Goal: Task Accomplishment & Management: Manage account settings

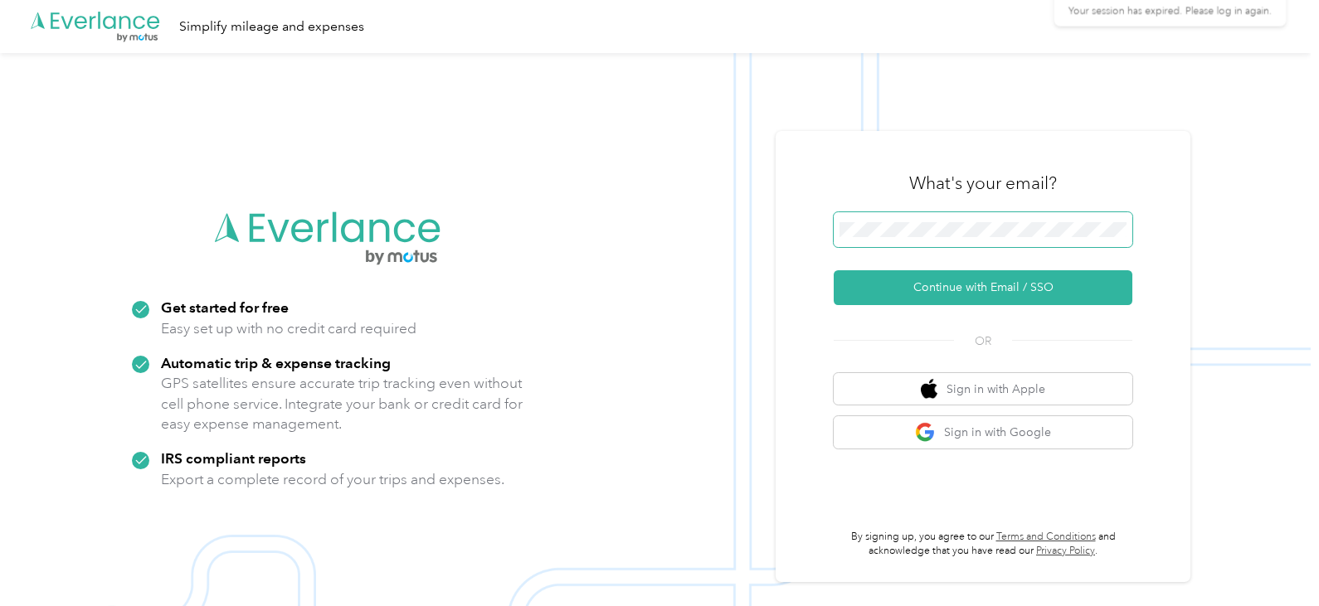
click at [994, 215] on span at bounding box center [983, 229] width 299 height 35
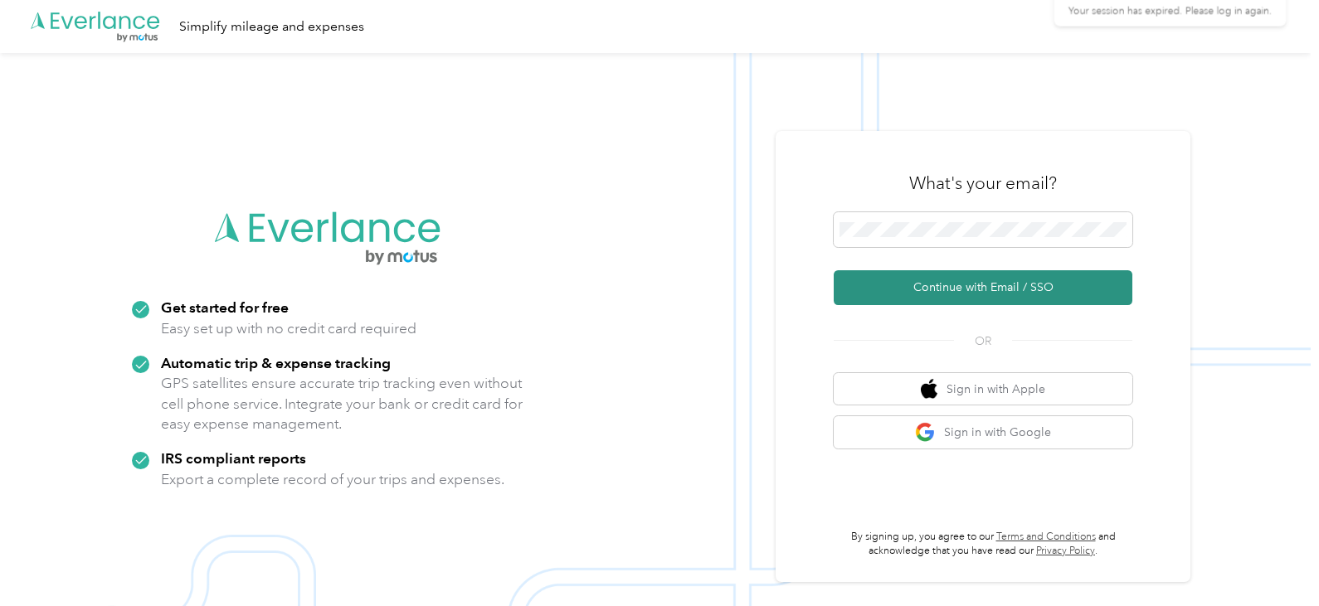
click at [929, 285] on button "Continue with Email / SSO" at bounding box center [983, 287] width 299 height 35
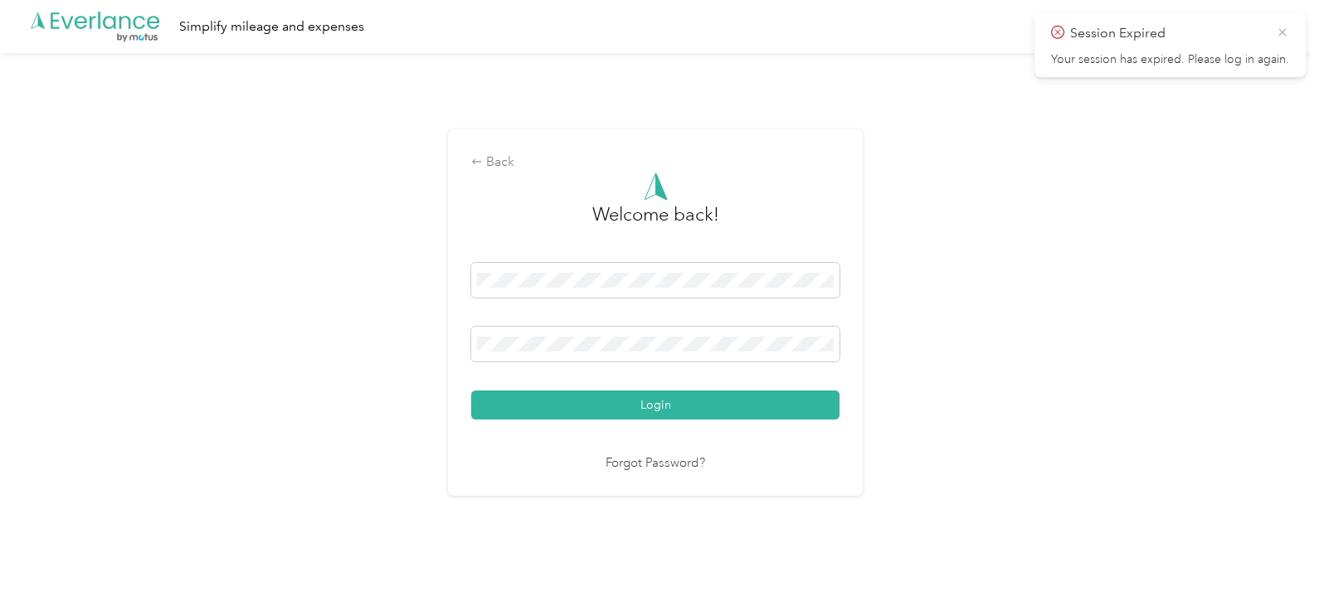
click at [1286, 35] on icon at bounding box center [1282, 32] width 13 height 15
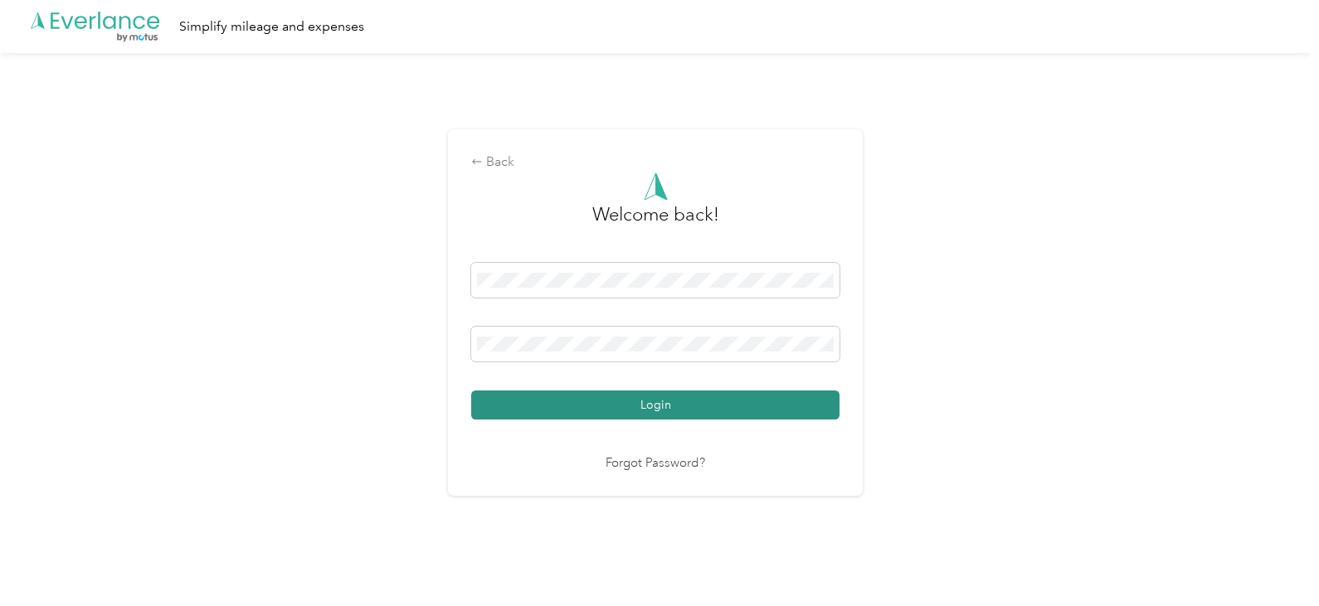
click at [681, 402] on button "Login" at bounding box center [655, 405] width 368 height 29
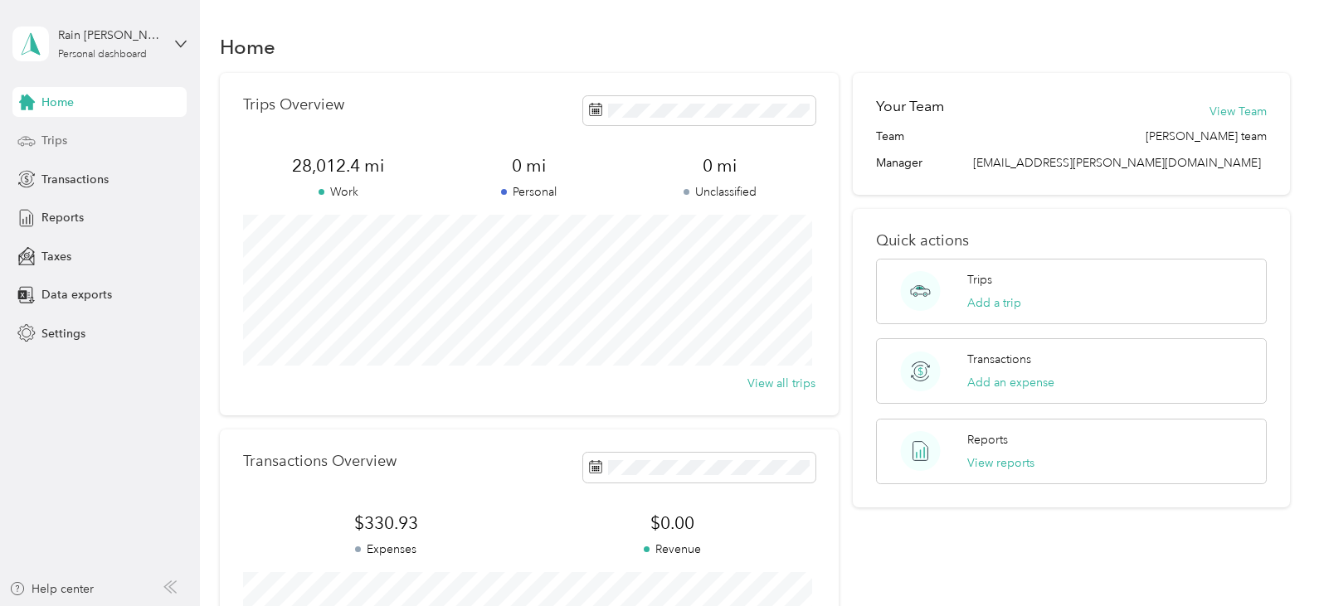
click at [68, 134] on div "Trips" at bounding box center [99, 141] width 174 height 30
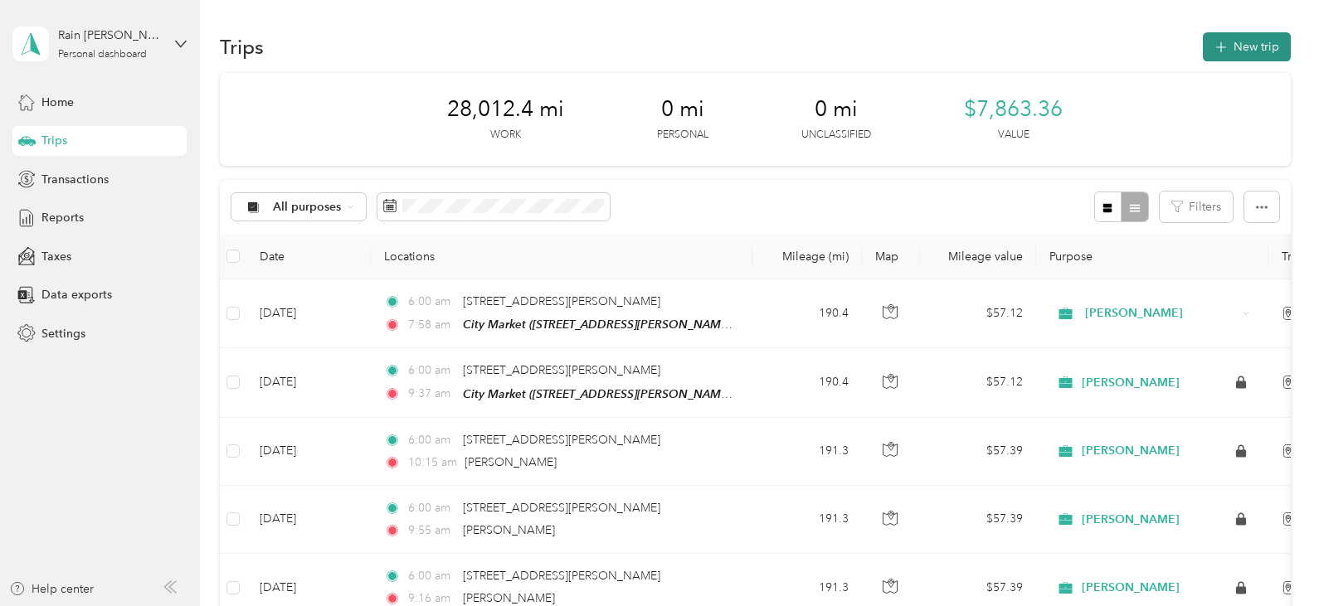
click at [1219, 41] on icon "button" at bounding box center [1220, 47] width 19 height 19
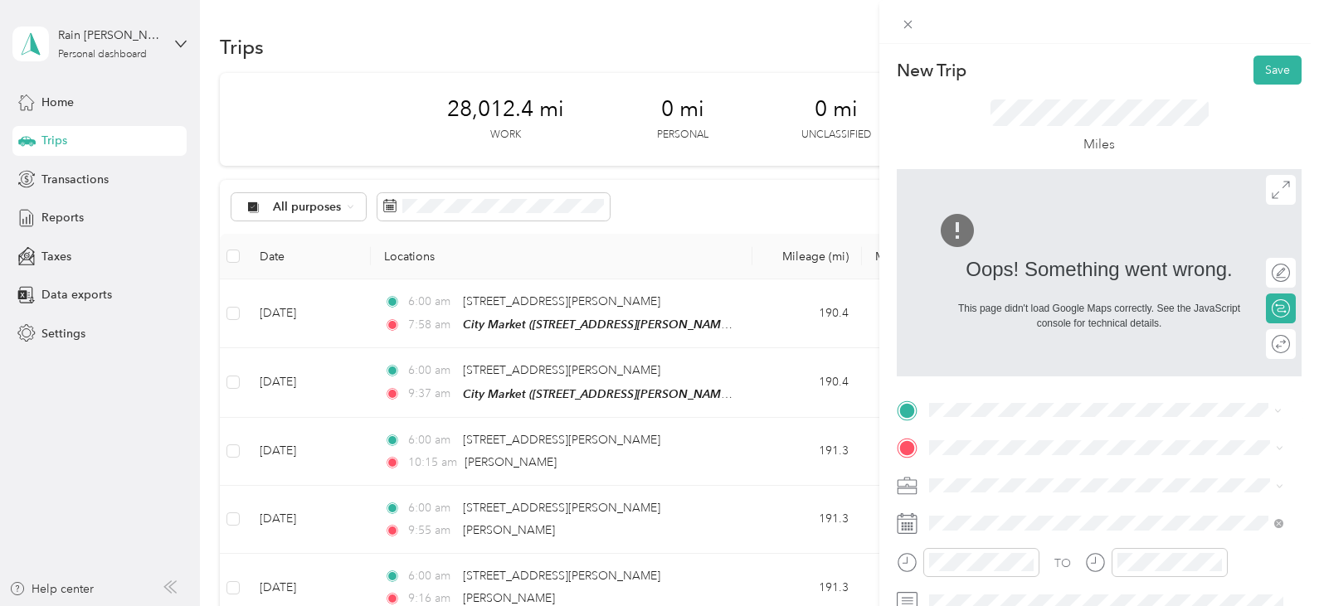
click at [1105, 215] on span "[STREET_ADDRESS][PERSON_NAME][US_STATE]" at bounding box center [1090, 208] width 258 height 14
click at [1105, 276] on div "TEAM City Market [STREET_ADDRESS][PERSON_NAME]" at bounding box center [1106, 264] width 343 height 46
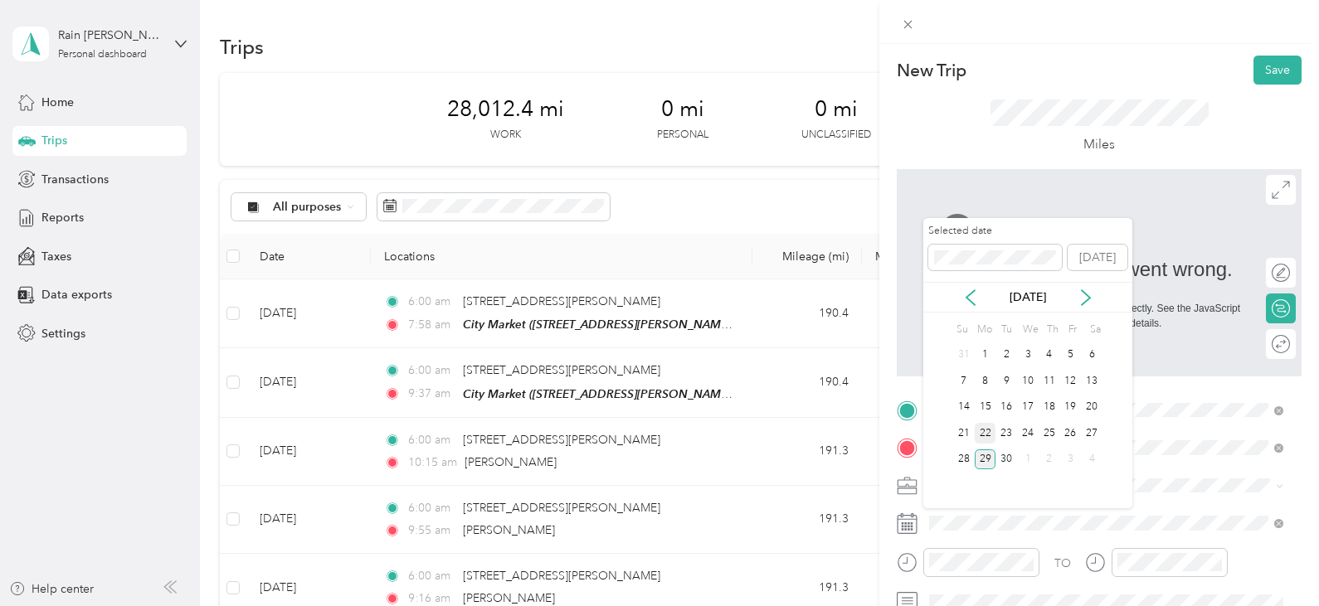
click at [985, 431] on div "22" at bounding box center [986, 433] width 22 height 21
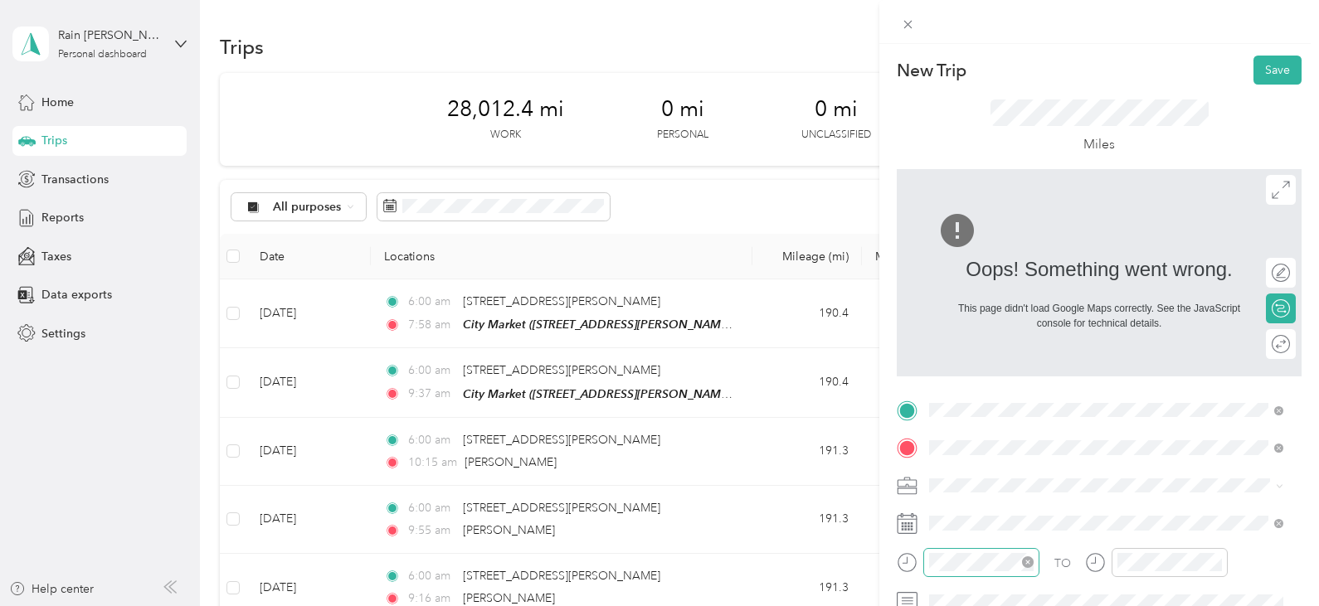
click at [1029, 562] on icon "close-circle" at bounding box center [1028, 563] width 12 height 12
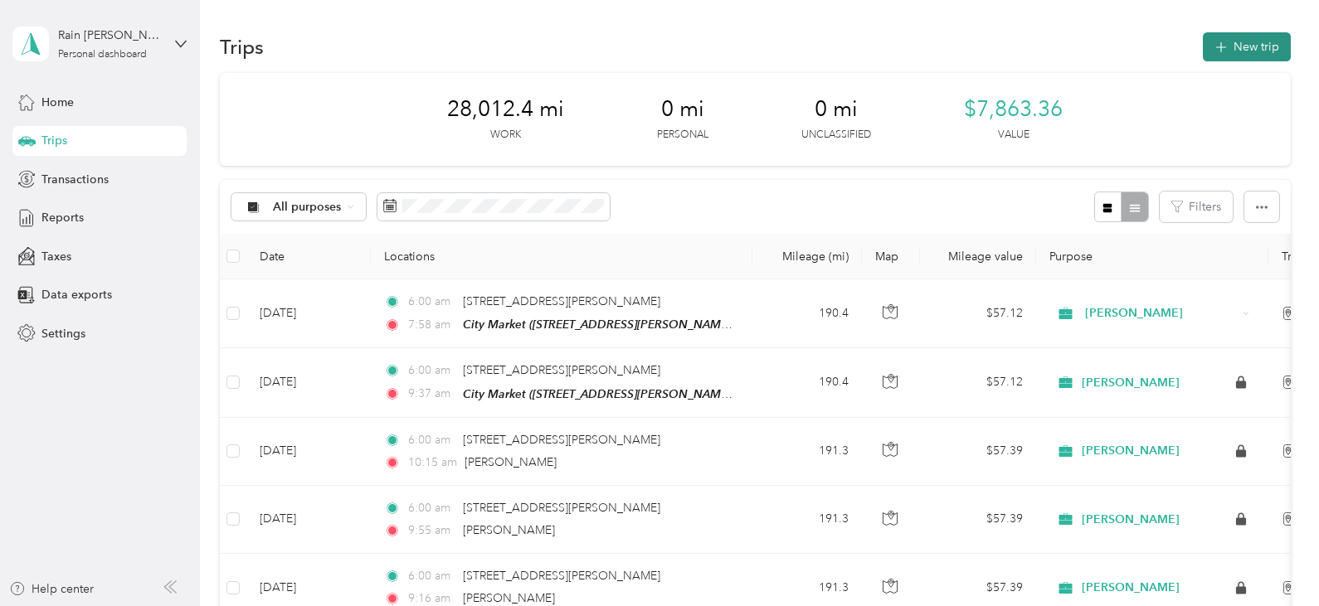
click at [1238, 45] on button "New trip" at bounding box center [1247, 46] width 88 height 29
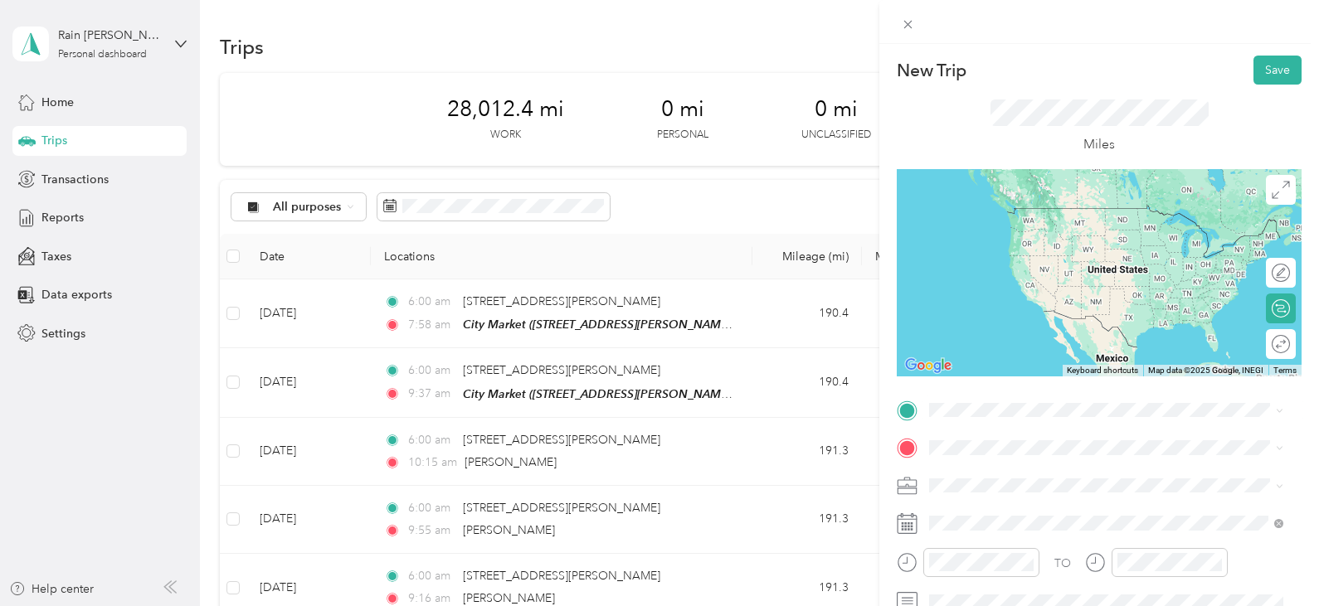
click at [1090, 213] on span "[STREET_ADDRESS][PERSON_NAME][US_STATE]" at bounding box center [1090, 205] width 258 height 15
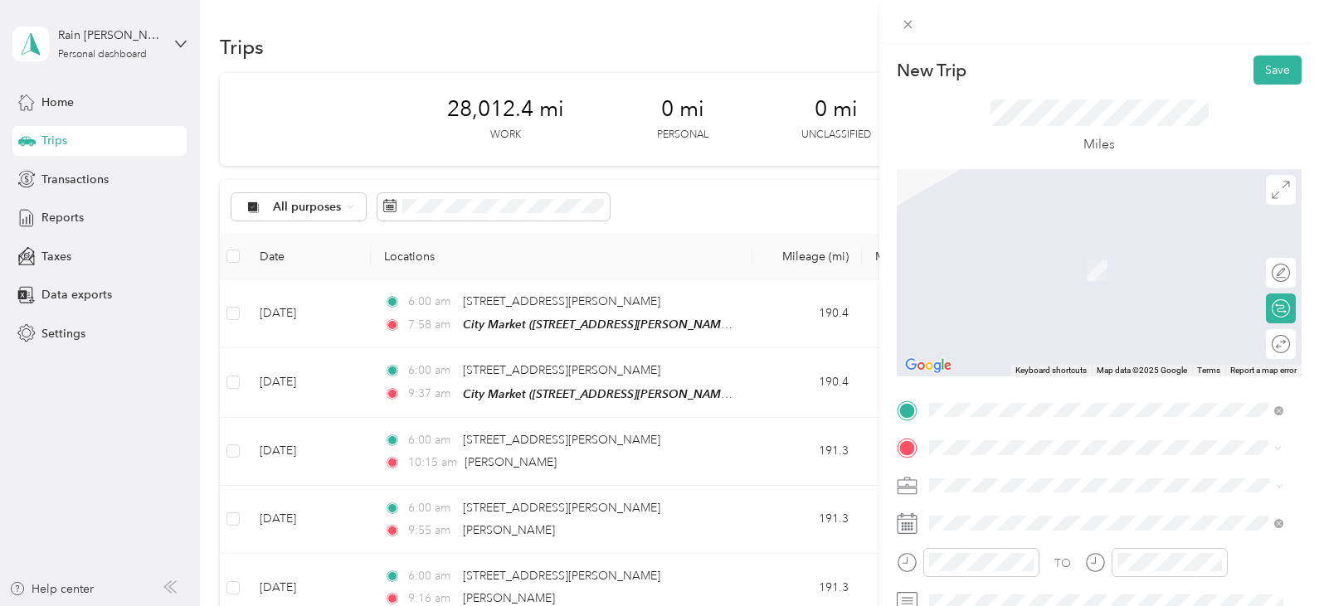
click at [1158, 260] on div "TEAM City Market [STREET_ADDRESS][PERSON_NAME]" at bounding box center [1059, 258] width 197 height 41
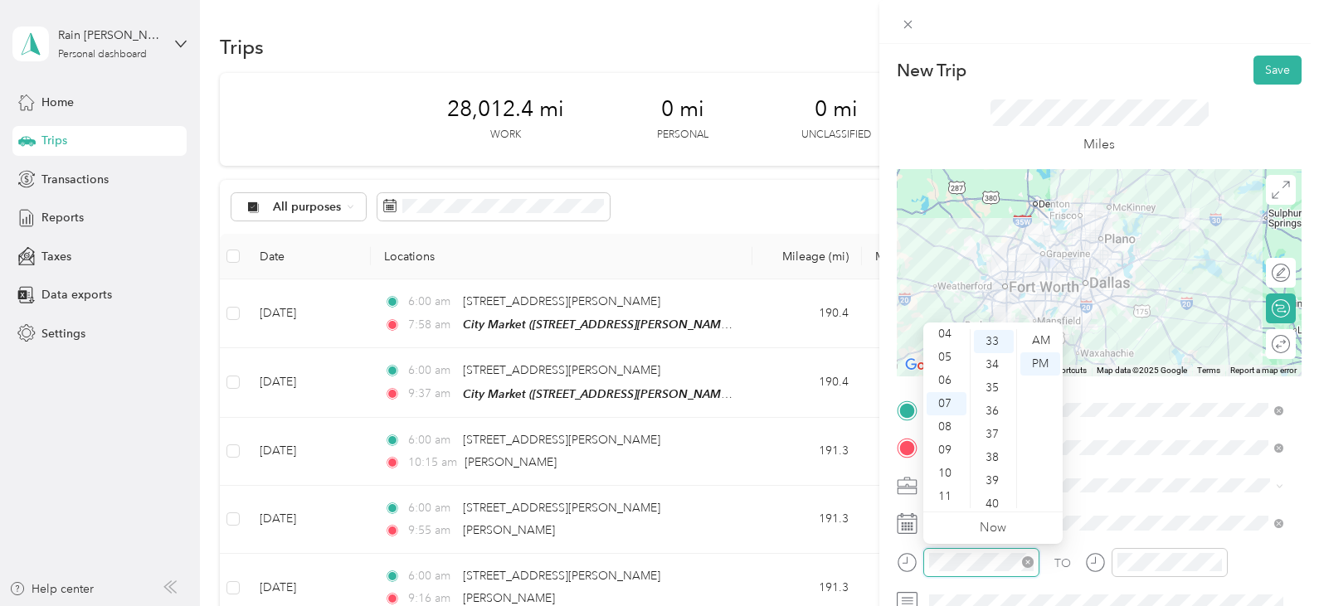
scroll to position [767, 0]
click at [1026, 559] on icon "close-circle" at bounding box center [1028, 563] width 12 height 12
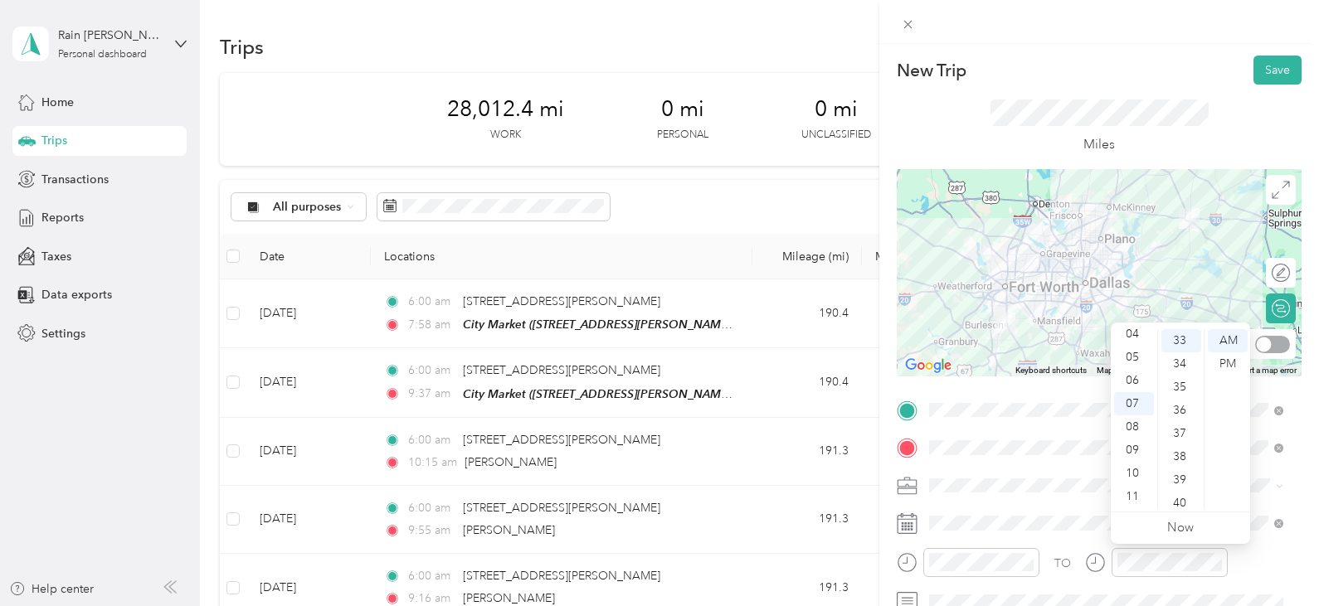
click at [1276, 338] on div "Round trip" at bounding box center [1226, 344] width 128 height 17
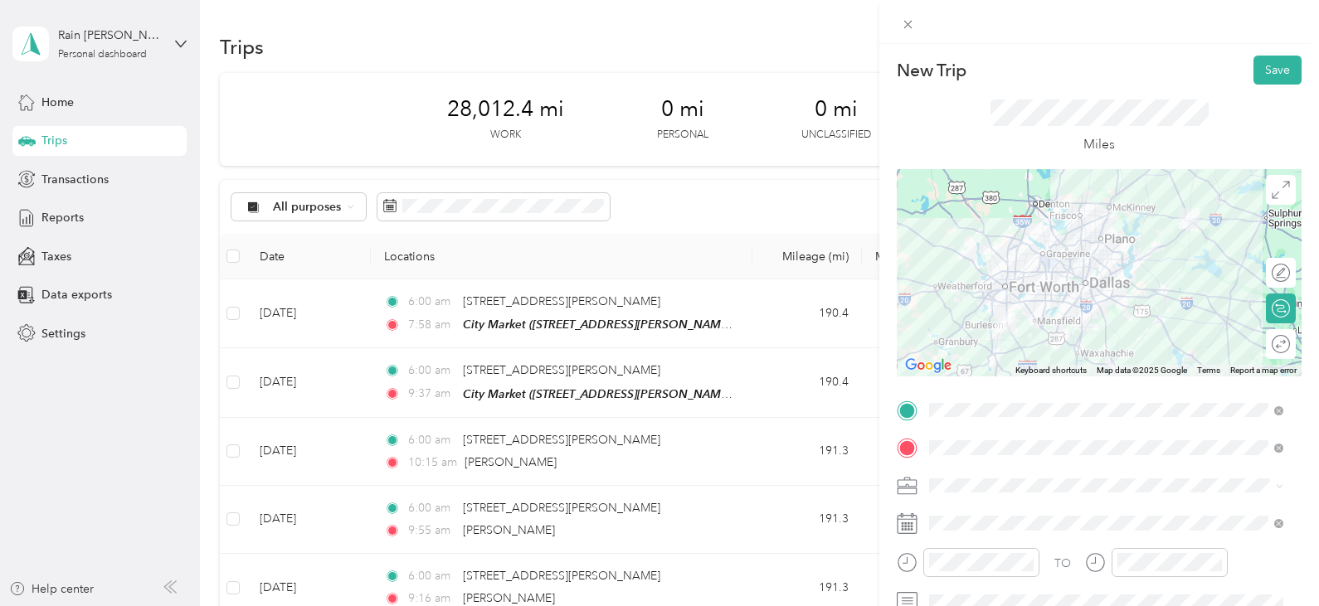
click at [1037, 346] on div at bounding box center [1099, 272] width 405 height 207
click at [1156, 299] on div at bounding box center [1099, 272] width 405 height 207
click at [1161, 291] on div at bounding box center [1099, 272] width 405 height 207
click at [1156, 297] on div at bounding box center [1099, 272] width 405 height 207
click at [1072, 284] on div at bounding box center [1099, 272] width 405 height 207
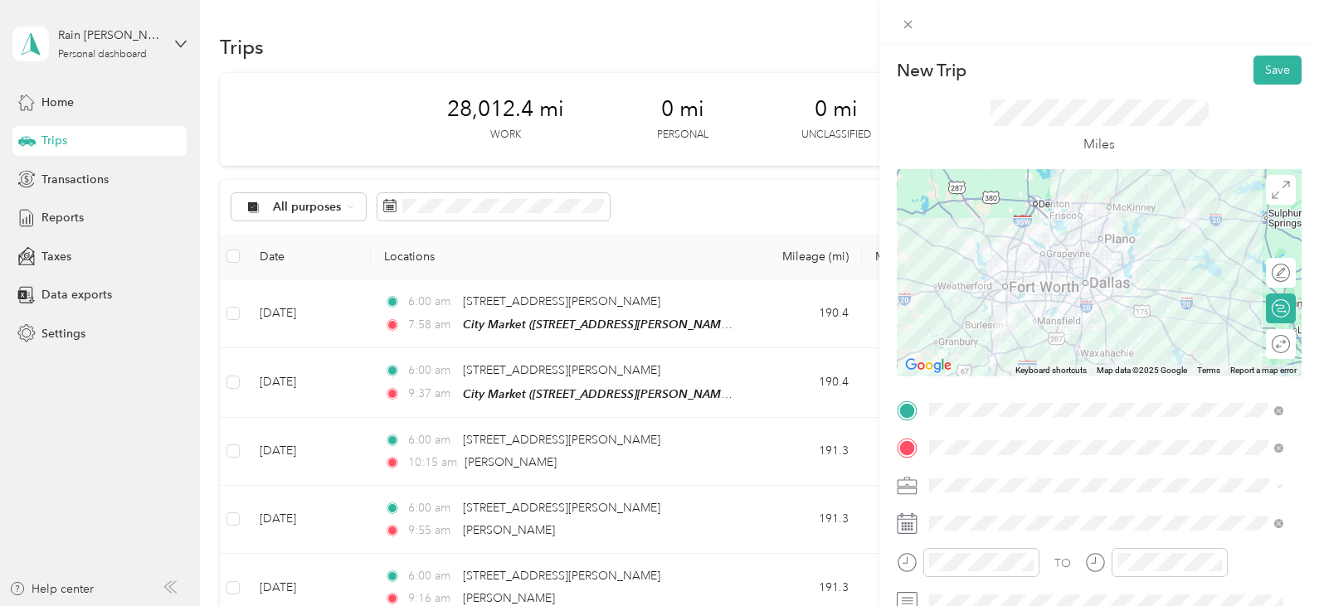
click at [1054, 319] on div at bounding box center [1099, 272] width 405 height 207
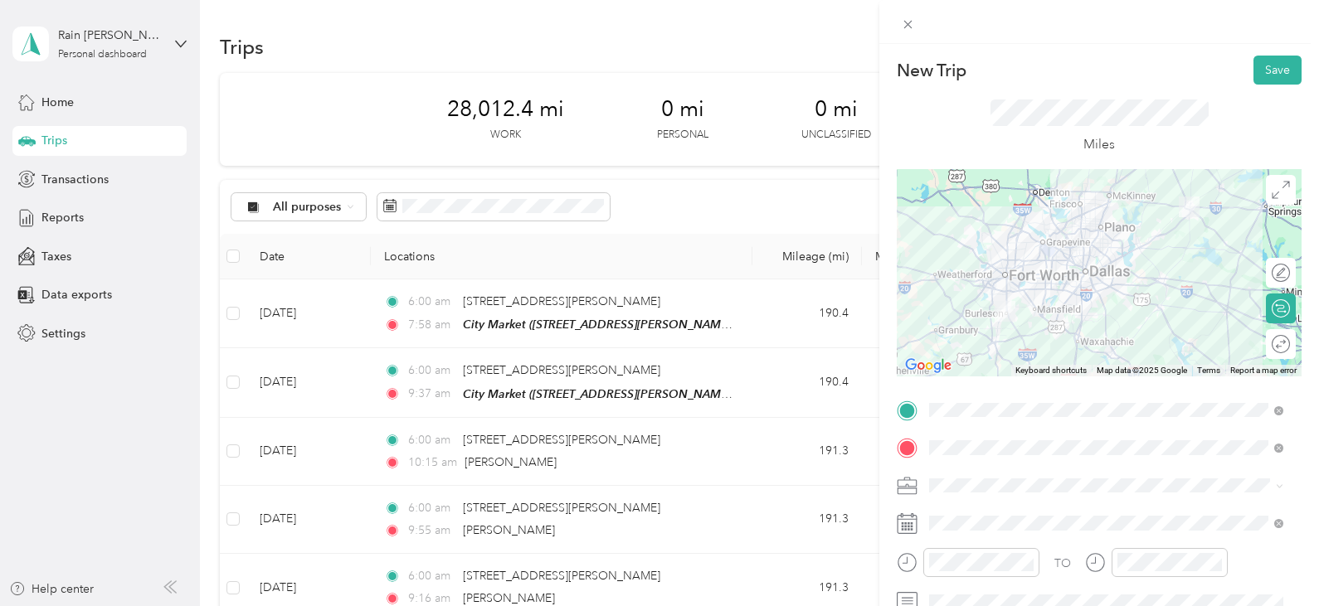
click at [1097, 298] on div at bounding box center [1099, 272] width 405 height 207
click at [1143, 284] on div at bounding box center [1099, 272] width 405 height 207
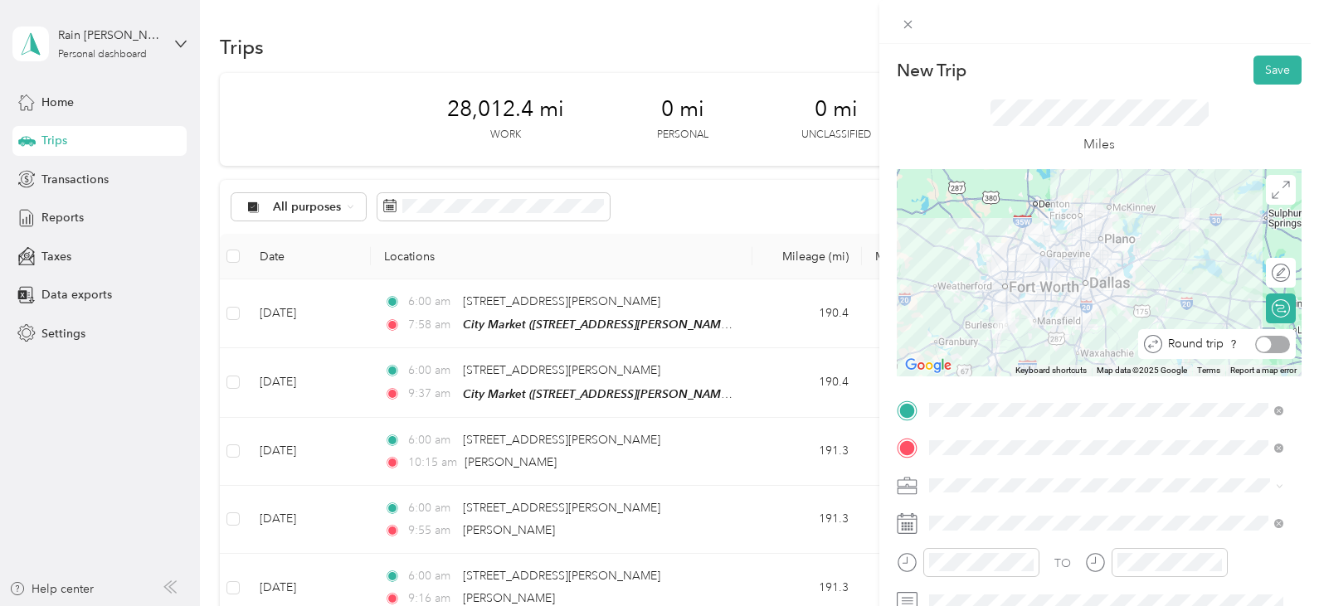
click at [1258, 339] on div at bounding box center [1272, 344] width 35 height 17
click at [1253, 66] on button "Save" at bounding box center [1277, 70] width 48 height 29
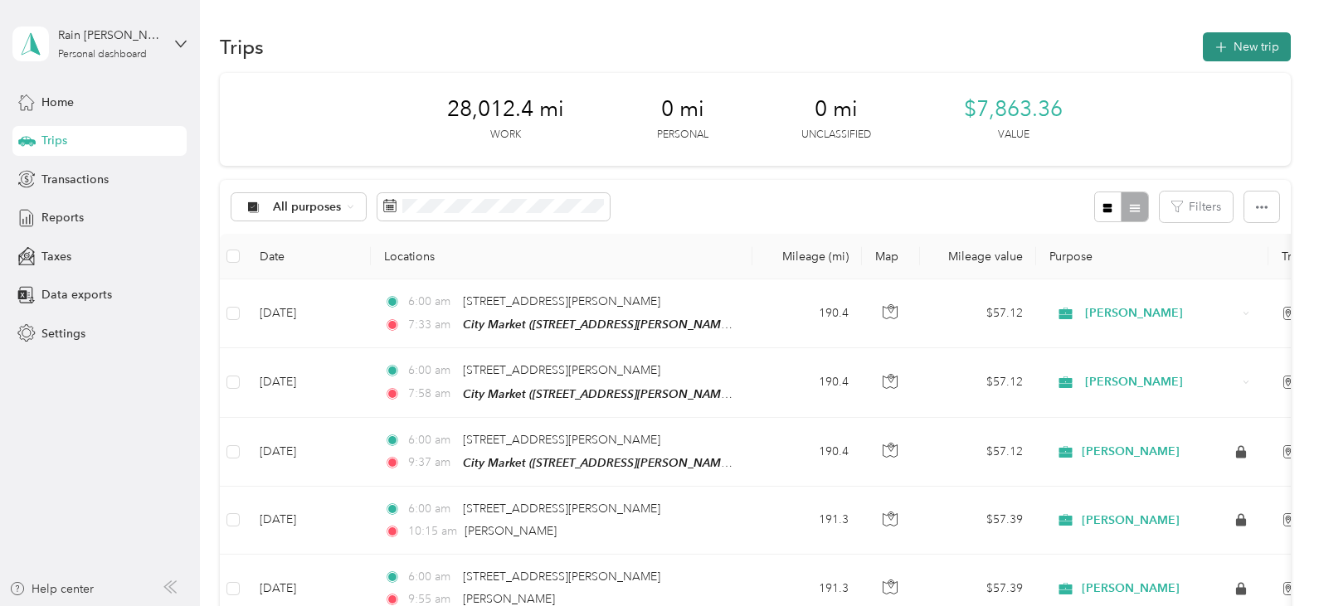
click at [1248, 57] on button "New trip" at bounding box center [1247, 46] width 88 height 29
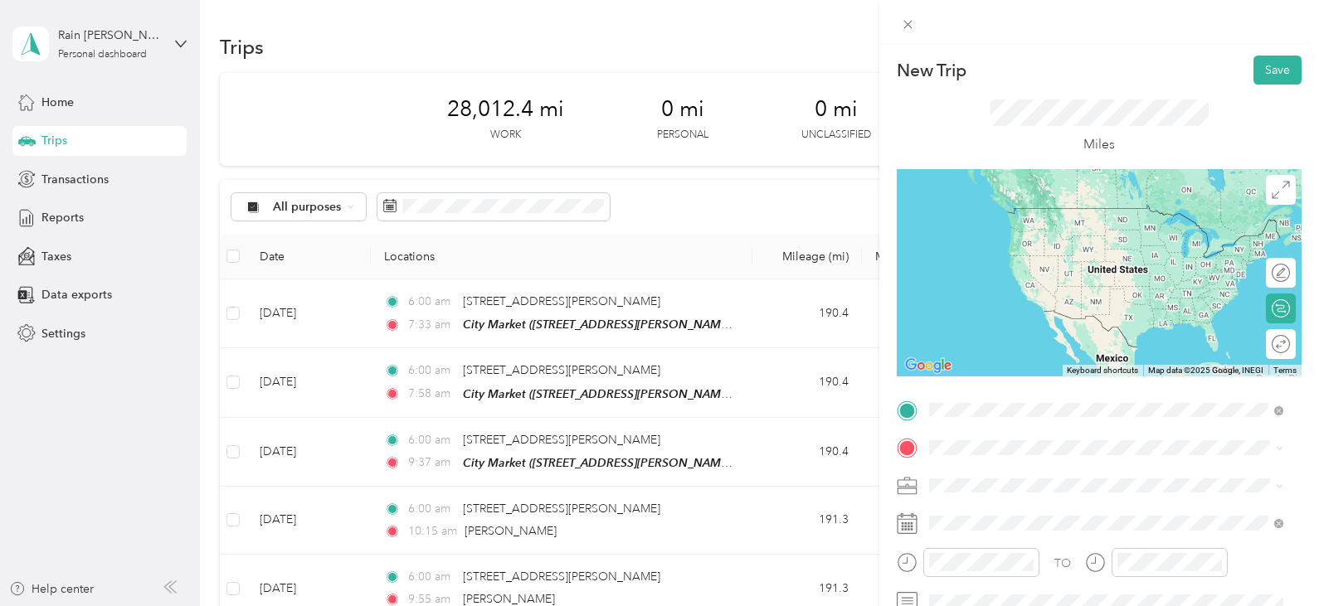
click at [1044, 224] on li "[STREET_ADDRESS][PERSON_NAME][US_STATE]" at bounding box center [1106, 209] width 366 height 34
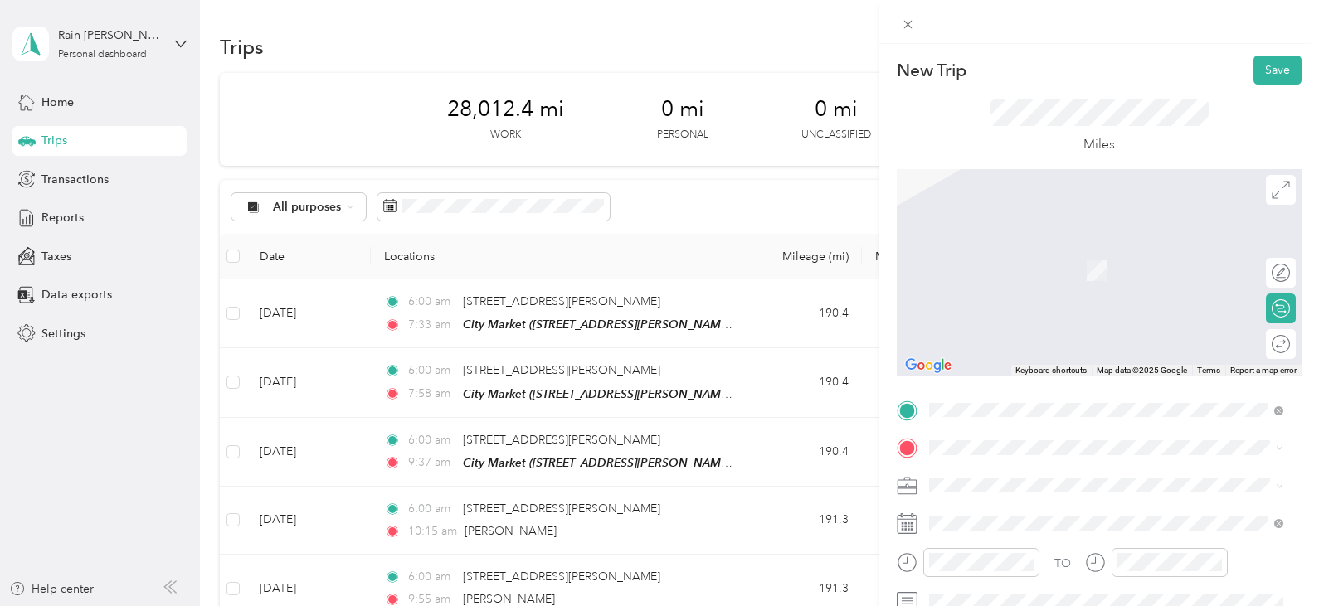
click at [1124, 259] on div "TEAM City Market [STREET_ADDRESS][PERSON_NAME]" at bounding box center [1059, 262] width 197 height 41
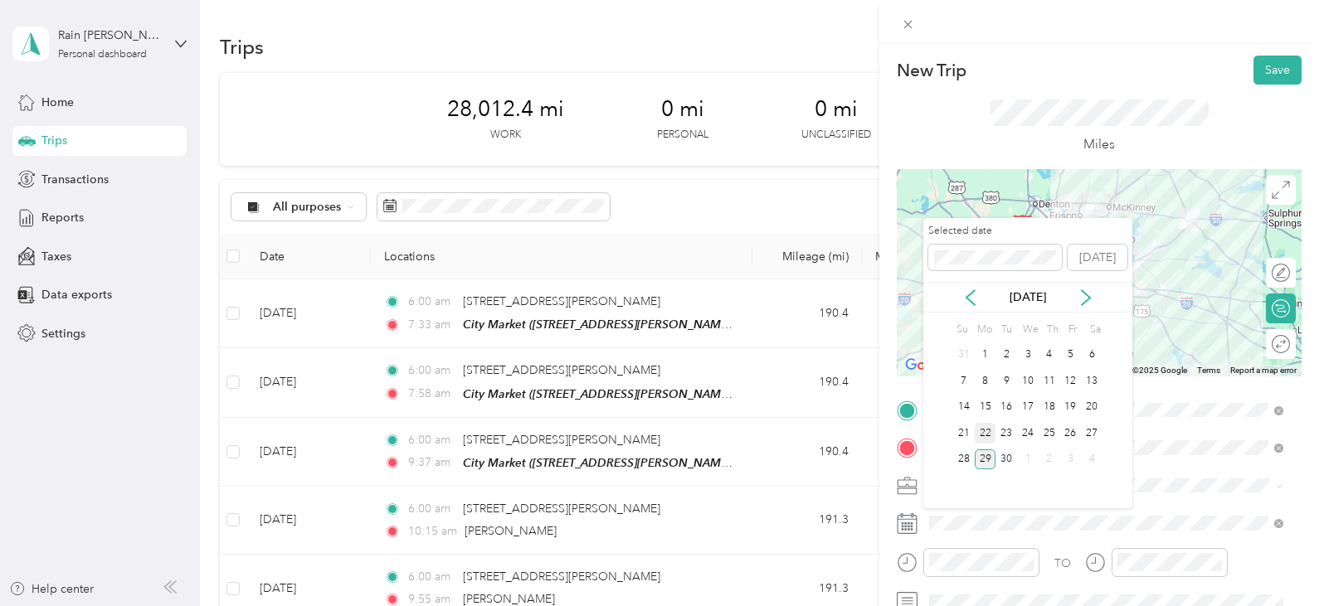
click at [987, 431] on div "22" at bounding box center [986, 433] width 22 height 21
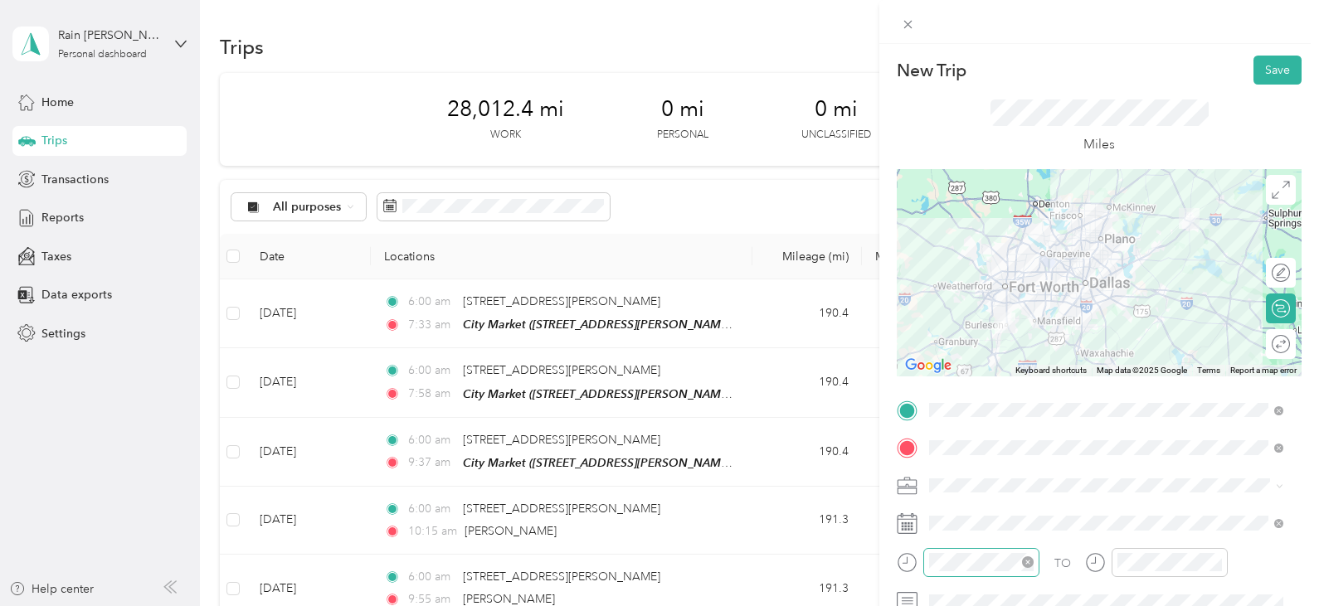
click at [1027, 564] on icon "close-circle" at bounding box center [1028, 563] width 12 height 12
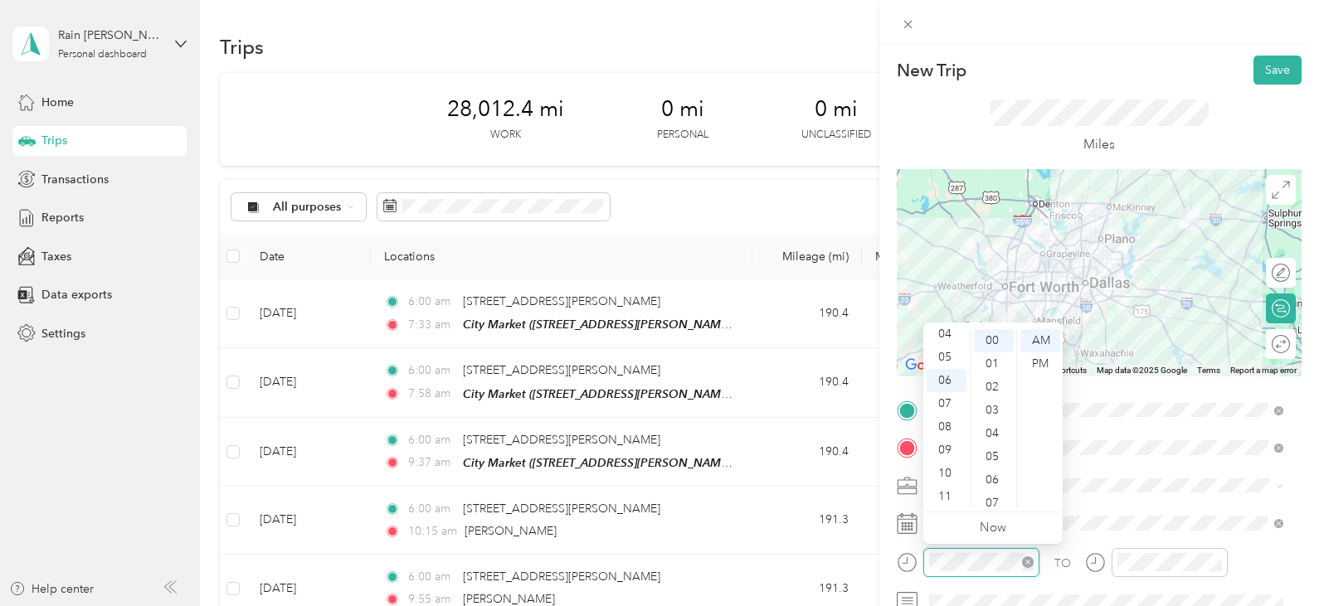
scroll to position [0, 0]
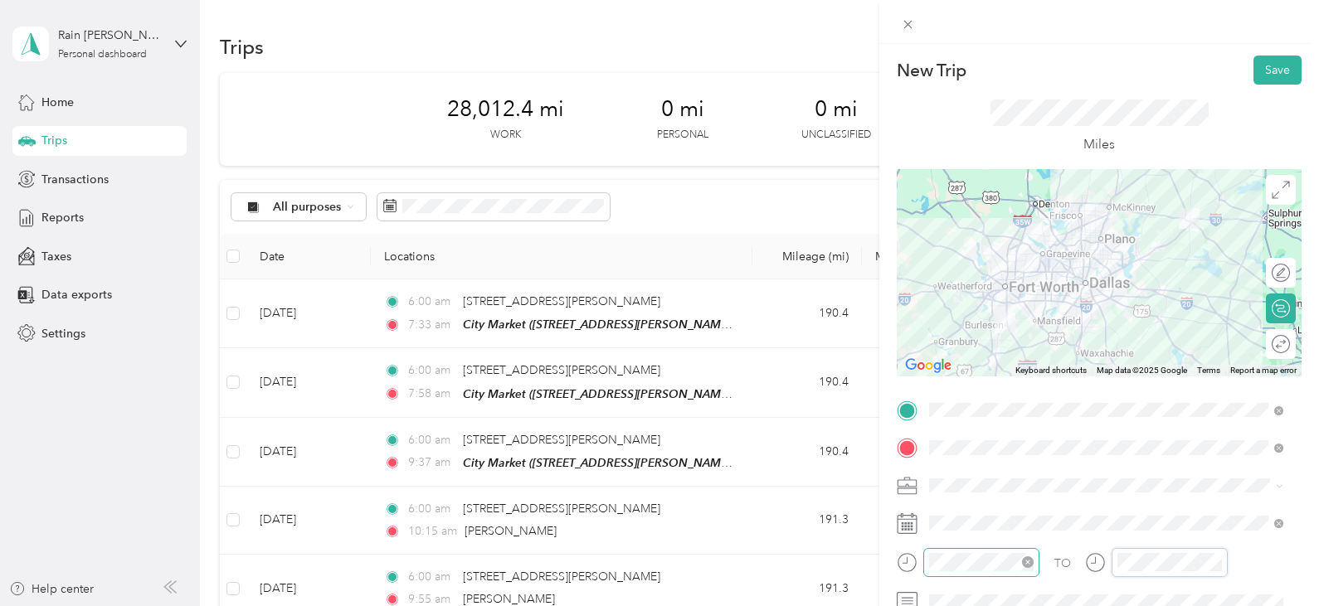
click at [1021, 565] on div "TO" at bounding box center [1099, 568] width 405 height 41
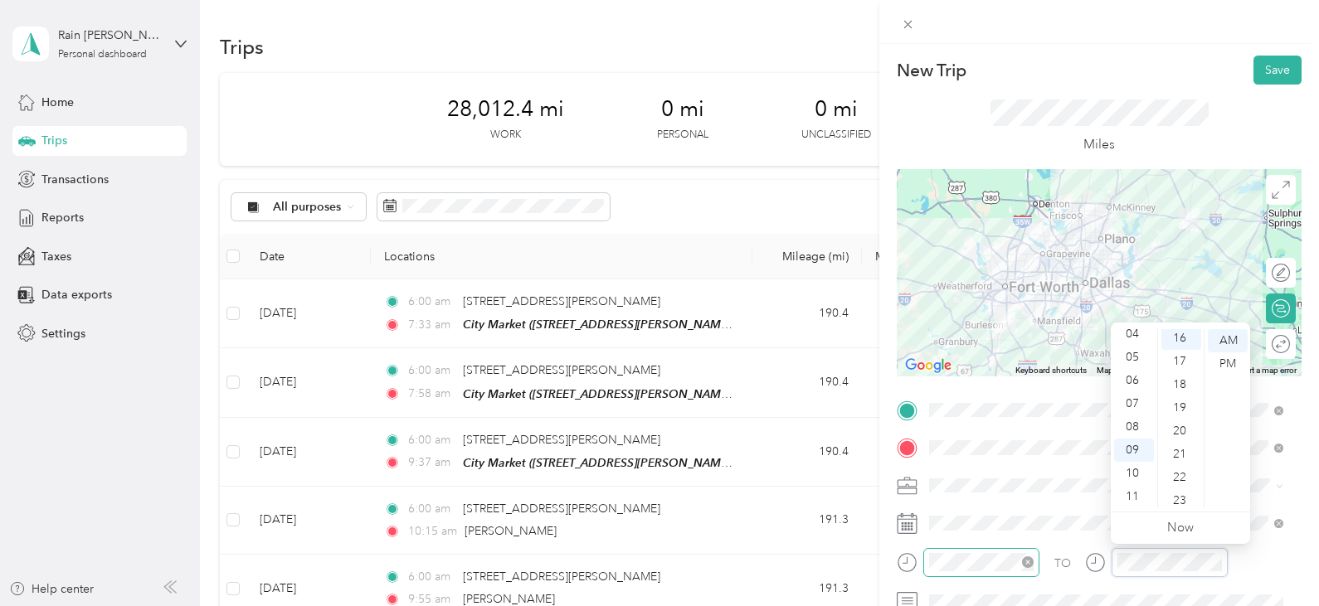
scroll to position [372, 0]
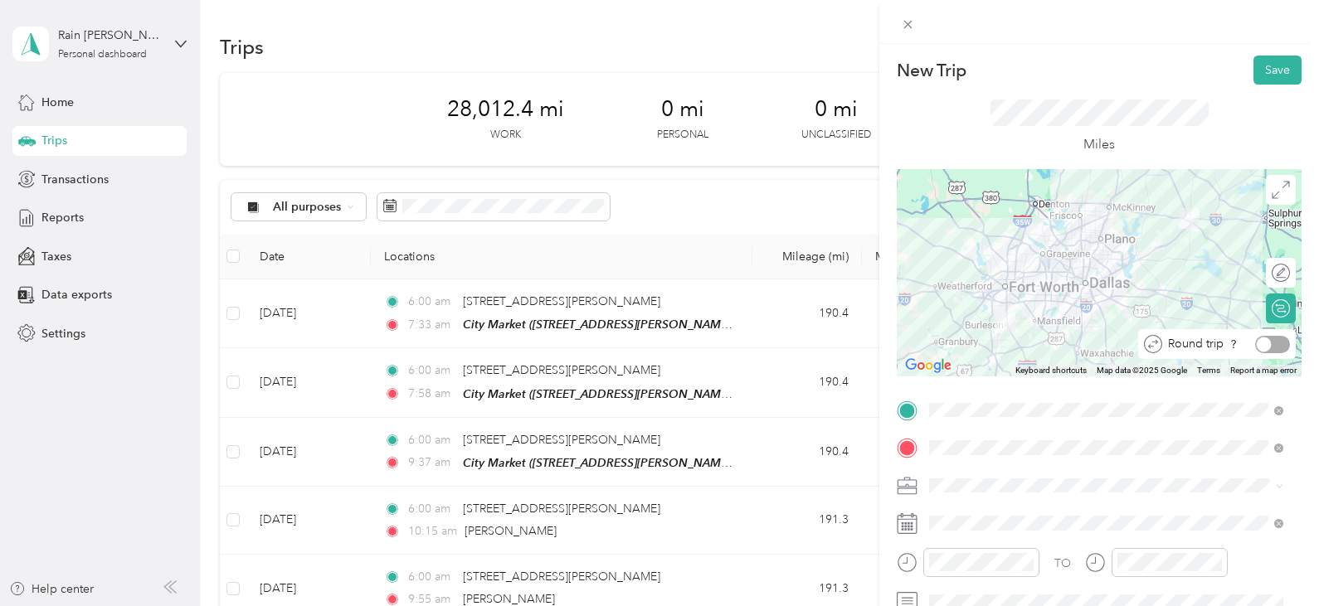
click at [1268, 345] on div at bounding box center [1272, 344] width 35 height 17
click at [1258, 71] on button "Save" at bounding box center [1277, 70] width 48 height 29
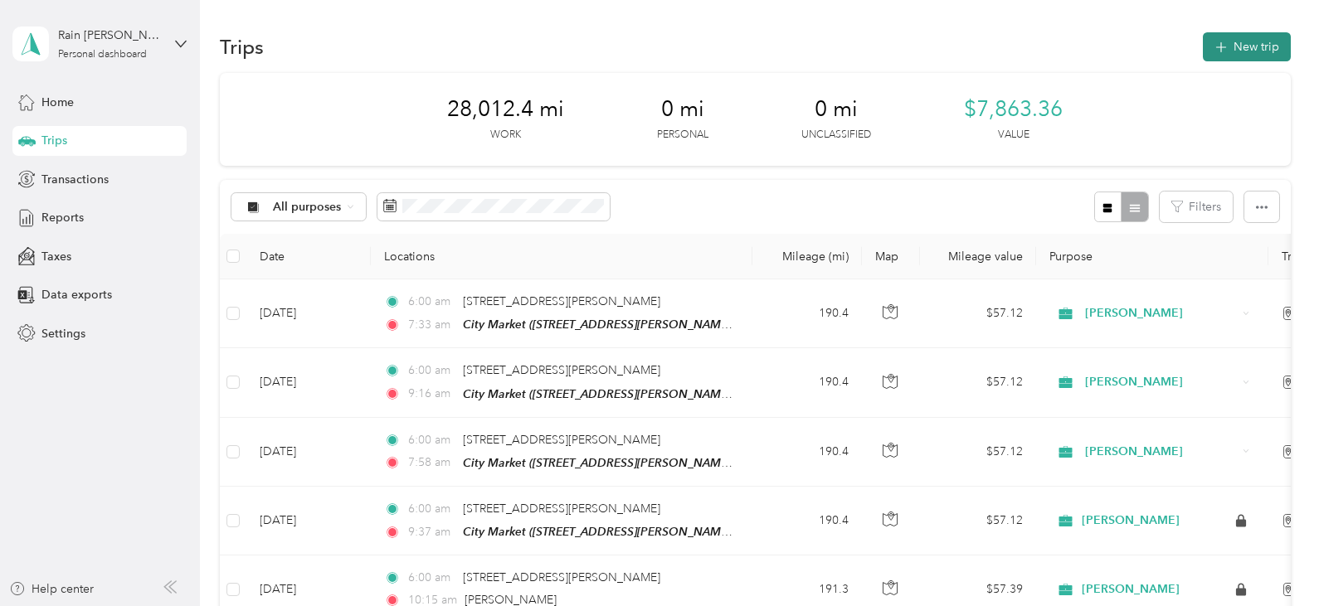
click at [1253, 54] on button "New trip" at bounding box center [1247, 46] width 88 height 29
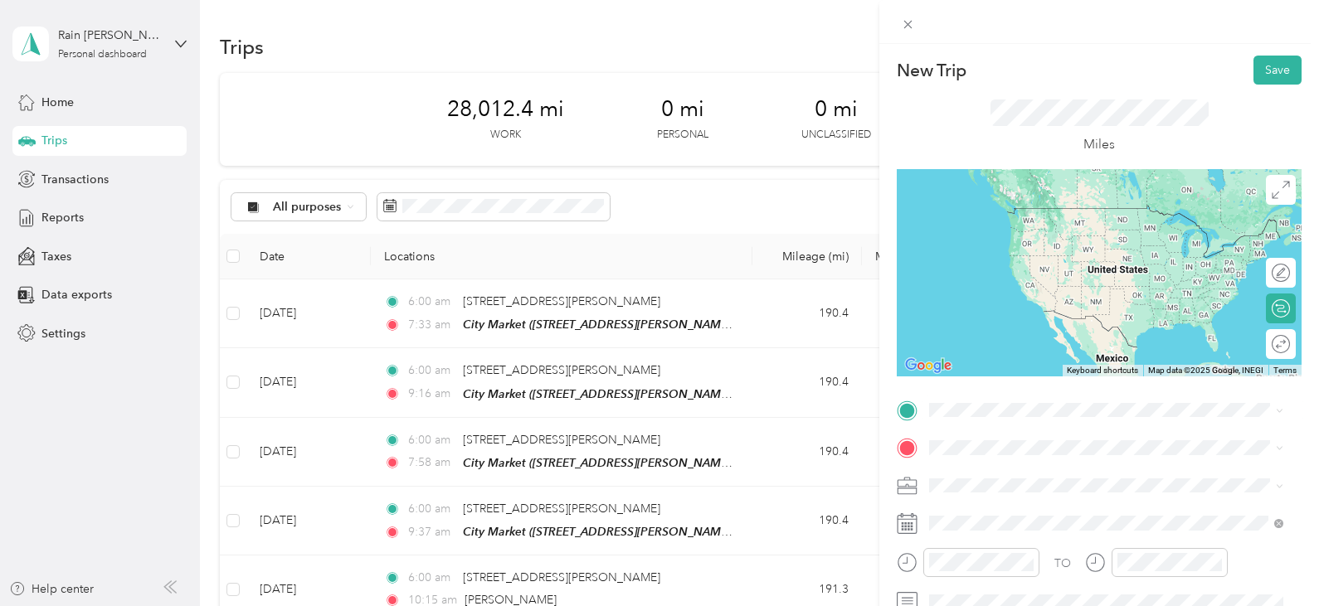
click at [1093, 212] on div "[STREET_ADDRESS][PERSON_NAME][US_STATE]" at bounding box center [1106, 200] width 343 height 22
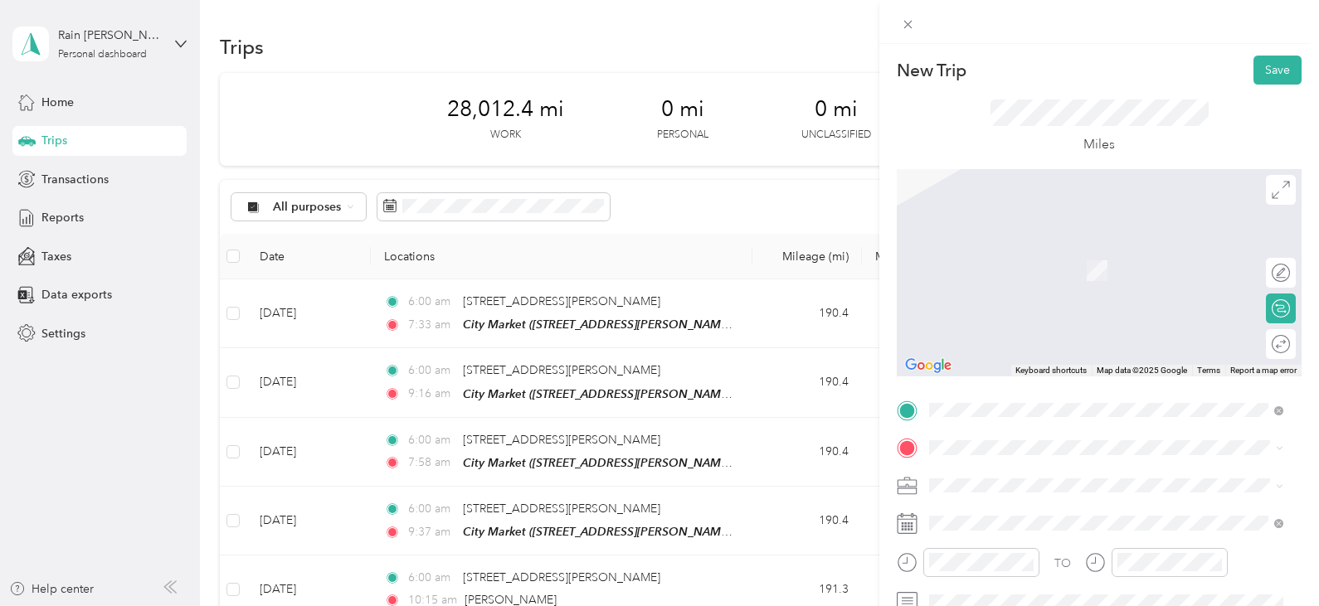
click at [1105, 266] on div "TEAM City Market [STREET_ADDRESS][PERSON_NAME]" at bounding box center [1059, 261] width 197 height 41
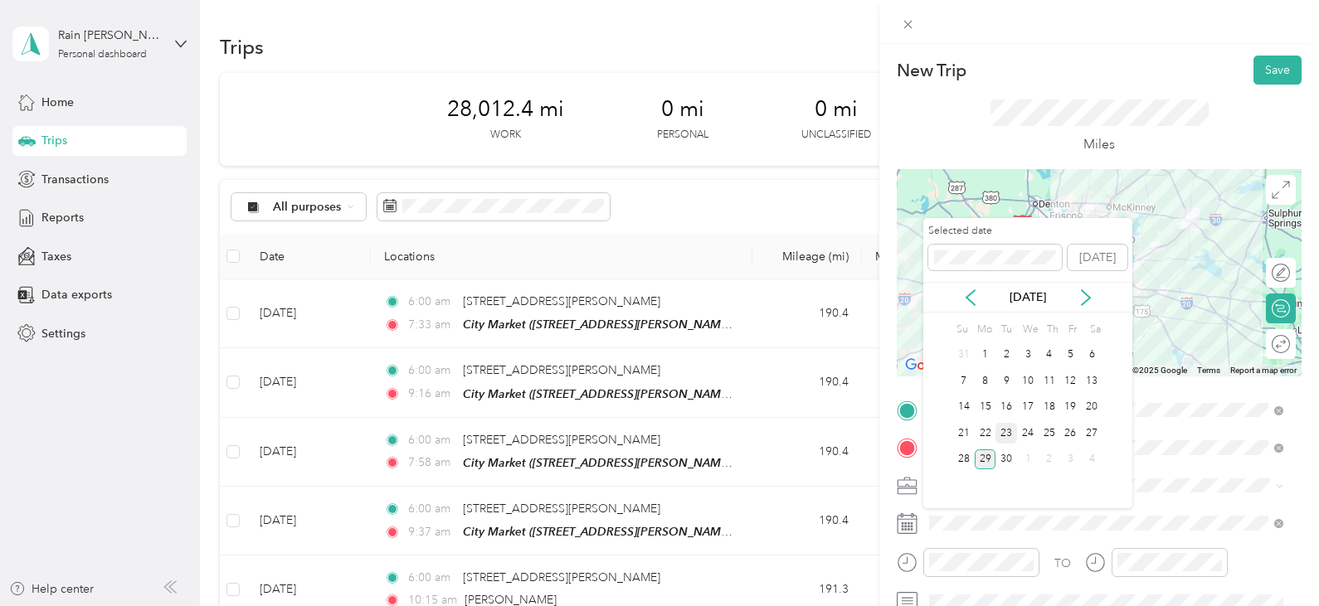
click at [1010, 433] on div "23" at bounding box center [1006, 433] width 22 height 21
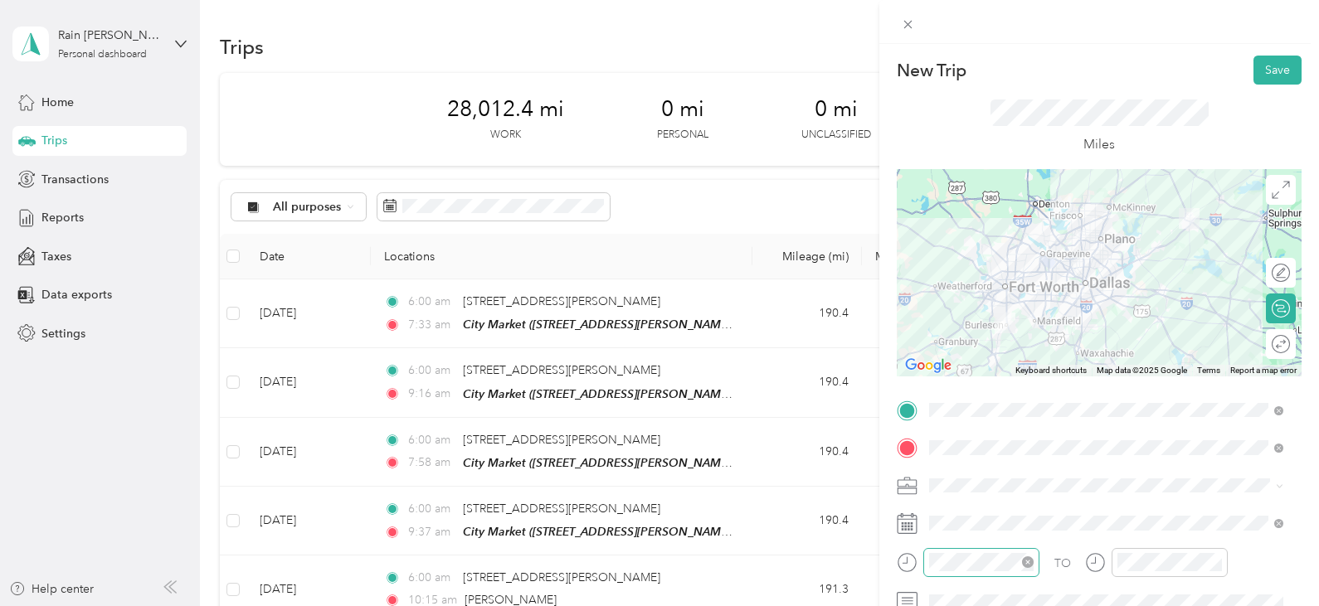
click at [1027, 562] on icon "close-circle" at bounding box center [1028, 563] width 12 height 12
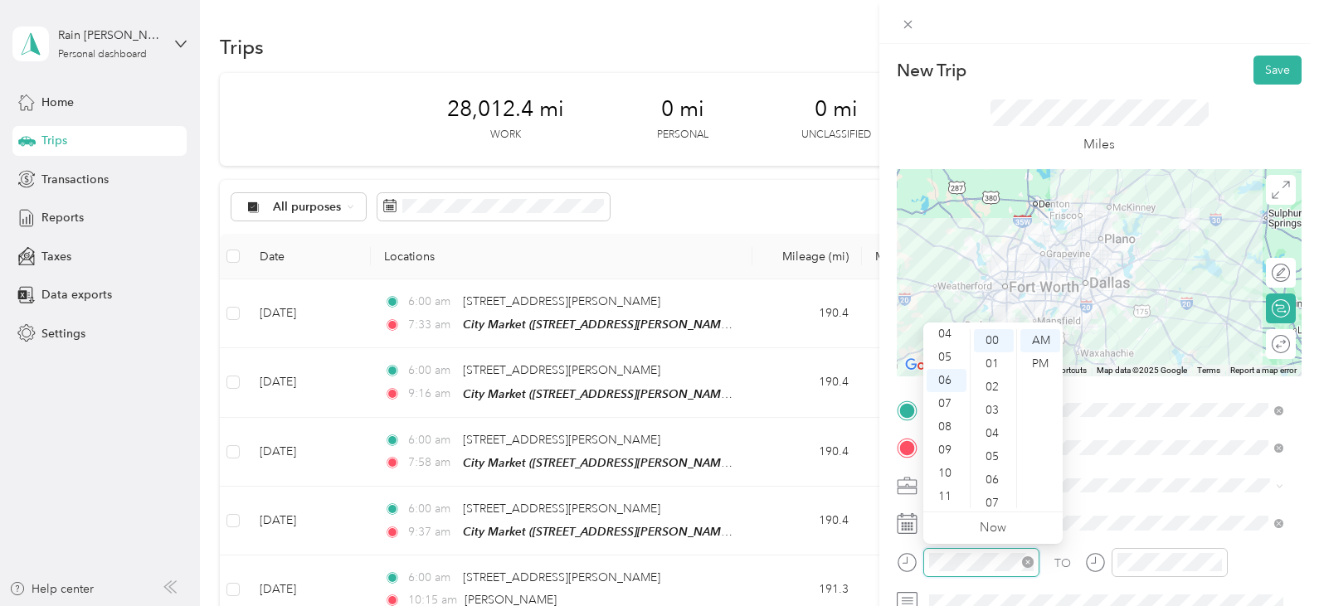
scroll to position [0, 0]
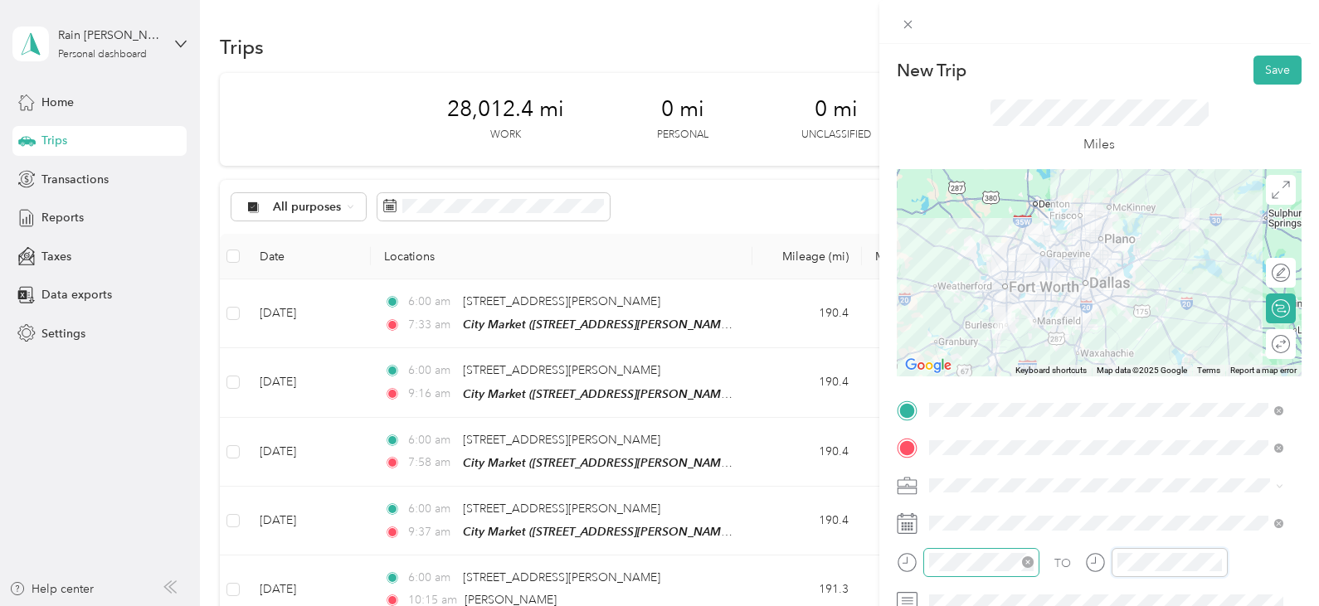
click at [1102, 563] on div at bounding box center [1156, 562] width 143 height 29
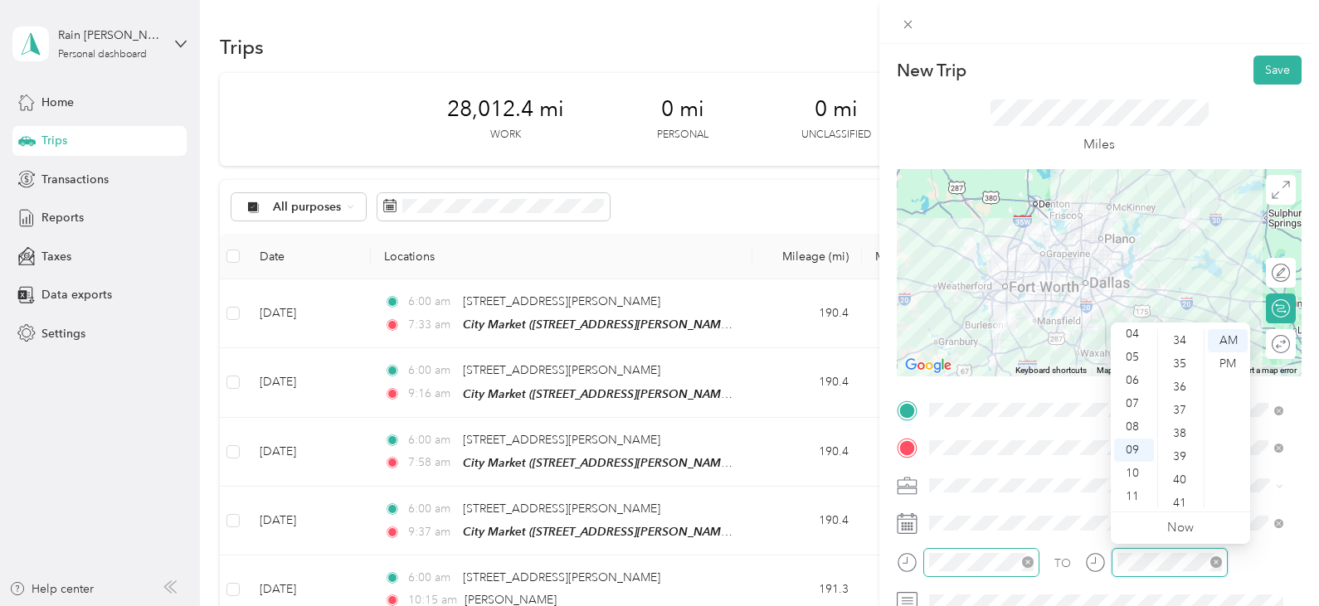
scroll to position [511, 0]
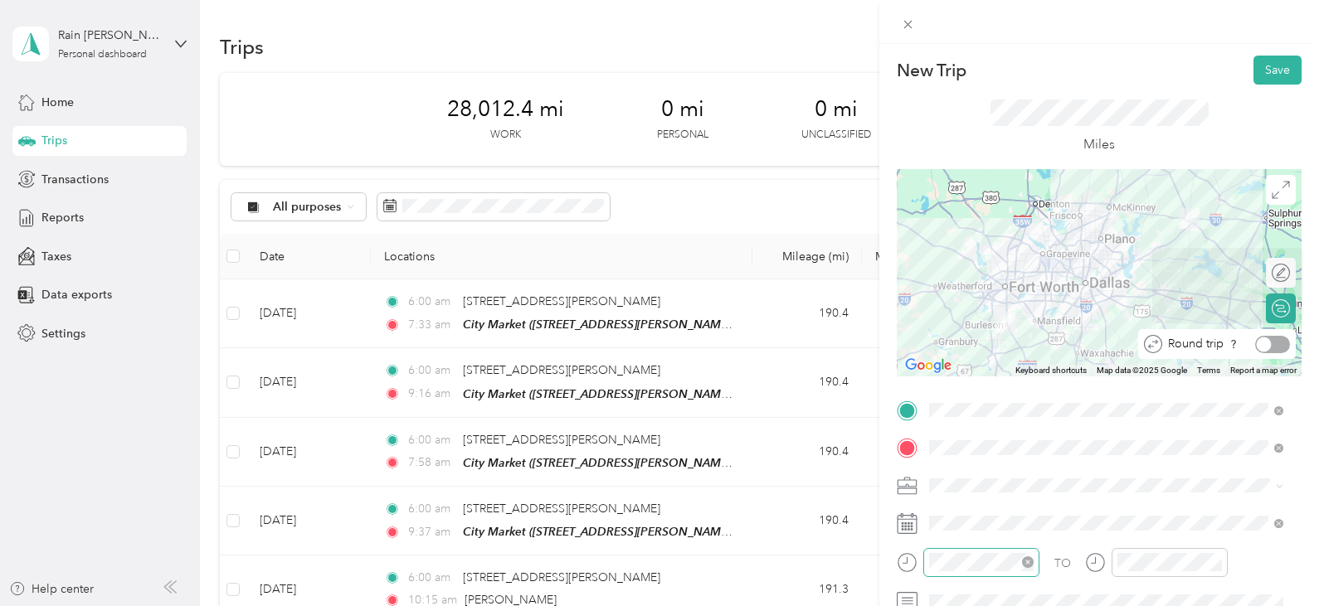
click at [1268, 342] on div at bounding box center [1272, 344] width 35 height 17
click at [1265, 66] on button "Save" at bounding box center [1277, 70] width 48 height 29
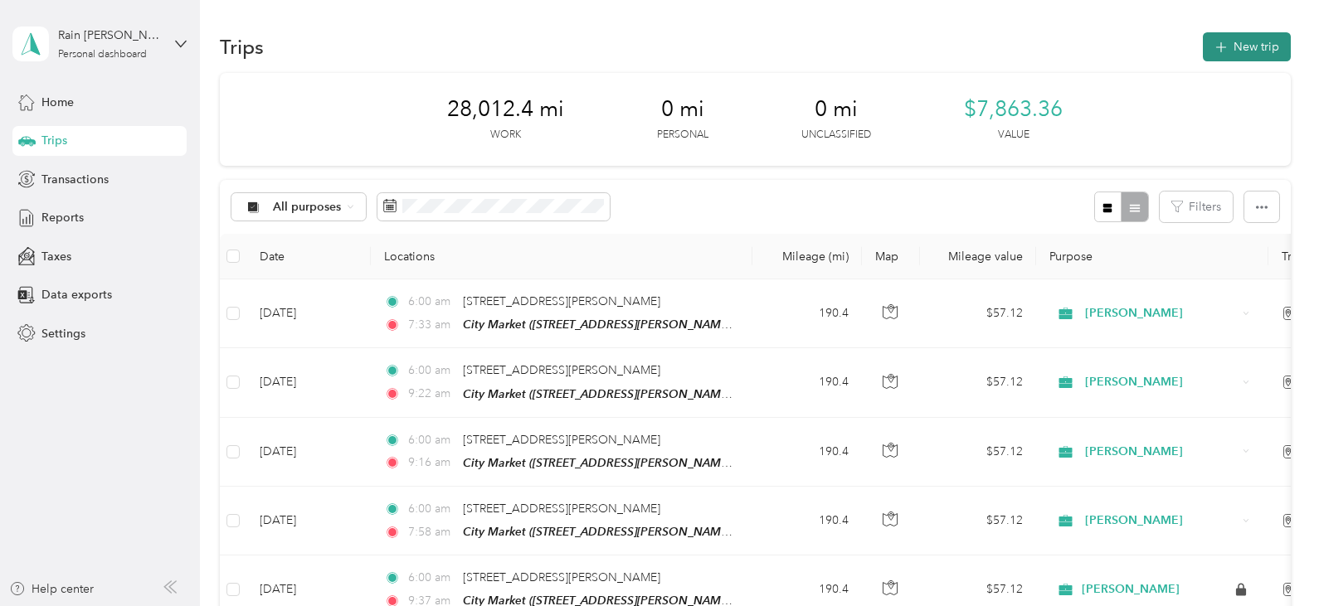
click at [1257, 55] on button "New trip" at bounding box center [1247, 46] width 88 height 29
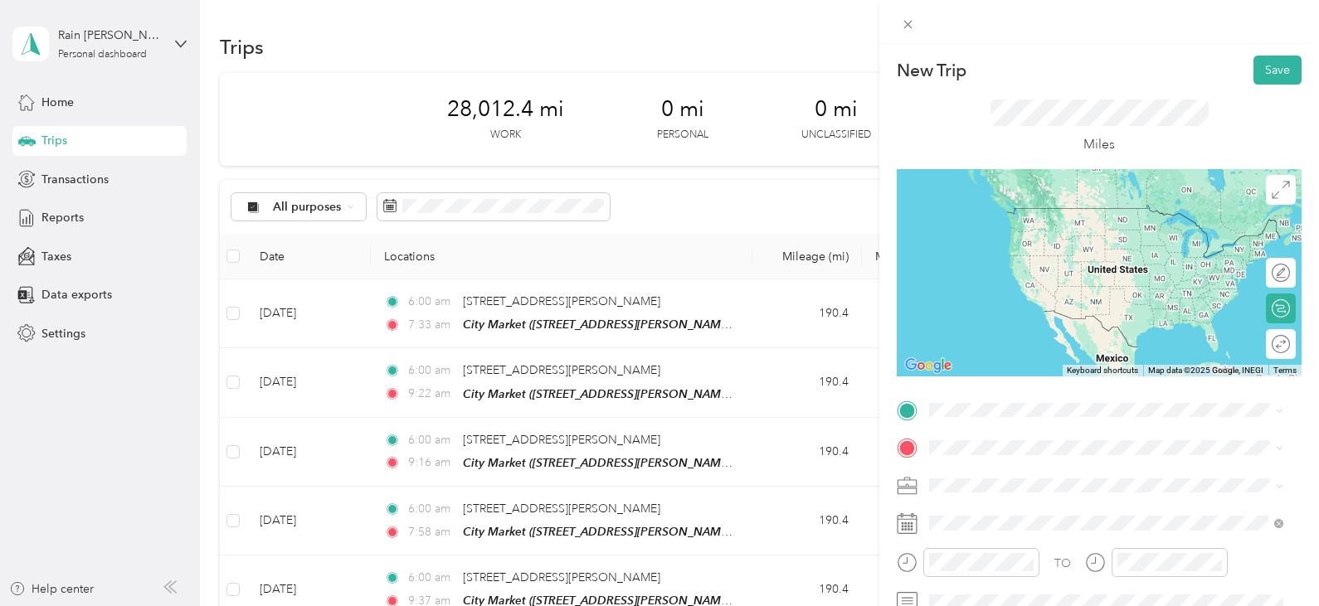
click at [1063, 208] on span "[STREET_ADDRESS][PERSON_NAME][US_STATE]" at bounding box center [1090, 202] width 258 height 15
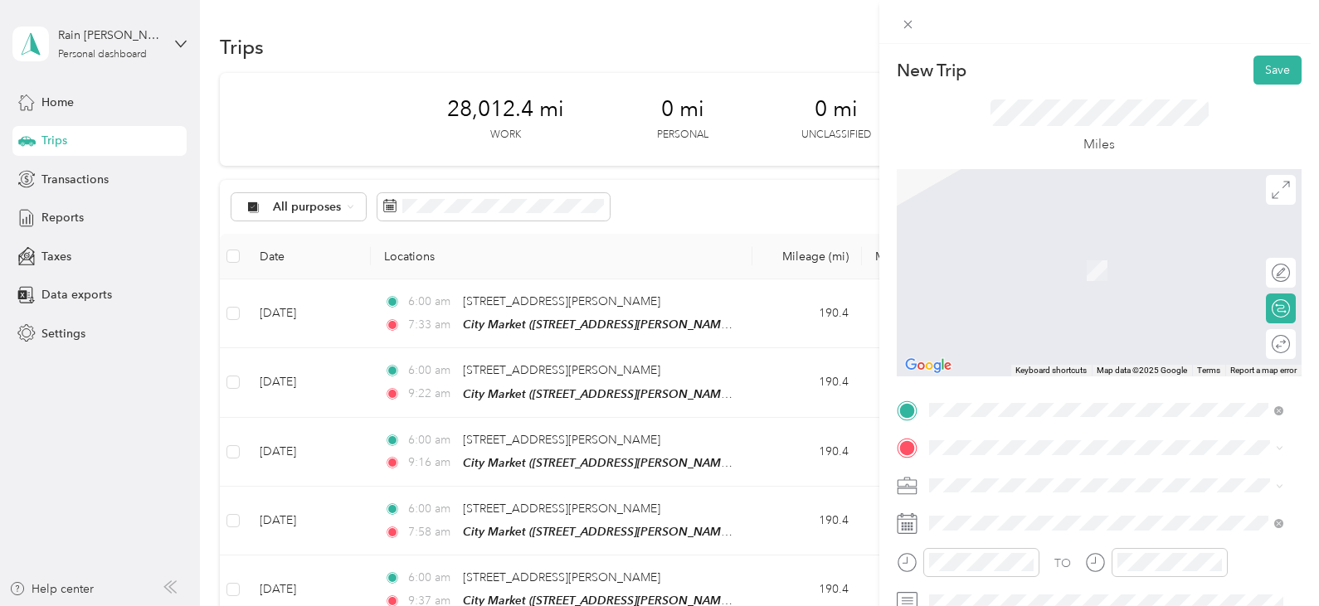
click at [1146, 267] on div "TEAM City Market [STREET_ADDRESS][PERSON_NAME]" at bounding box center [1059, 261] width 197 height 41
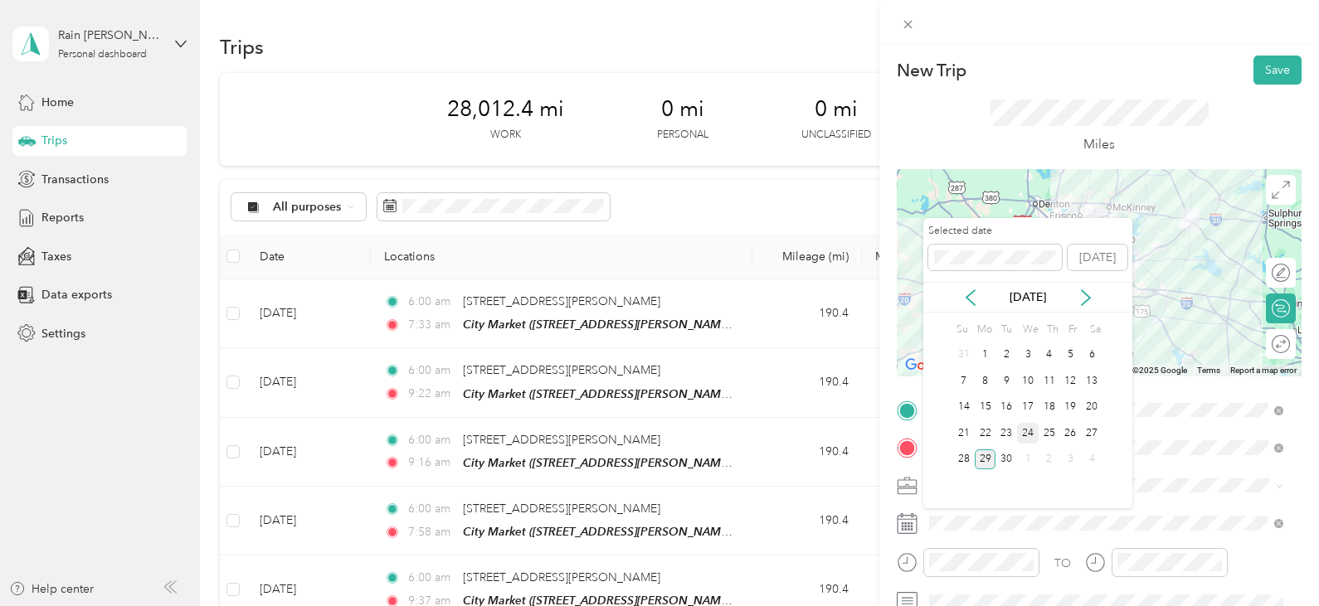
click at [1029, 435] on div "24" at bounding box center [1028, 433] width 22 height 21
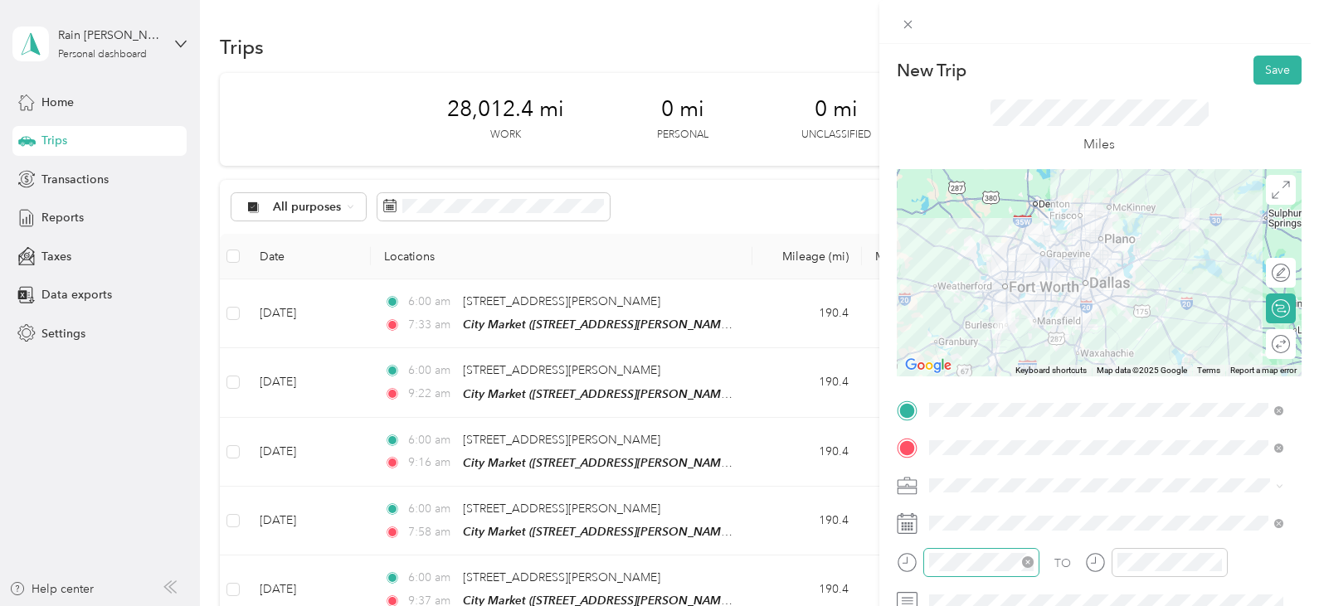
click at [1034, 563] on icon "close-circle" at bounding box center [1028, 563] width 12 height 12
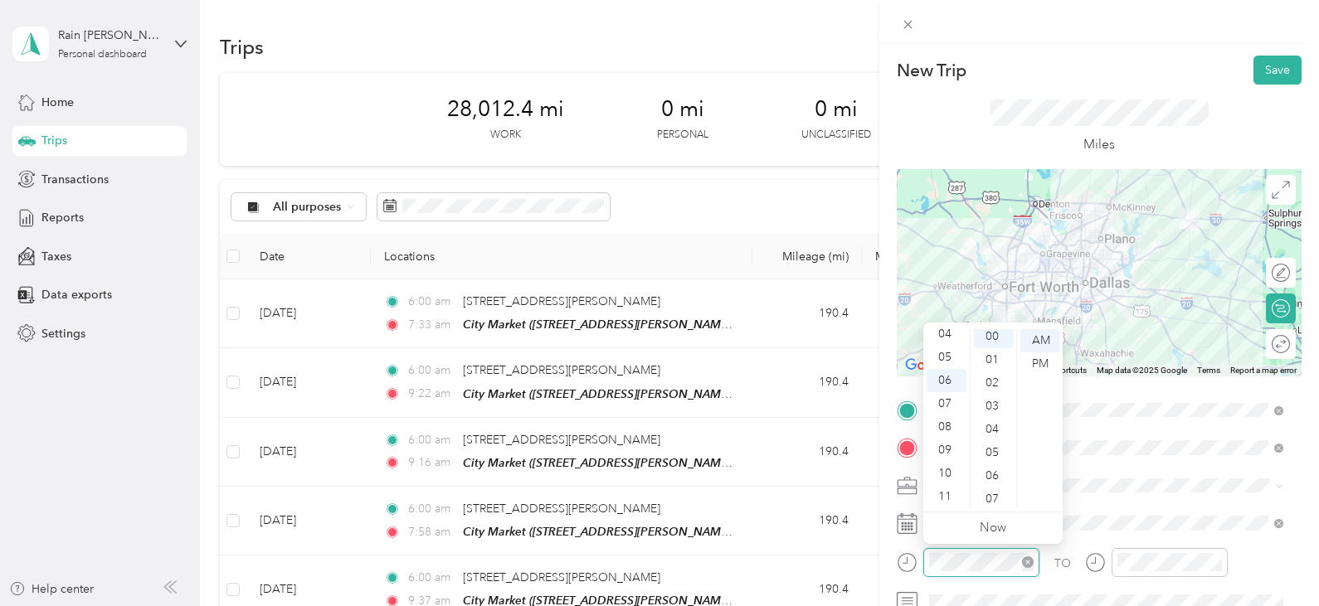
scroll to position [0, 0]
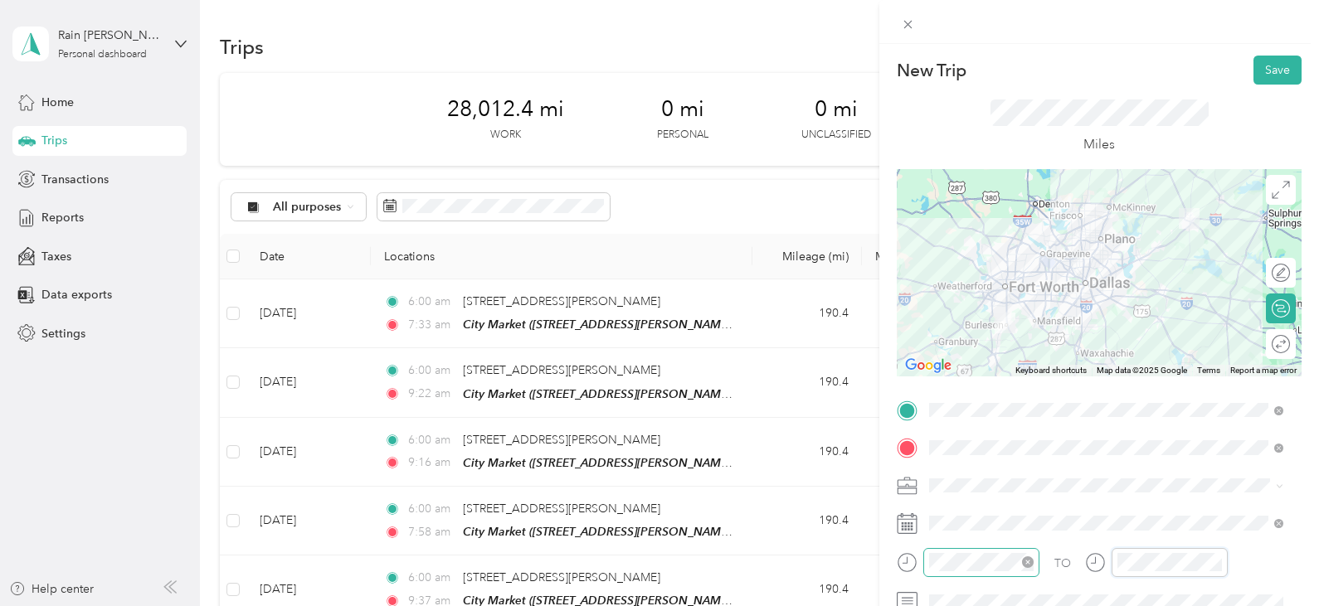
click at [996, 567] on div "TO" at bounding box center [1099, 568] width 405 height 41
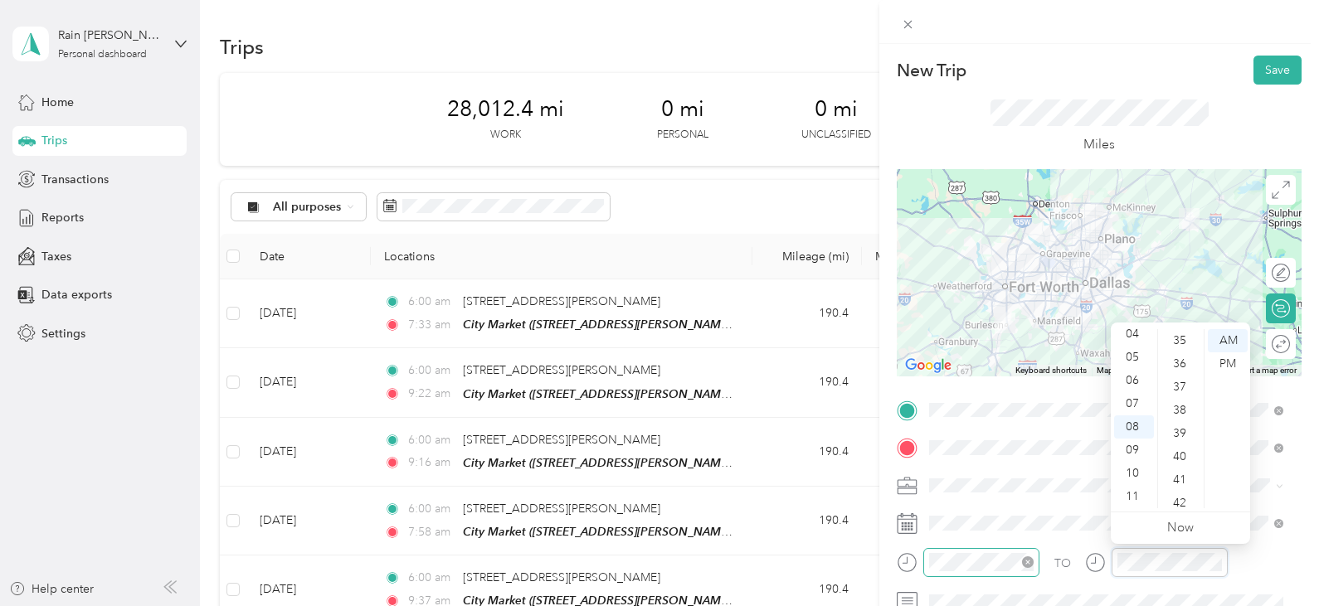
scroll to position [1214, 0]
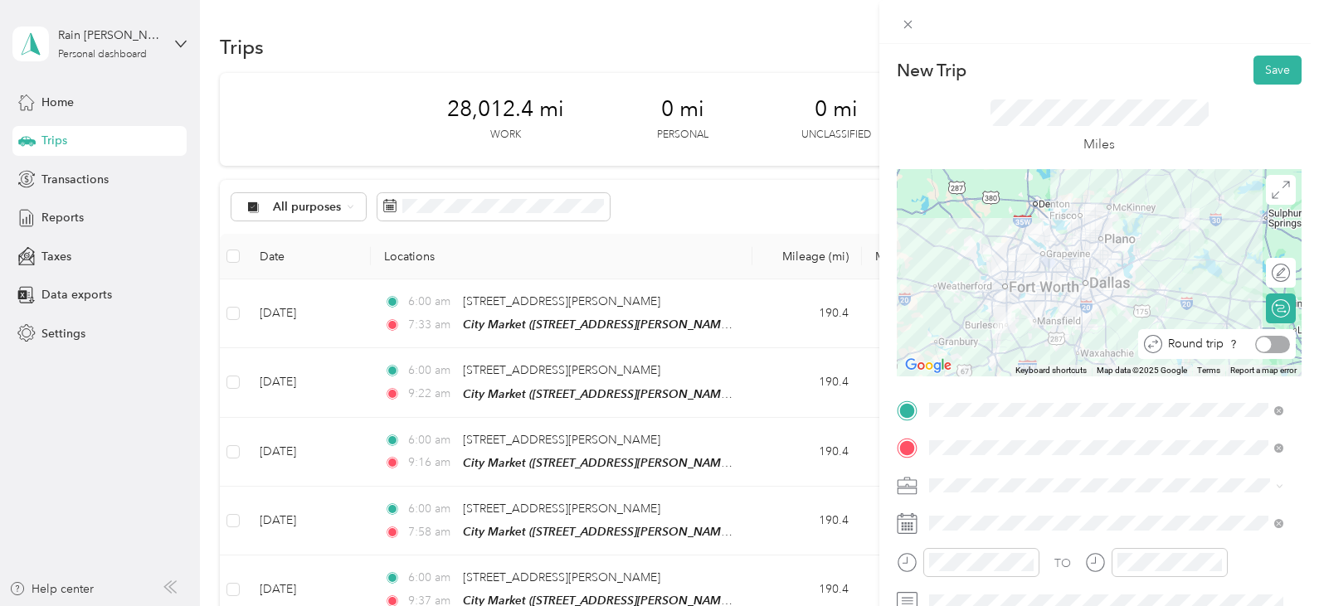
click at [1263, 344] on div at bounding box center [1272, 344] width 35 height 17
click at [1257, 67] on button "Save" at bounding box center [1277, 70] width 48 height 29
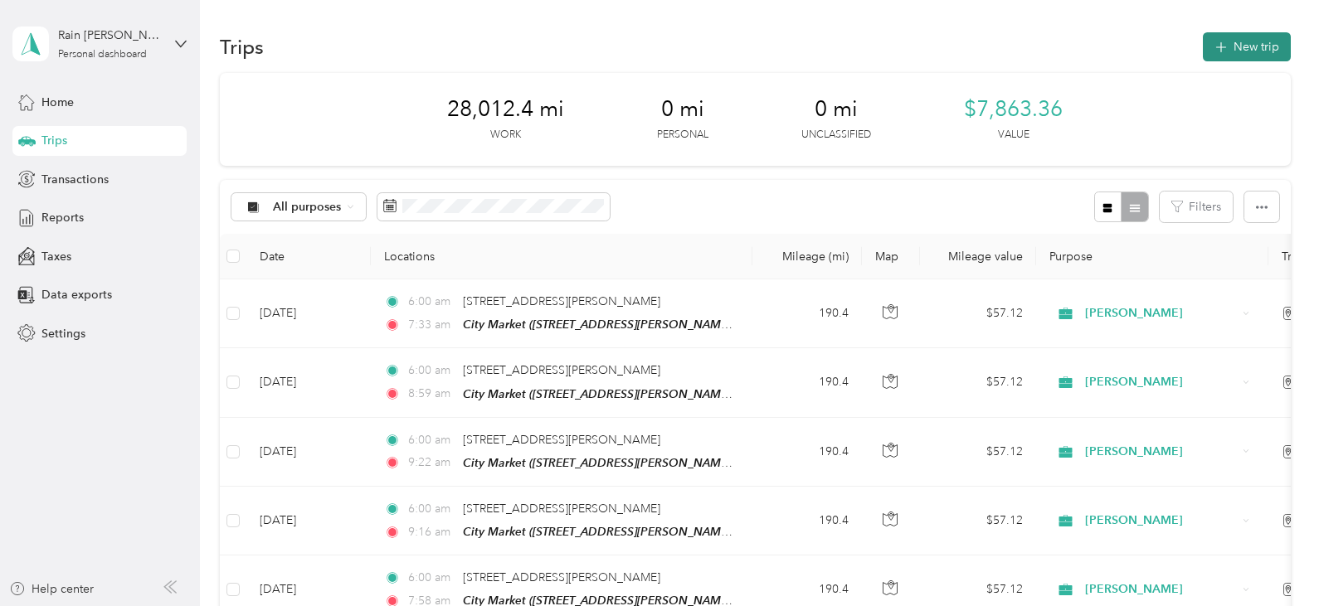
click at [1228, 41] on button "New trip" at bounding box center [1247, 46] width 88 height 29
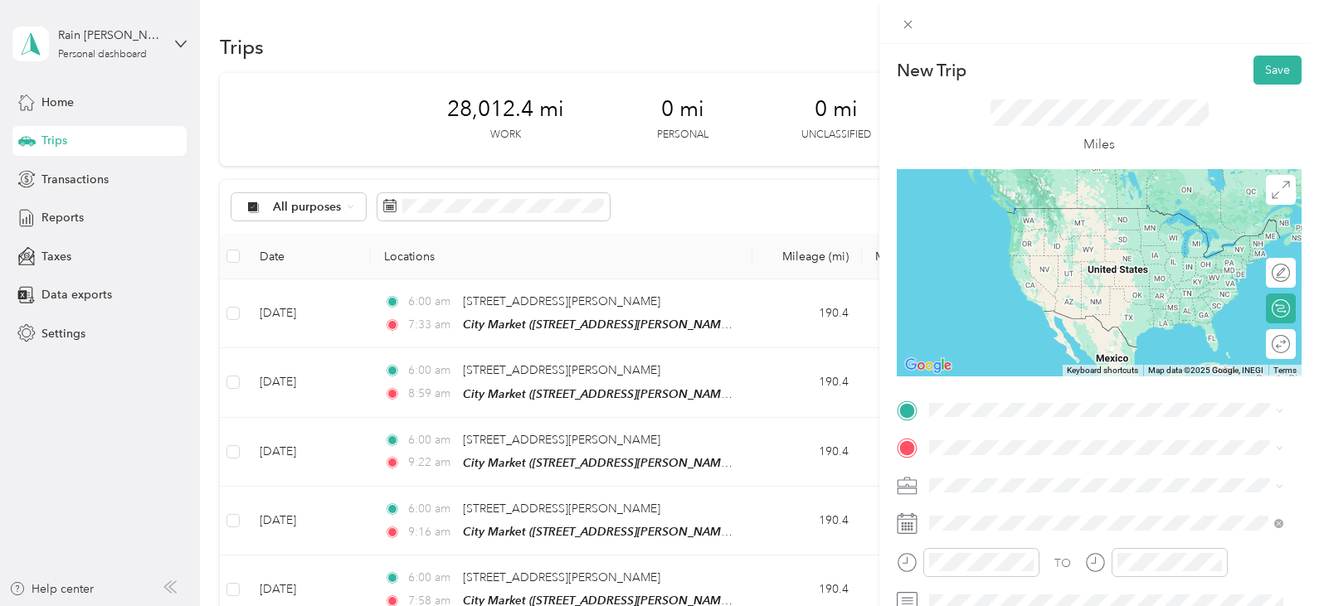
click at [1053, 211] on span "[STREET_ADDRESS][PERSON_NAME][US_STATE]" at bounding box center [1090, 203] width 258 height 15
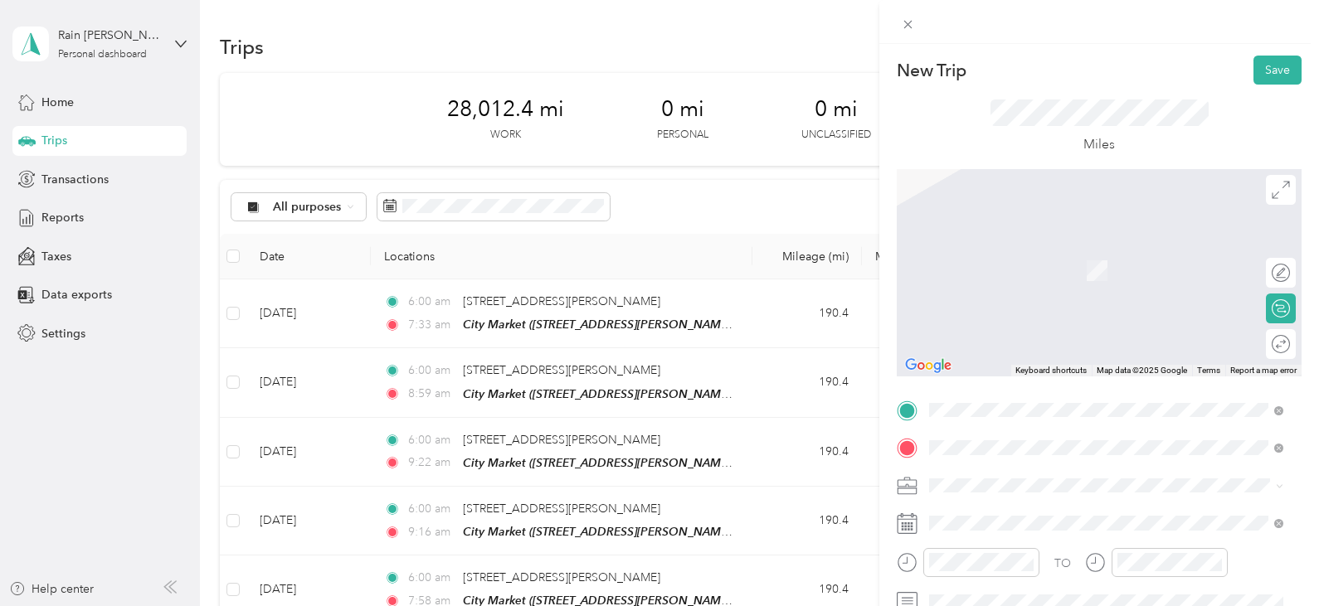
click at [1097, 275] on div "TEAM City Market [STREET_ADDRESS][PERSON_NAME]" at bounding box center [1059, 265] width 197 height 41
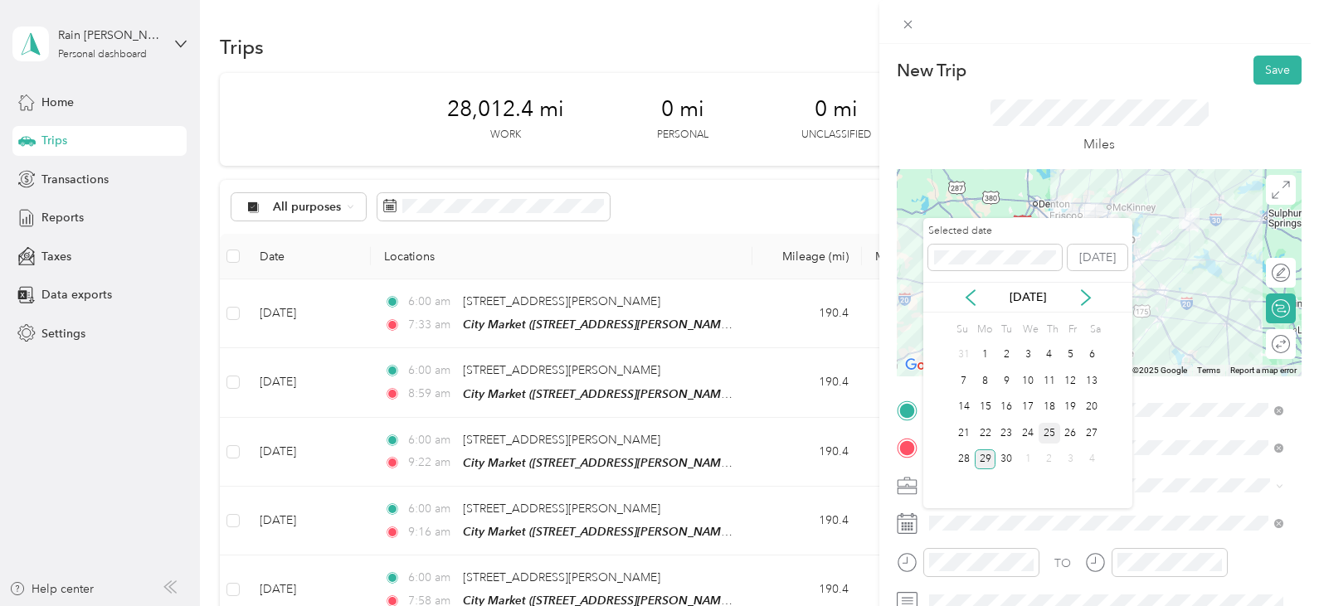
click at [1053, 429] on div "25" at bounding box center [1050, 433] width 22 height 21
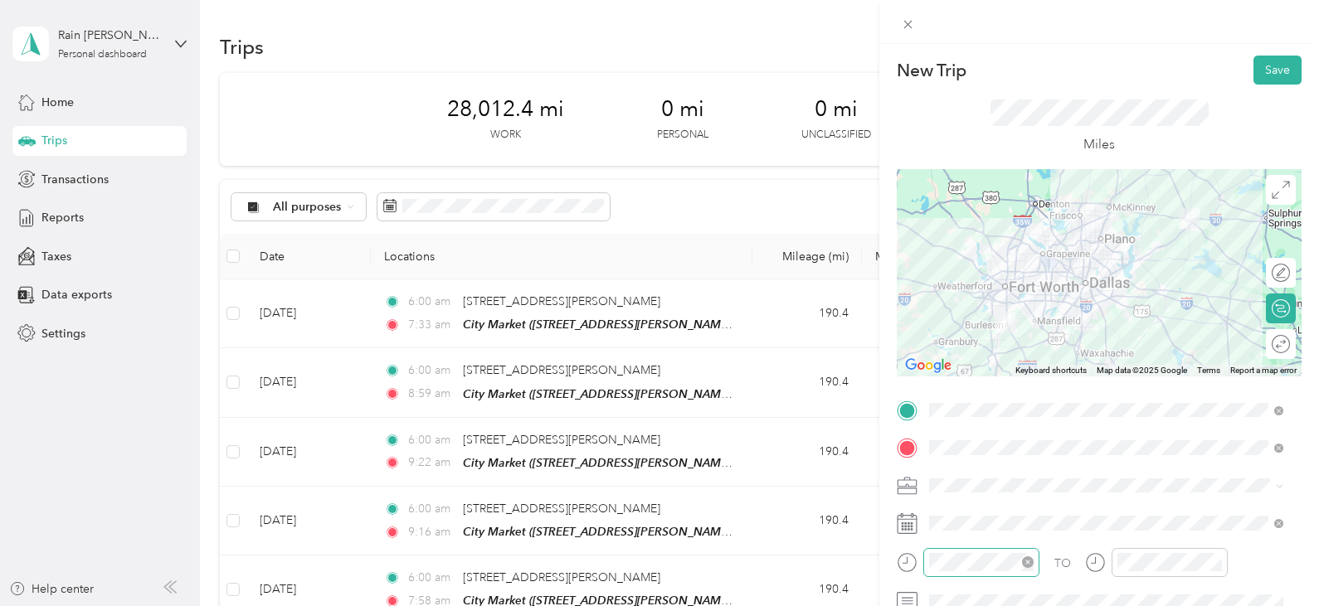
click at [1032, 561] on icon "close-circle" at bounding box center [1028, 563] width 12 height 12
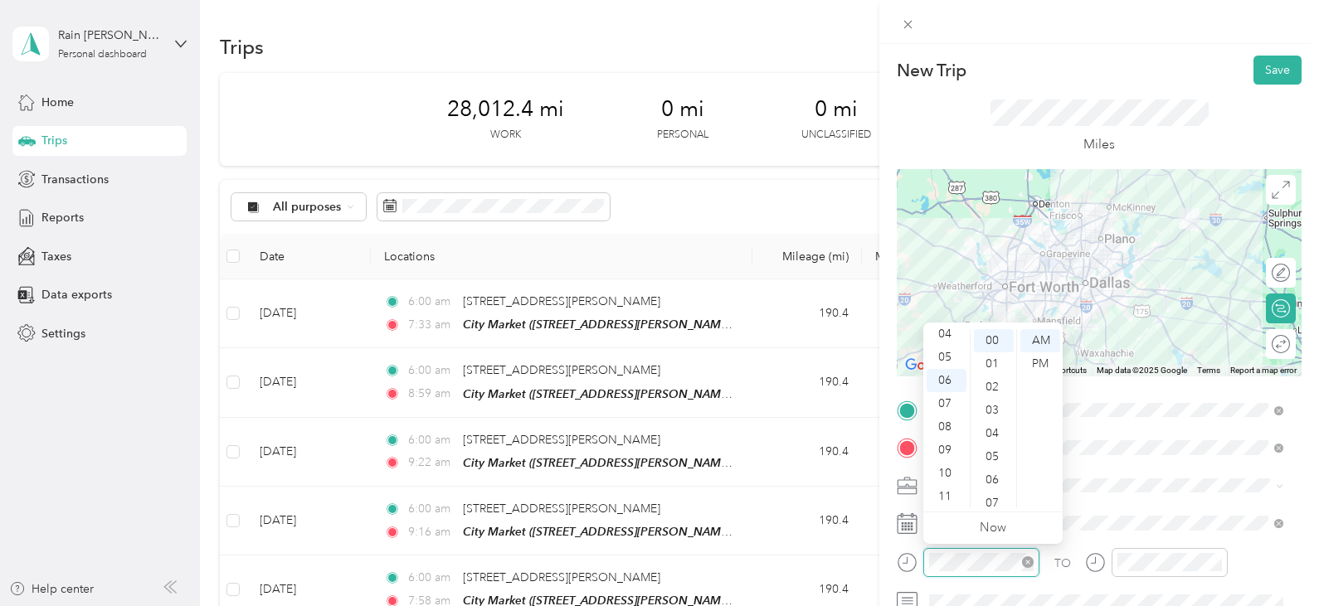
scroll to position [0, 0]
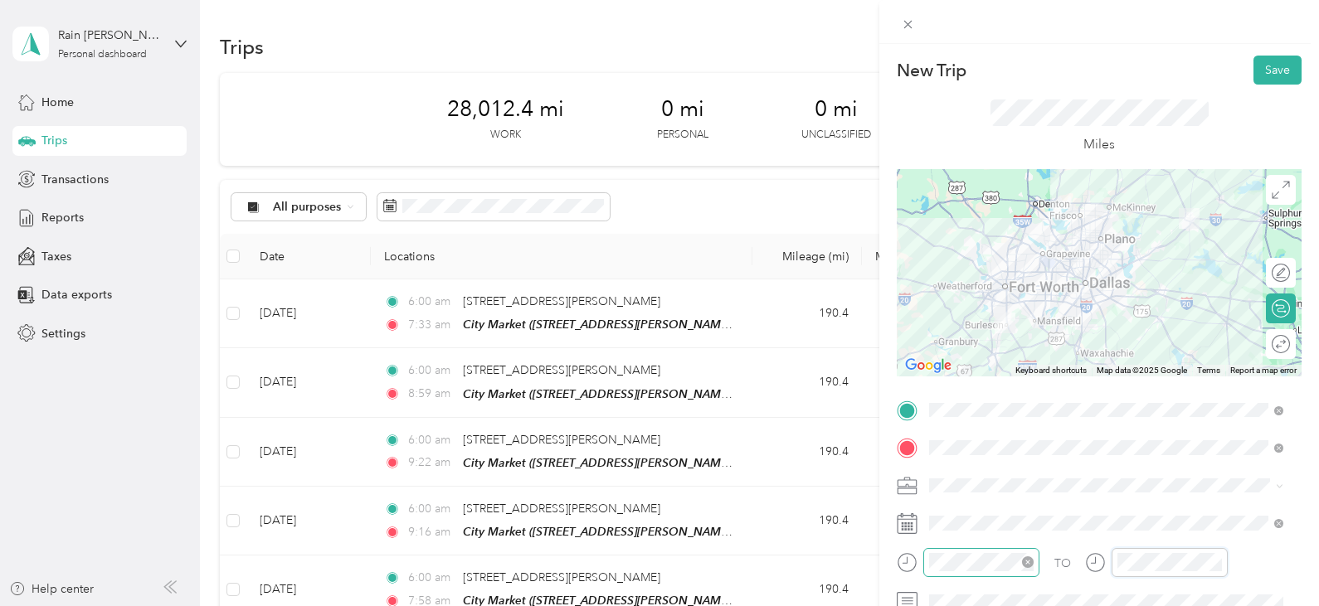
click at [1020, 583] on div "TO" at bounding box center [1099, 568] width 405 height 41
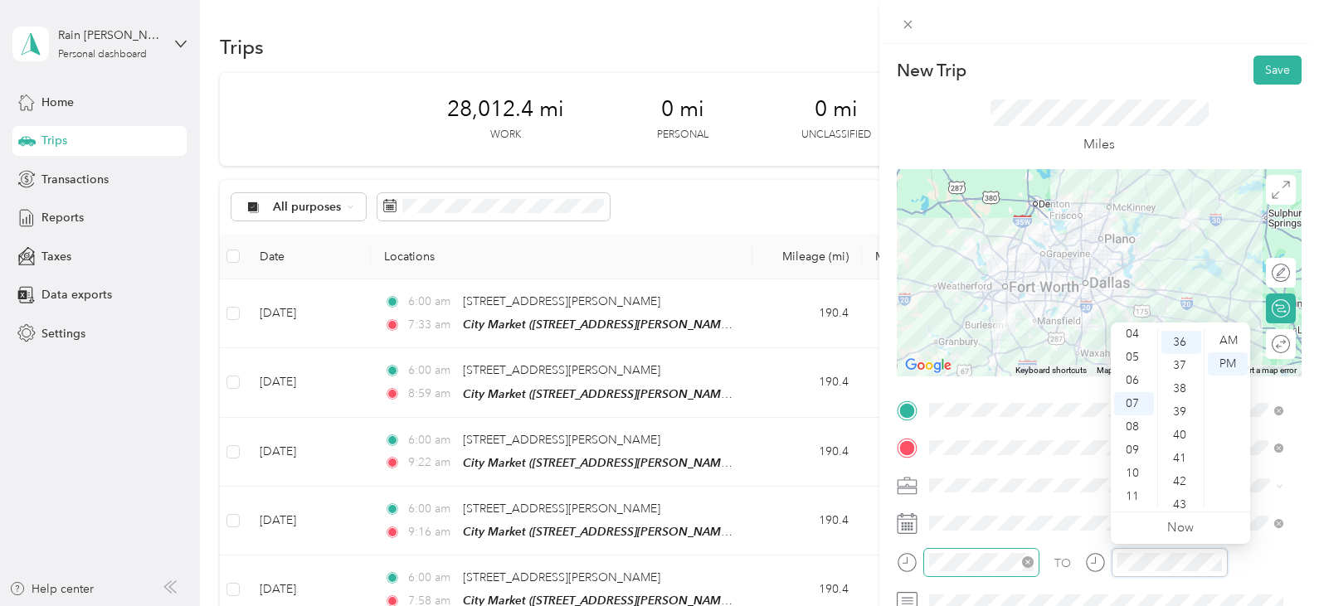
scroll to position [836, 0]
click at [1278, 343] on div "Round trip" at bounding box center [1217, 344] width 158 height 30
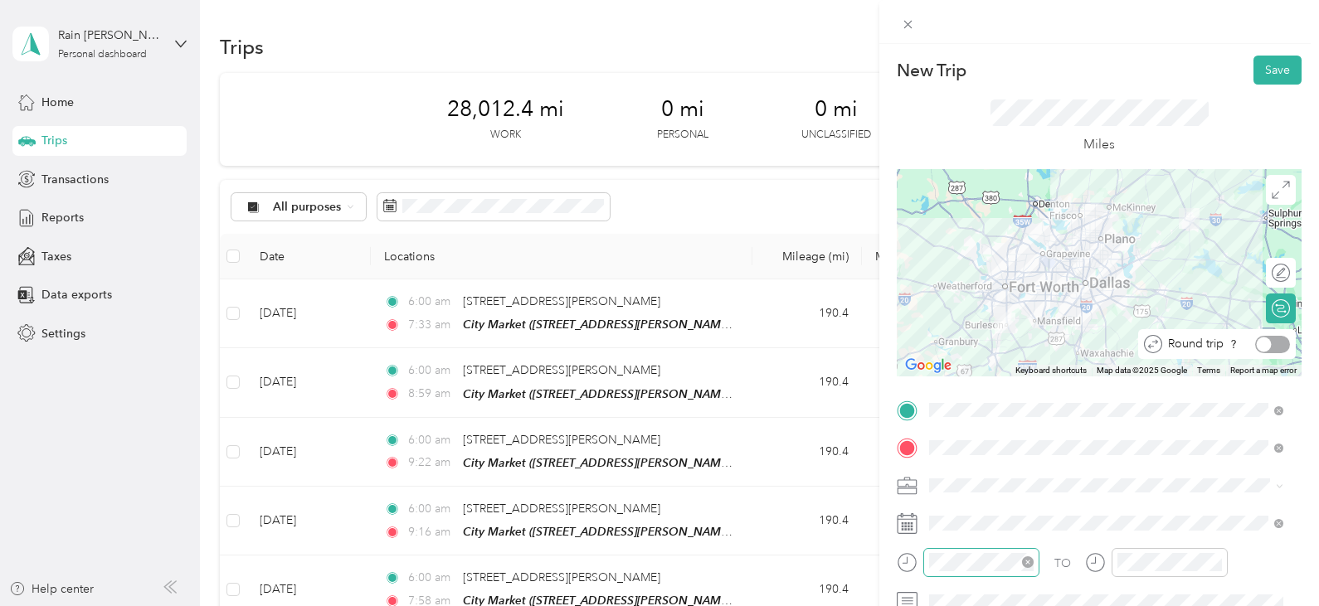
click at [1264, 343] on div at bounding box center [1272, 344] width 35 height 17
click at [1274, 60] on button "Save" at bounding box center [1277, 70] width 48 height 29
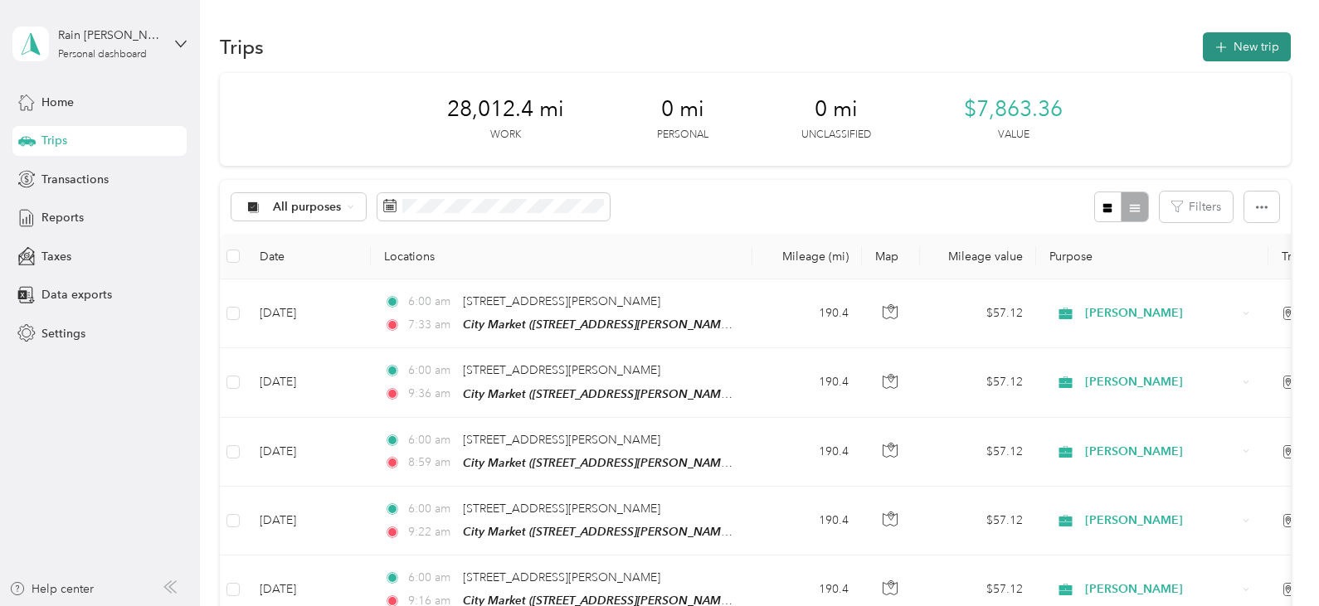
click at [1236, 45] on button "New trip" at bounding box center [1247, 46] width 88 height 29
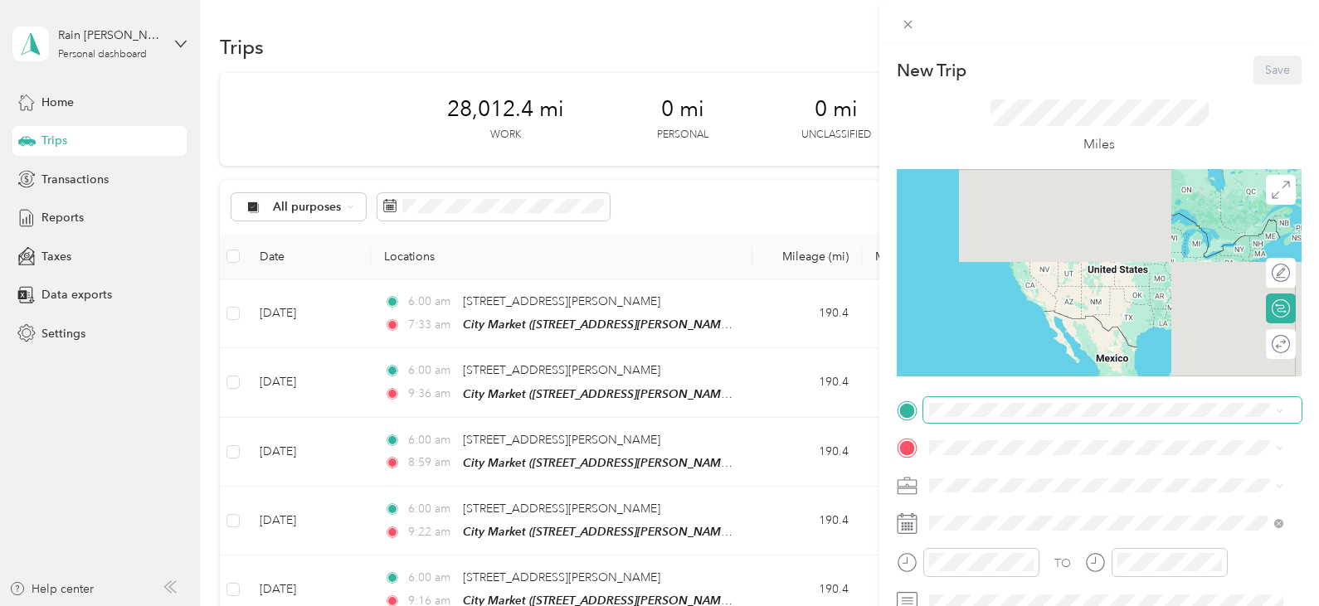
click at [996, 417] on span at bounding box center [1112, 410] width 378 height 27
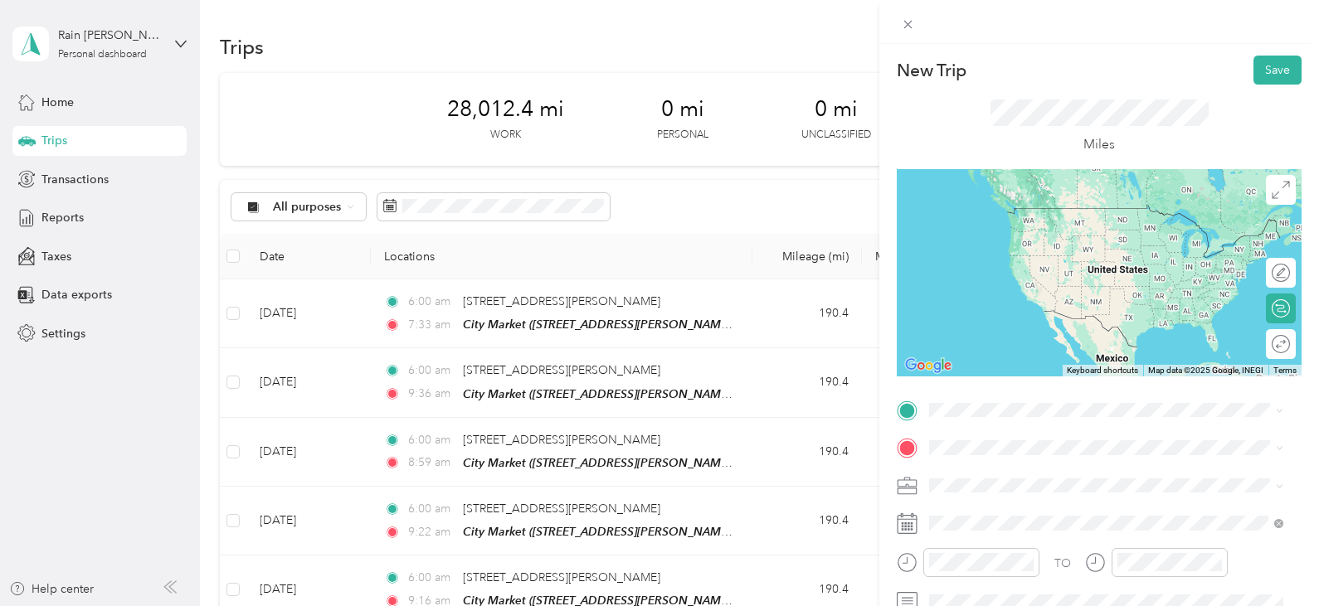
click at [1125, 214] on div "[STREET_ADDRESS][PERSON_NAME][US_STATE]" at bounding box center [1106, 203] width 343 height 22
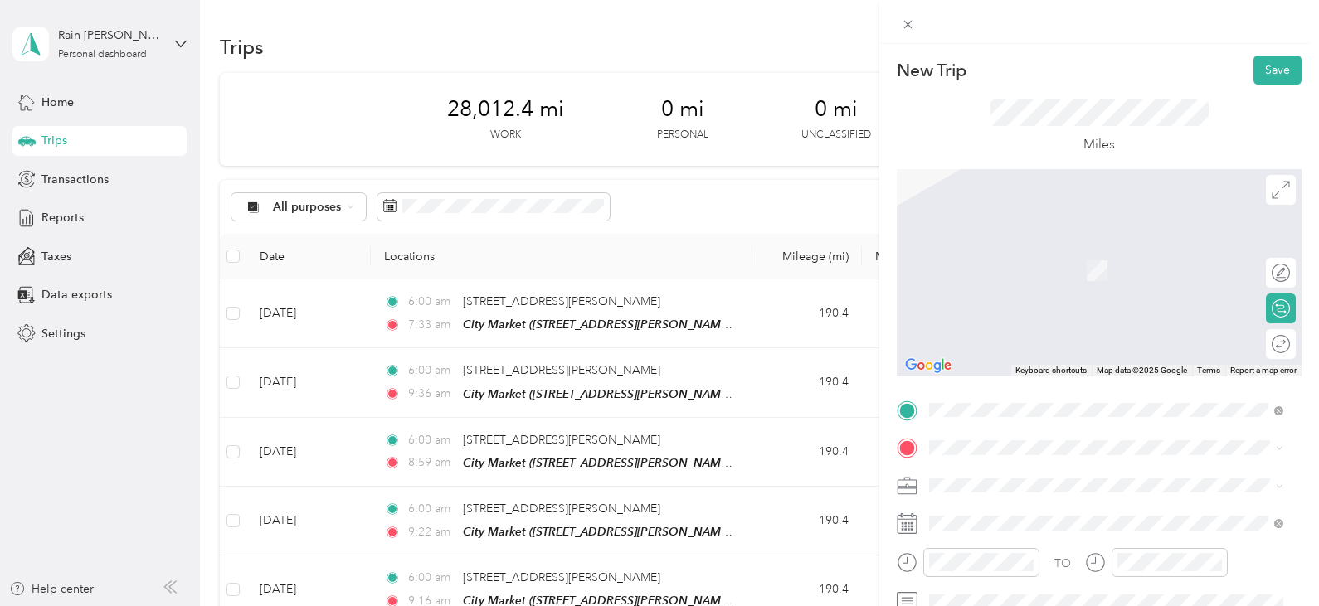
click at [1086, 273] on span "[STREET_ADDRESS][PERSON_NAME]" at bounding box center [1059, 275] width 197 height 14
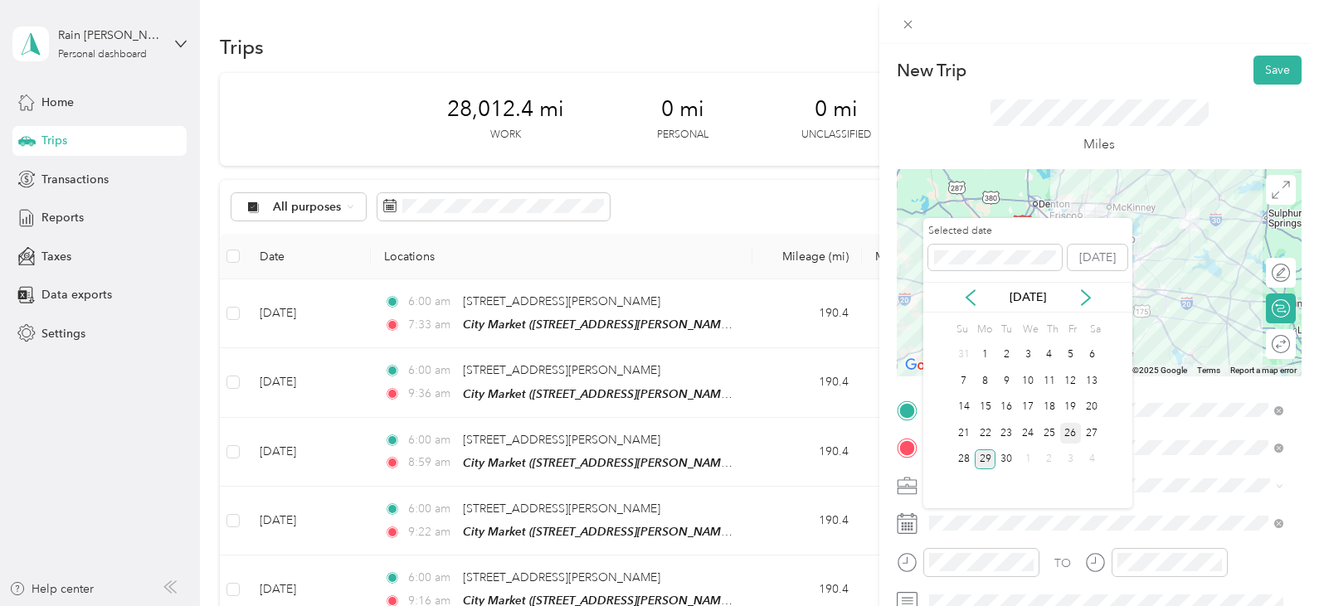
click at [1076, 429] on div "26" at bounding box center [1071, 433] width 22 height 21
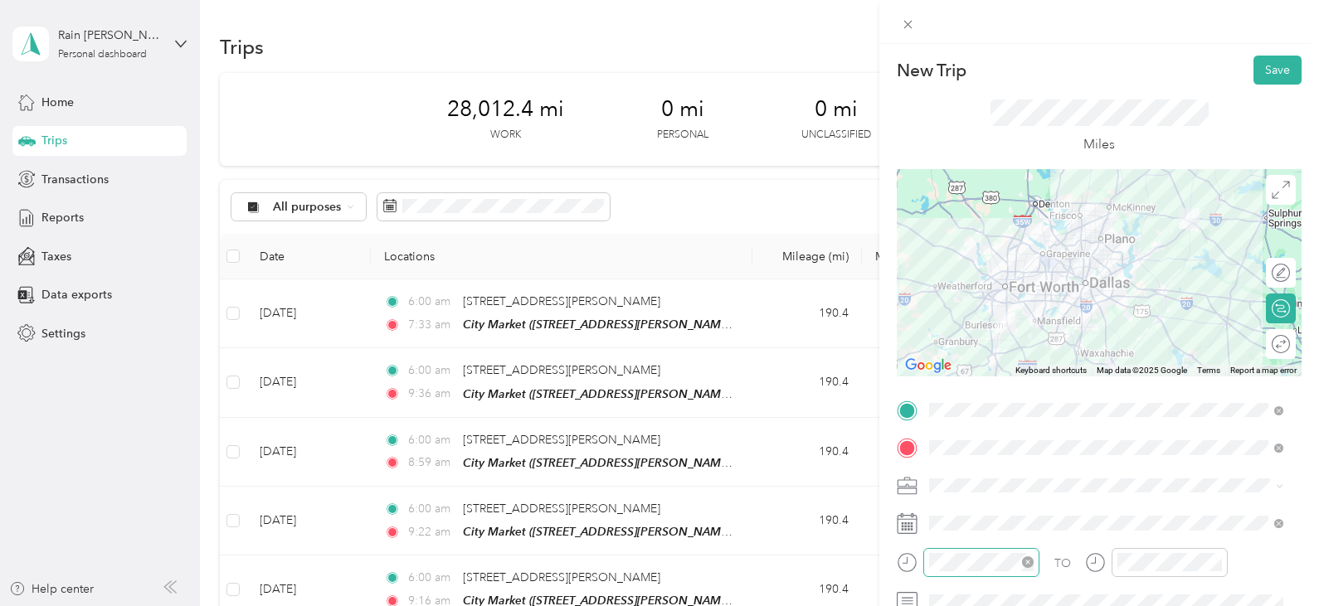
click at [1029, 566] on icon "close-circle" at bounding box center [1028, 563] width 12 height 12
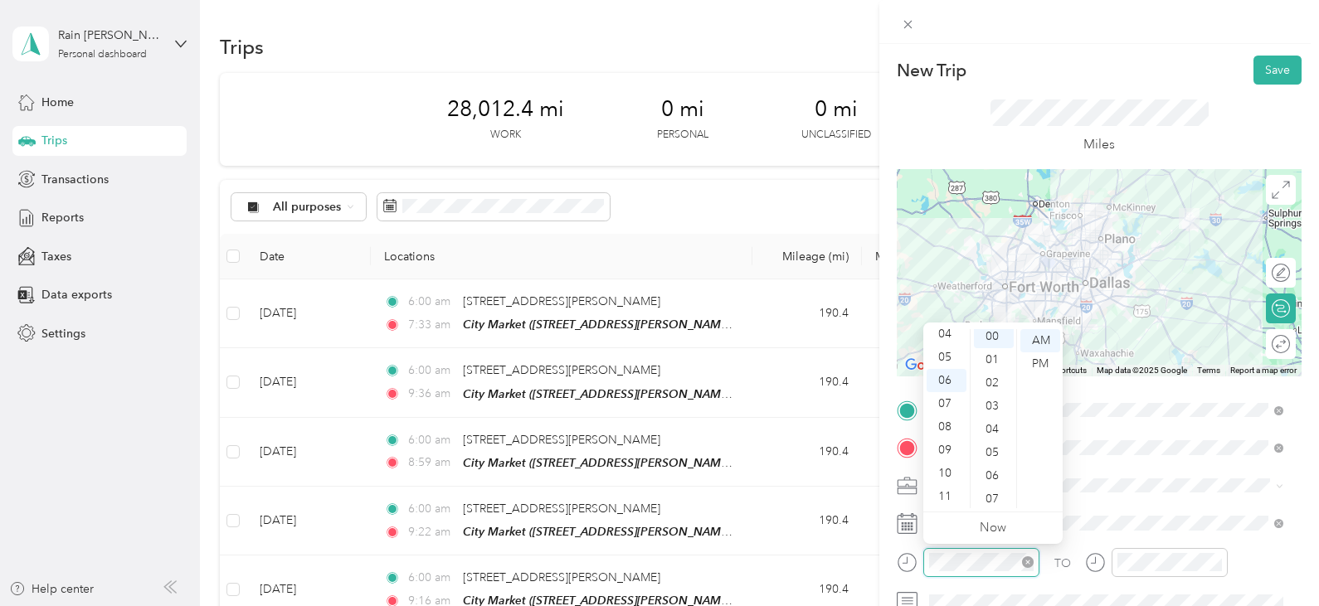
scroll to position [0, 0]
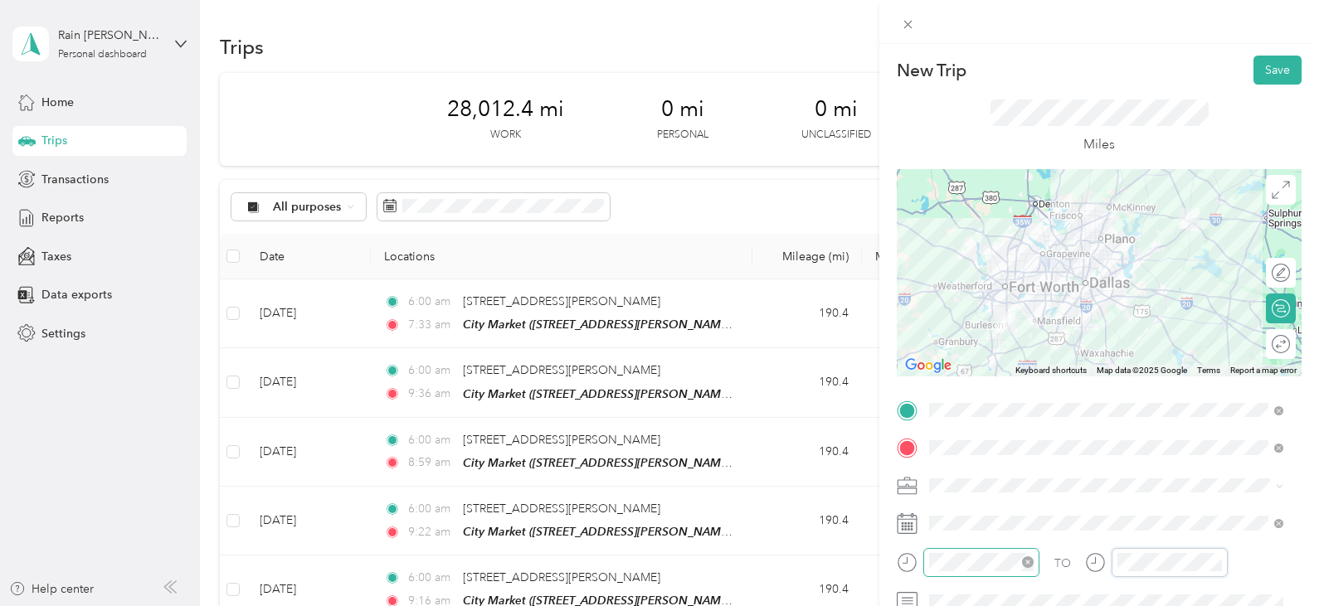
click at [1010, 563] on div "TO" at bounding box center [1099, 568] width 405 height 41
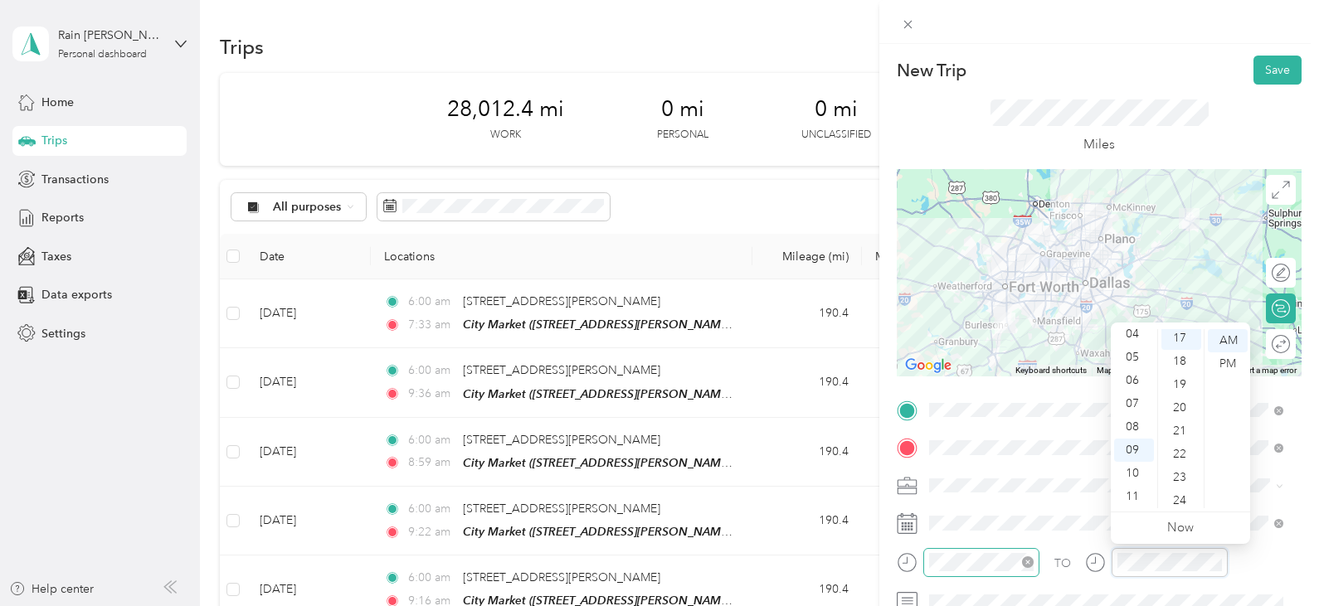
scroll to position [395, 0]
click at [1267, 346] on div at bounding box center [1272, 344] width 35 height 17
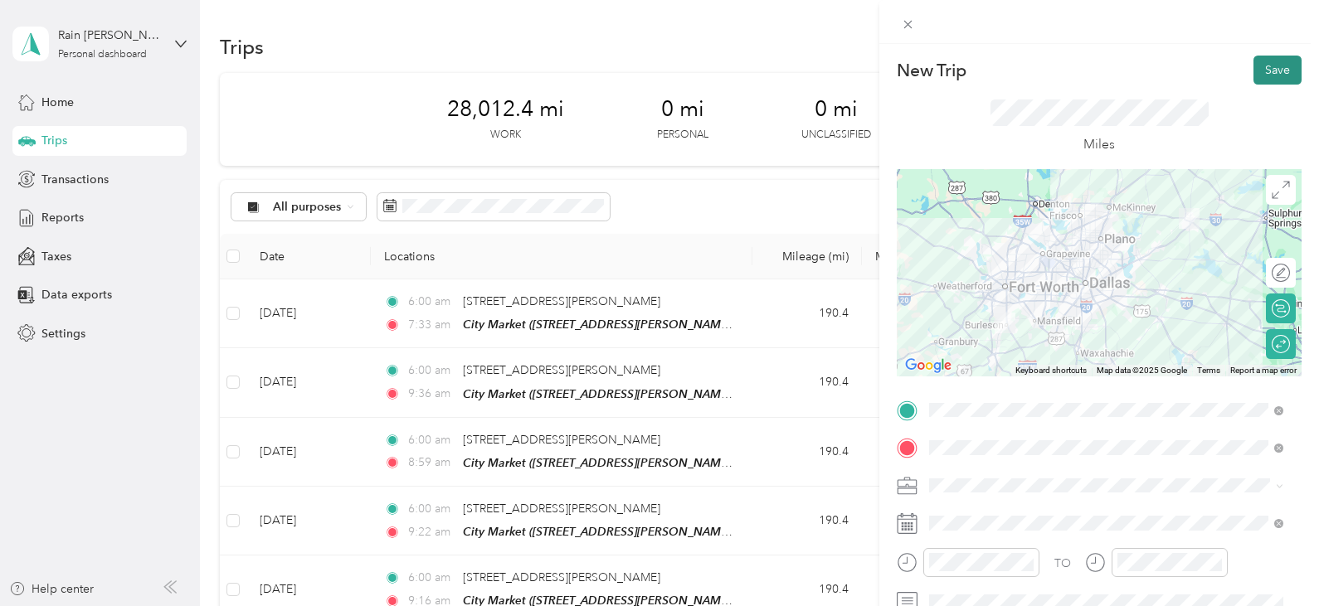
click at [1263, 75] on button "Save" at bounding box center [1277, 70] width 48 height 29
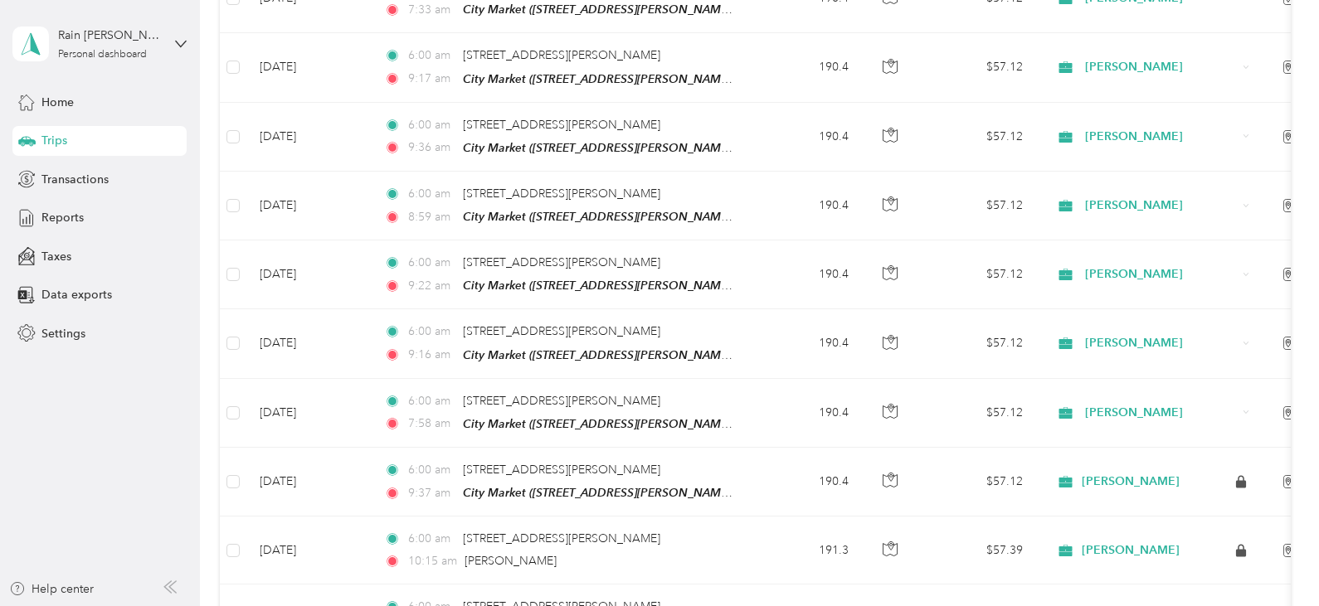
scroll to position [312, 0]
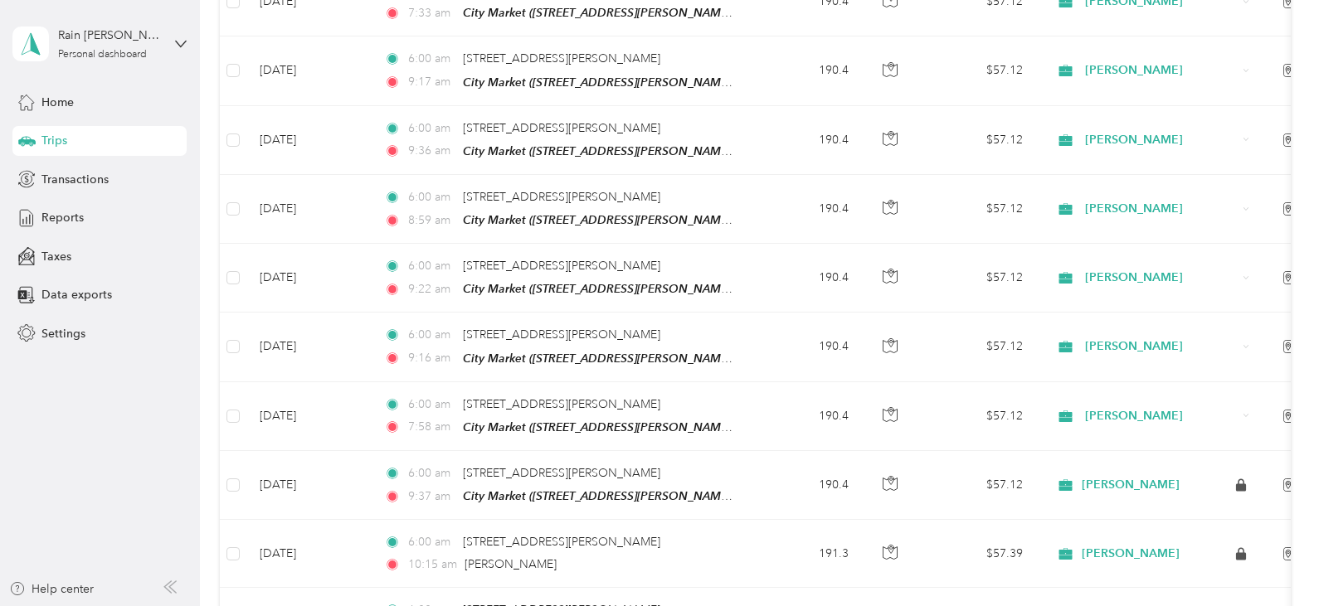
click at [149, 367] on aside "Rain [PERSON_NAME] Personal dashboard Home Trips Transactions Reports Taxes Dat…" at bounding box center [100, 303] width 200 height 606
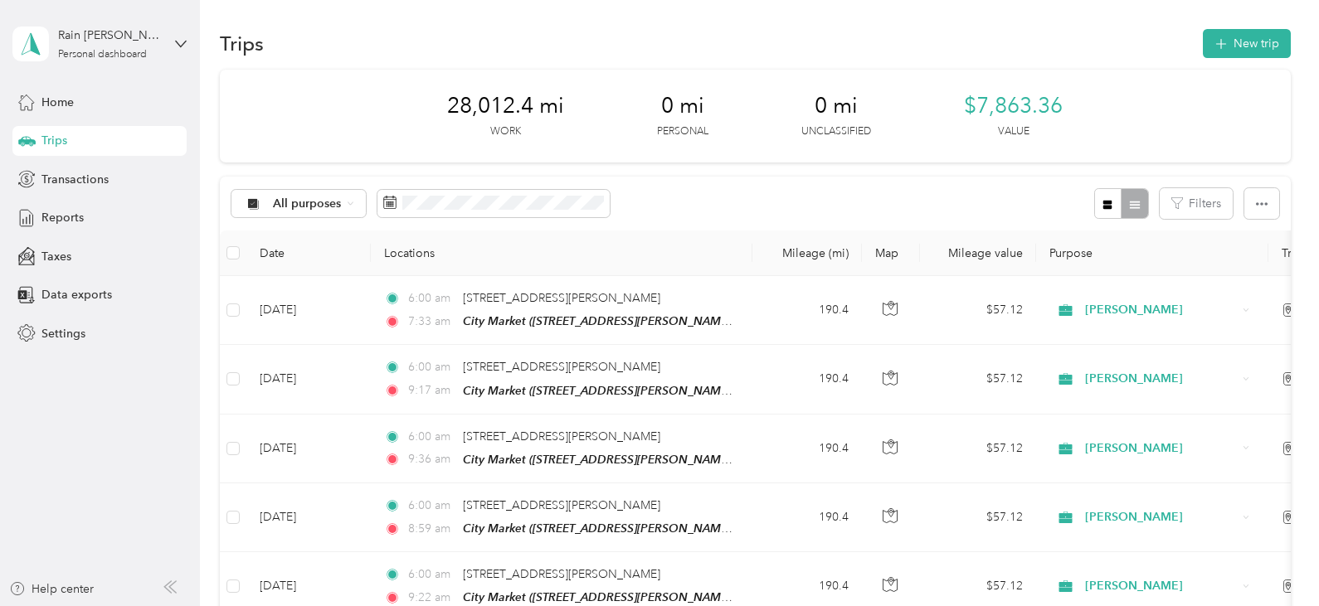
scroll to position [0, 0]
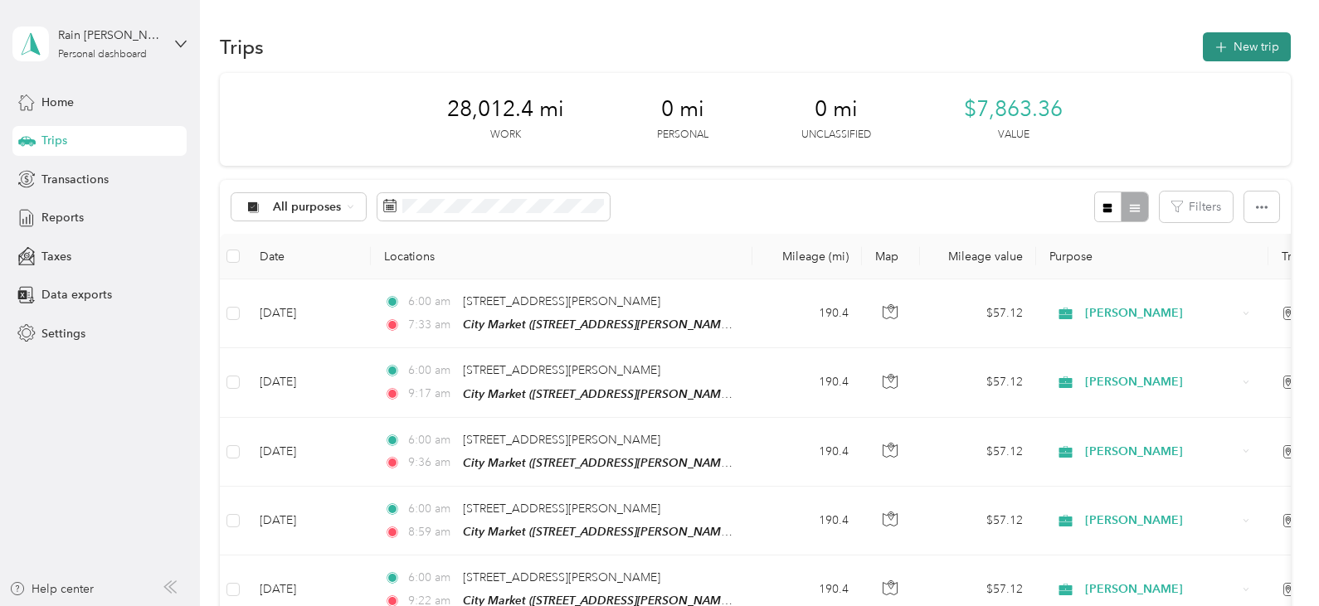
click at [1230, 42] on button "New trip" at bounding box center [1247, 46] width 88 height 29
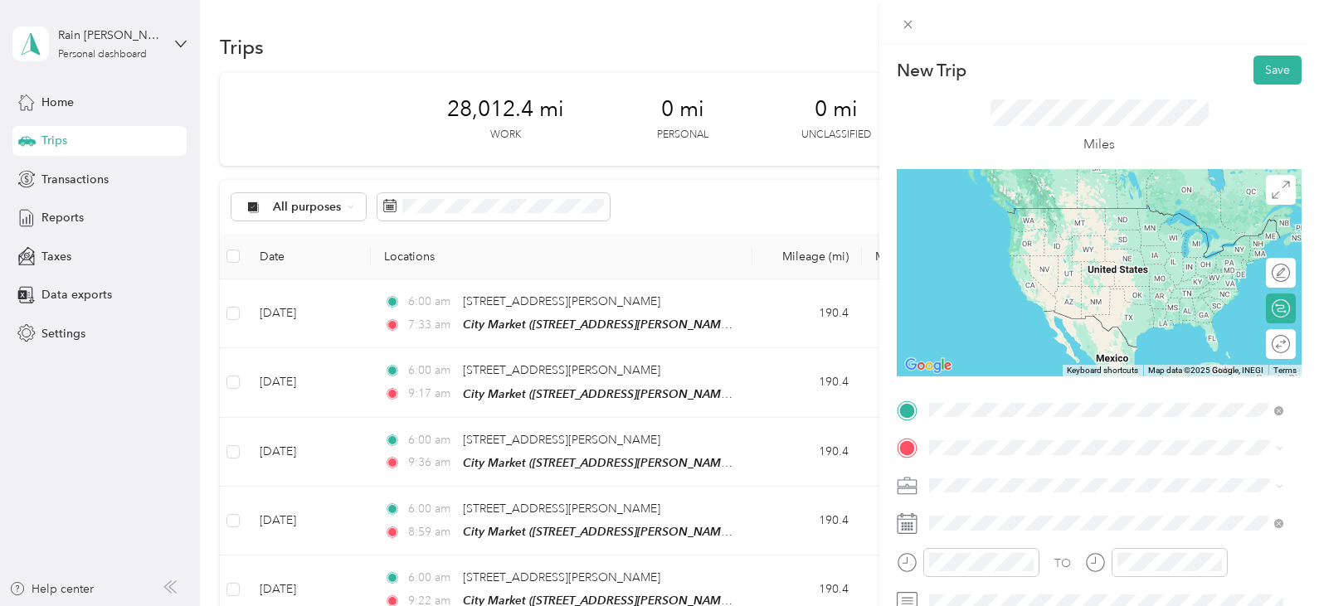
click at [1098, 216] on span "[STREET_ADDRESS][PERSON_NAME][US_STATE]" at bounding box center [1090, 208] width 258 height 15
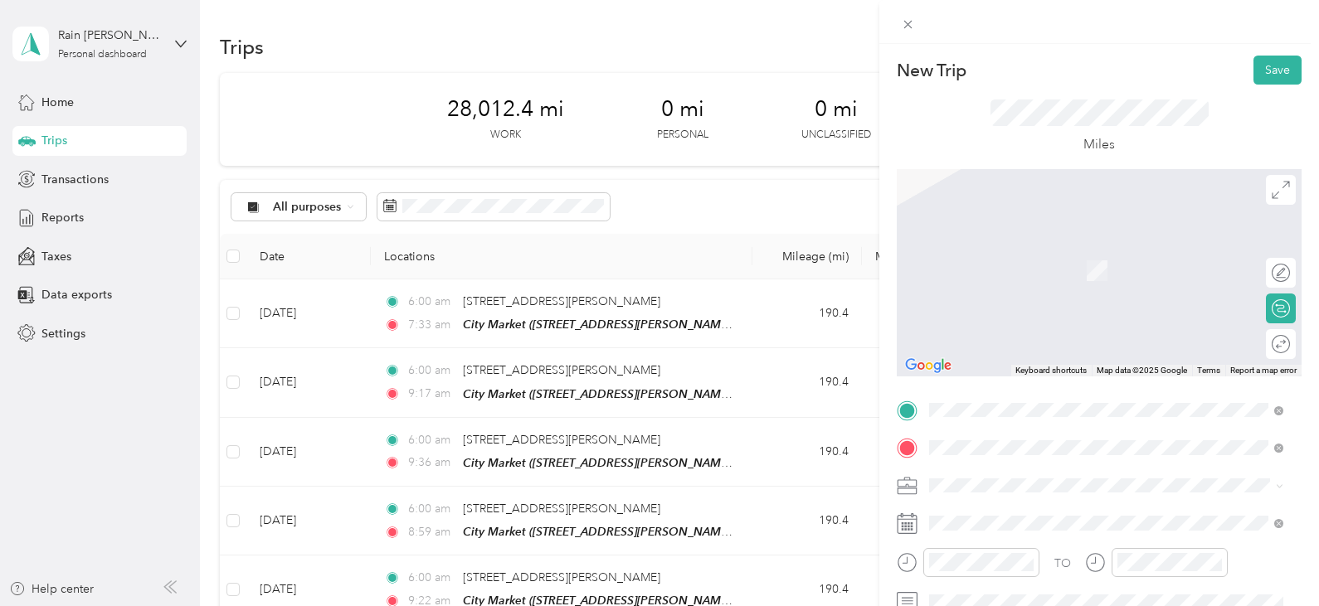
click at [1137, 265] on div "TEAM City Market [STREET_ADDRESS][PERSON_NAME]" at bounding box center [1059, 265] width 197 height 41
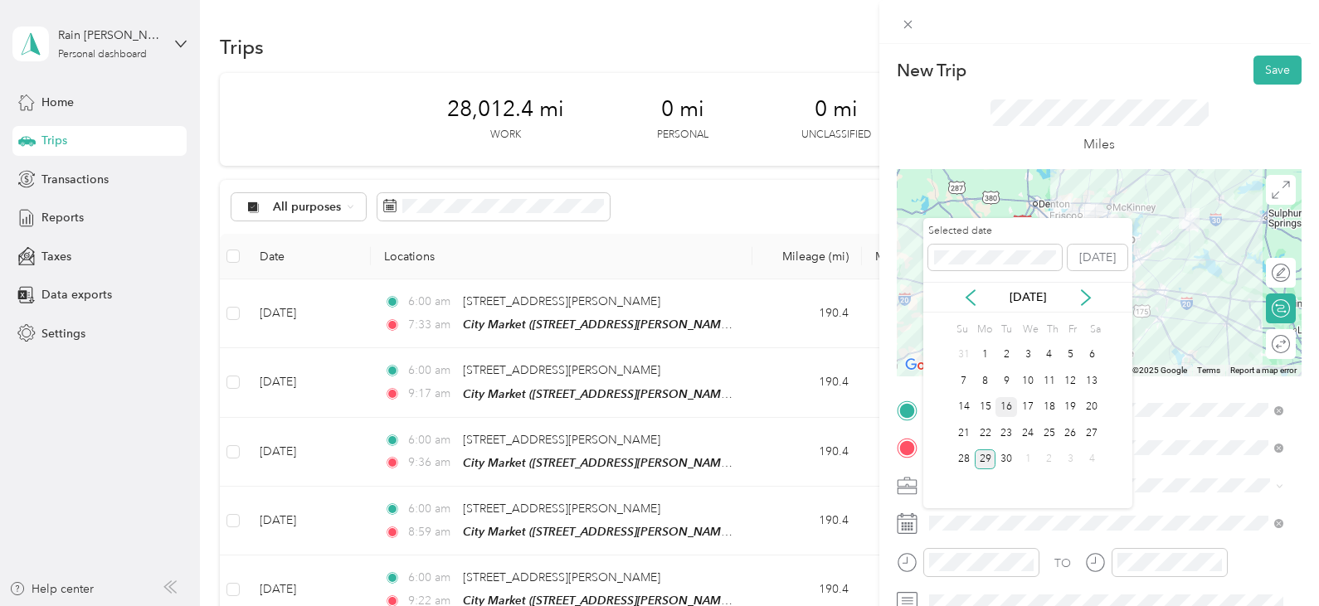
click at [1013, 406] on div "16" at bounding box center [1006, 407] width 22 height 21
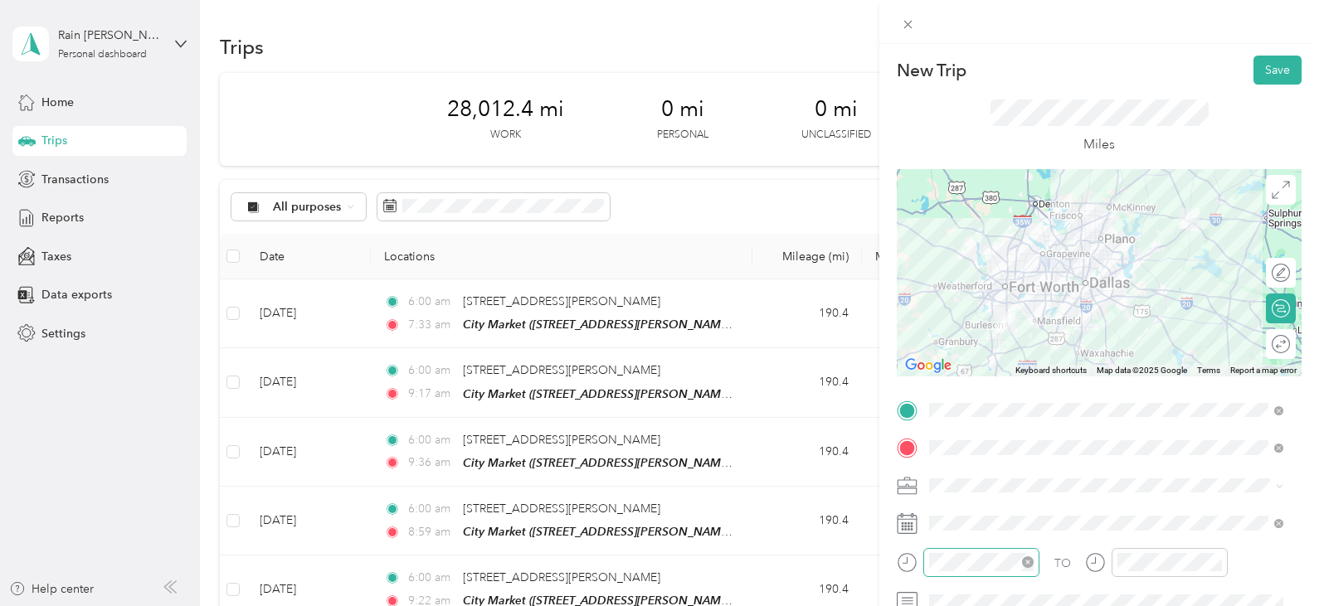
click at [1029, 559] on icon "close-circle" at bounding box center [1028, 563] width 12 height 12
click at [892, 591] on form "New Trip Save This trip cannot be edited because it is either under review, app…" at bounding box center [1099, 427] width 440 height 742
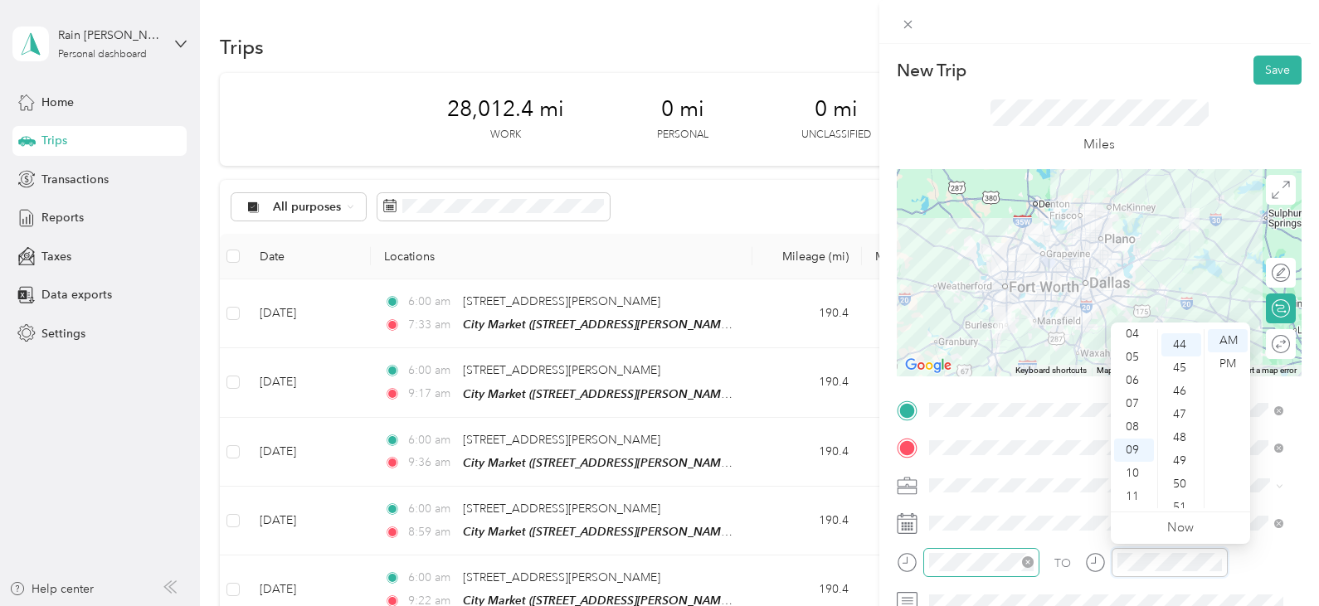
scroll to position [1022, 0]
click at [1268, 343] on div at bounding box center [1272, 344] width 35 height 17
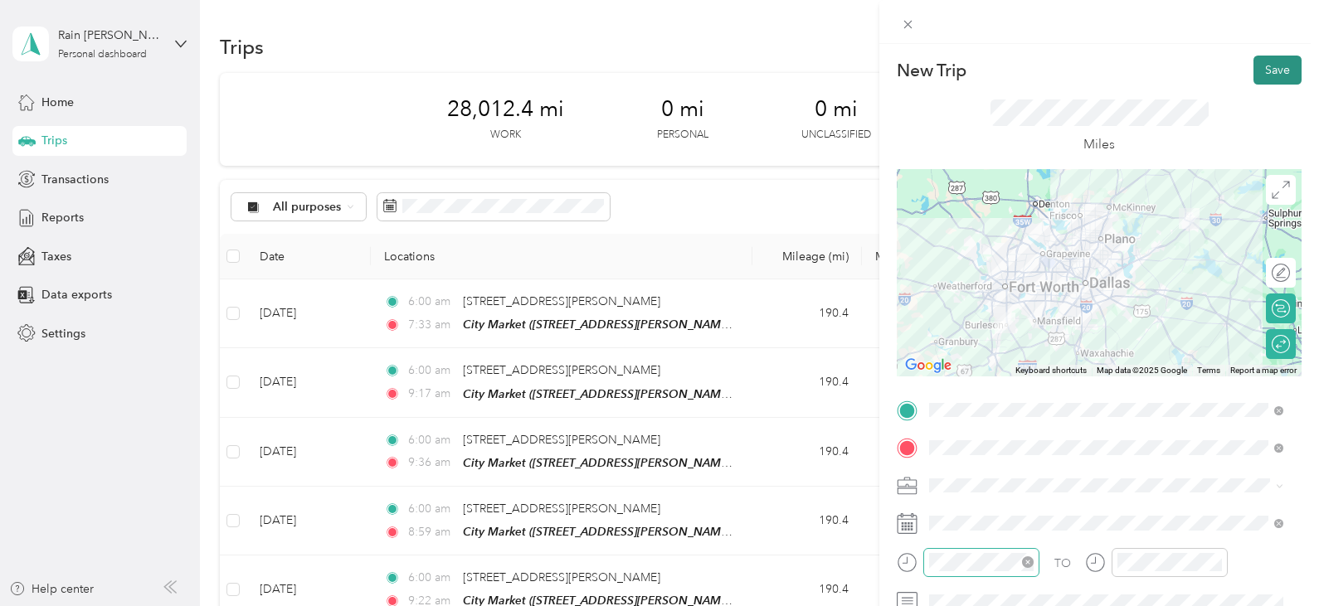
click at [1271, 67] on button "Save" at bounding box center [1277, 70] width 48 height 29
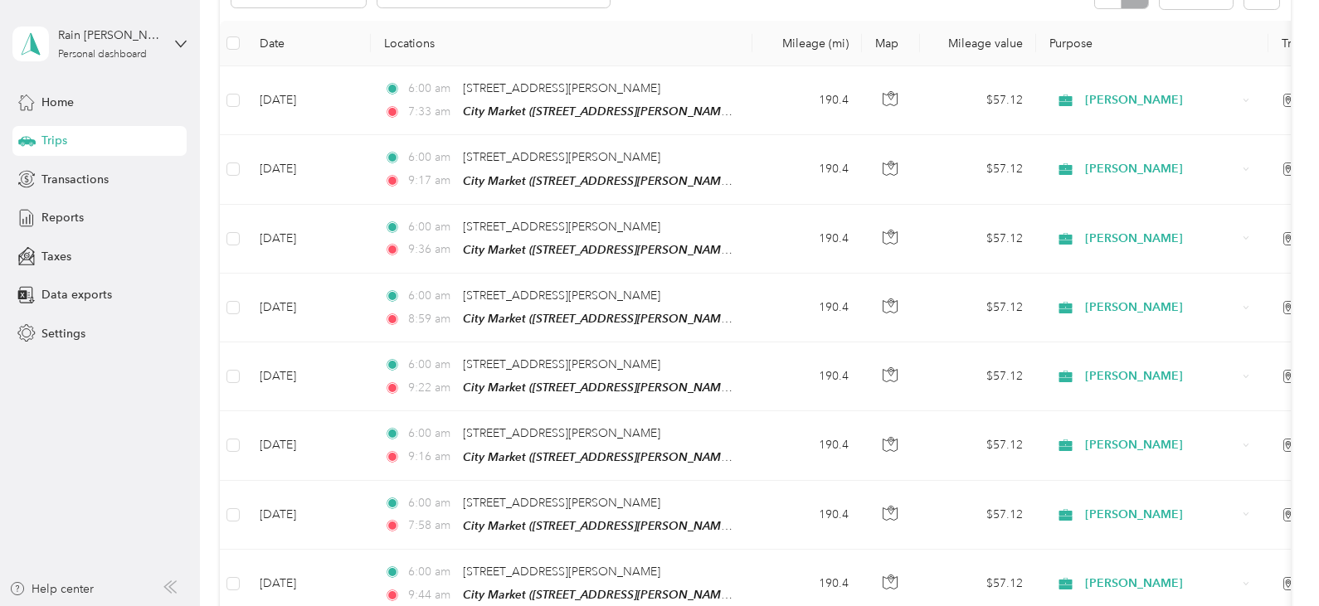
scroll to position [40, 0]
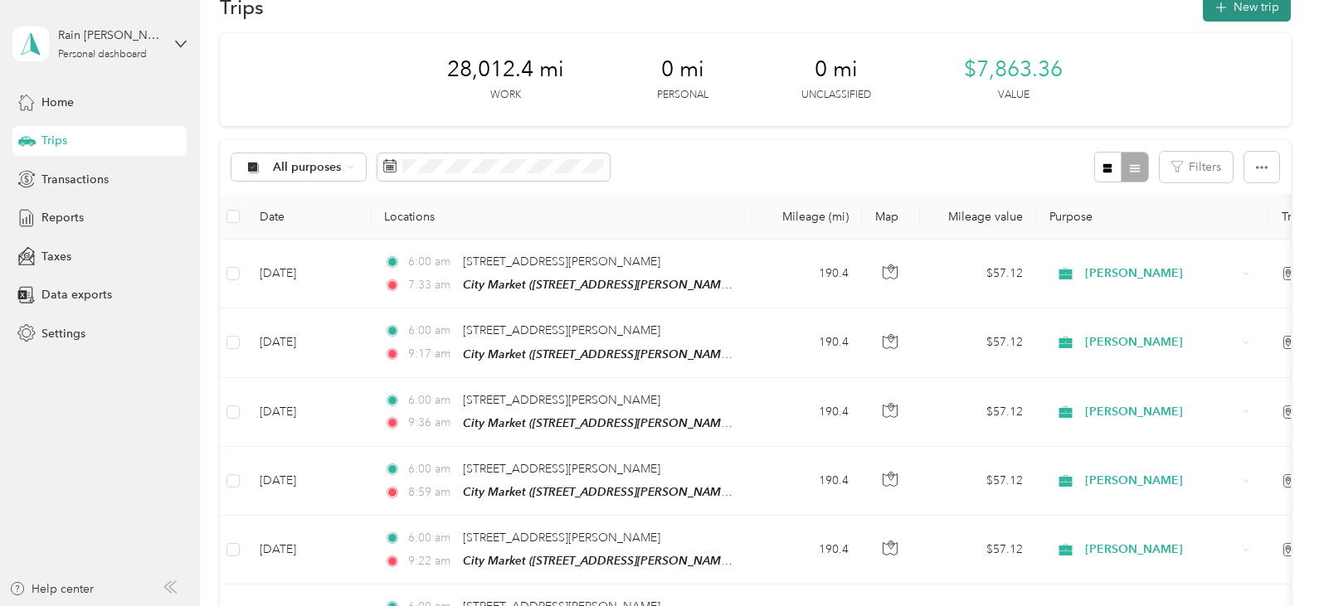
click at [1219, 8] on icon "button" at bounding box center [1220, 7] width 19 height 19
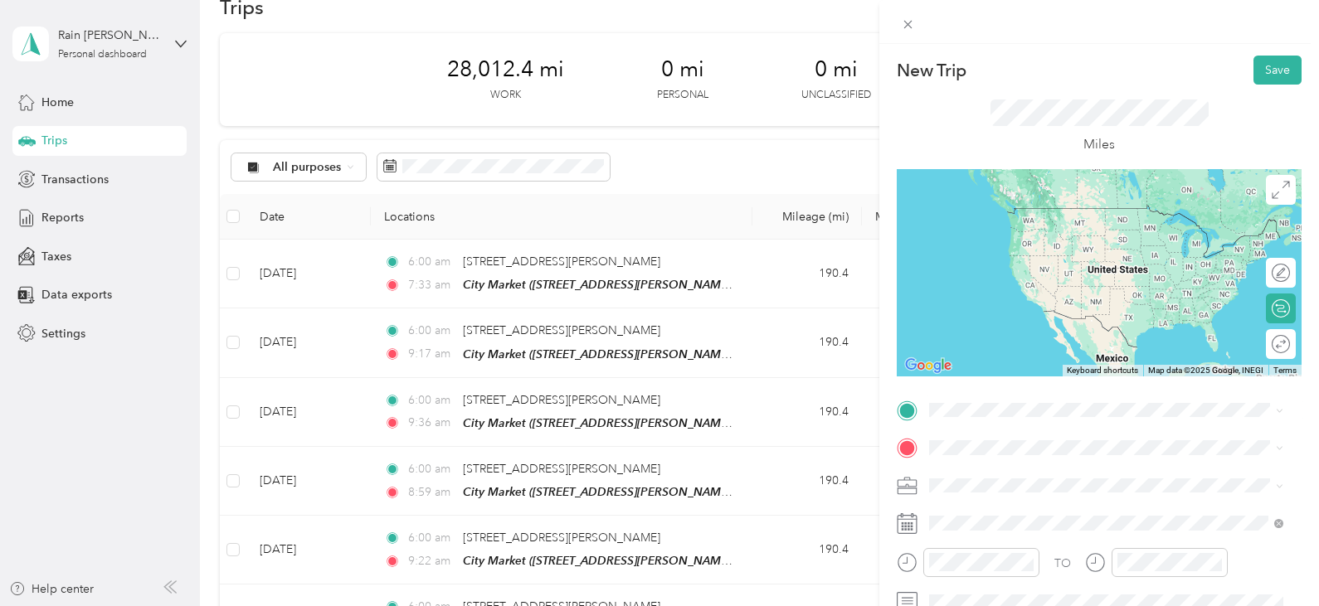
click at [1062, 212] on span "[STREET_ADDRESS][PERSON_NAME][US_STATE]" at bounding box center [1090, 208] width 258 height 15
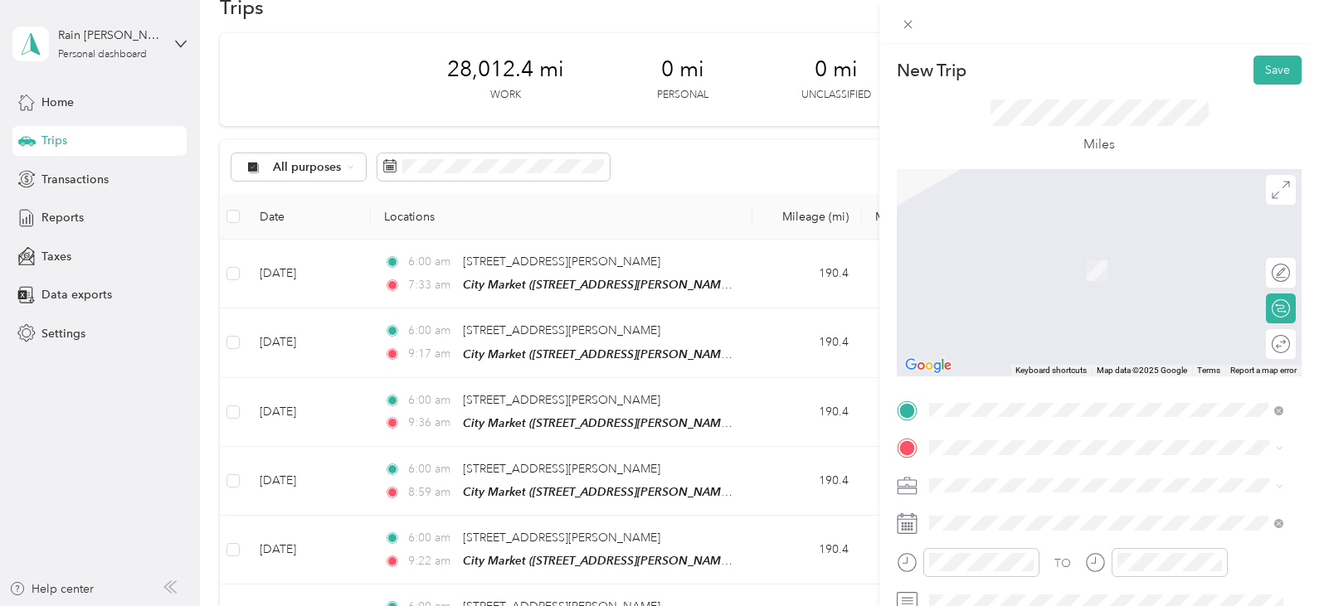
click at [1122, 283] on li "TEAM City Market [STREET_ADDRESS][PERSON_NAME]" at bounding box center [1106, 259] width 366 height 58
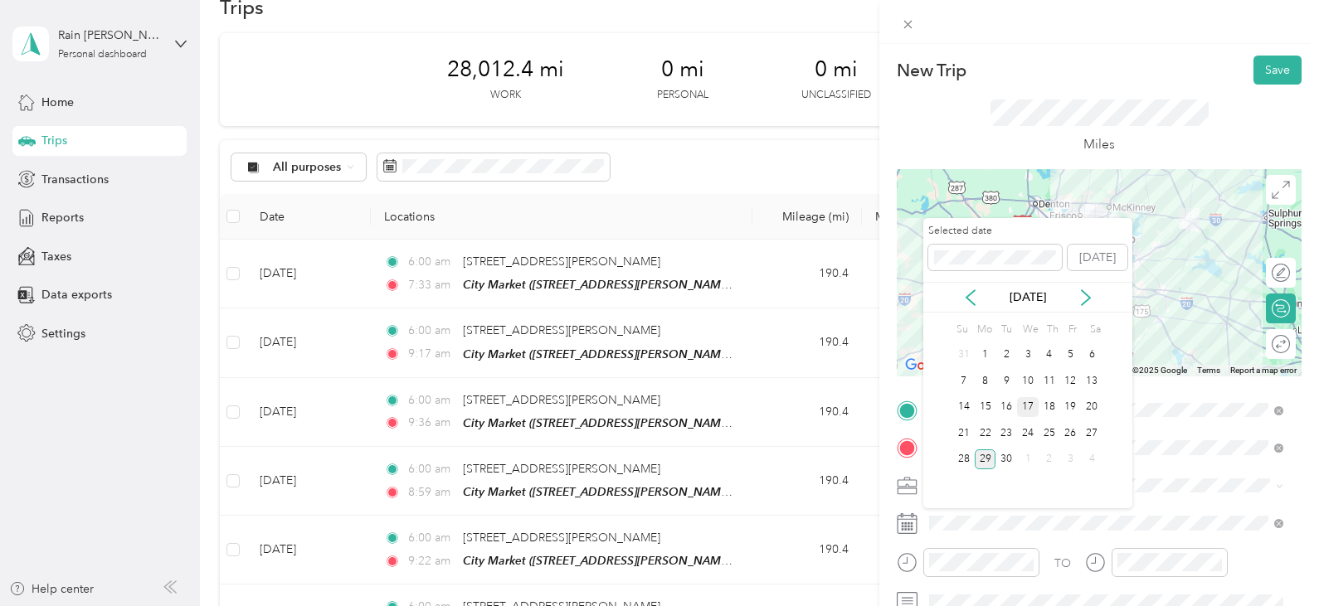
click at [1029, 402] on div "17" at bounding box center [1028, 407] width 22 height 21
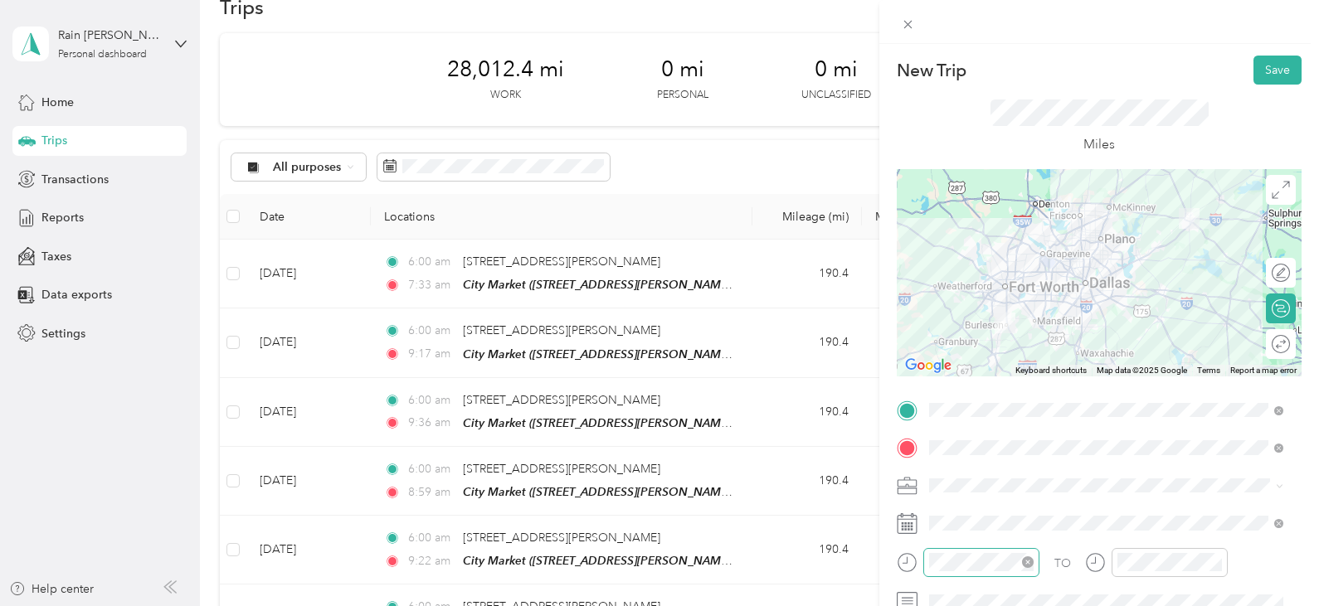
click at [1033, 562] on icon "close-circle" at bounding box center [1028, 563] width 12 height 12
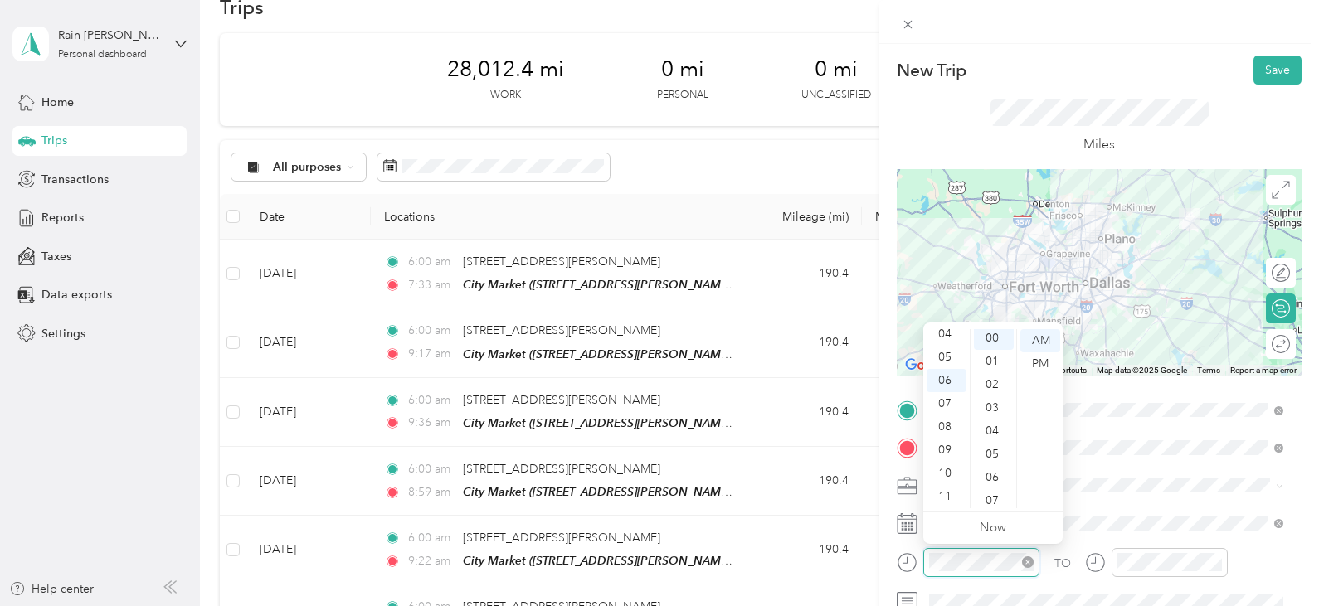
scroll to position [0, 0]
click at [891, 582] on form "New Trip Save This trip cannot be edited because it is either under review, app…" at bounding box center [1099, 427] width 440 height 742
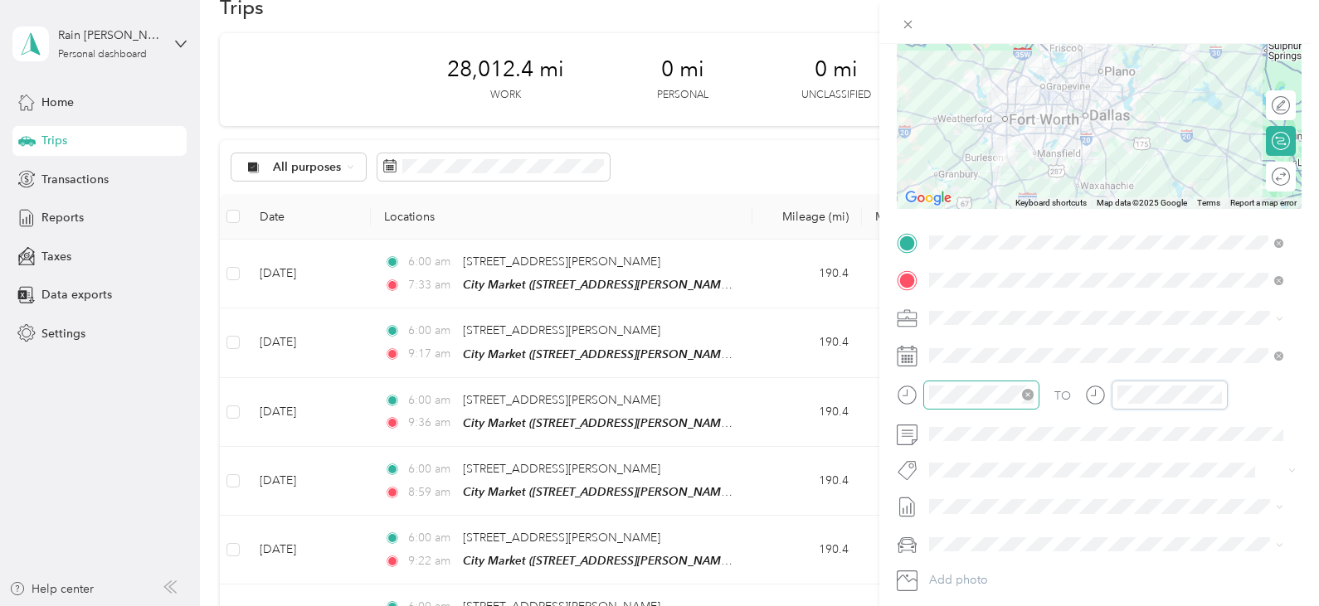
scroll to position [169, 0]
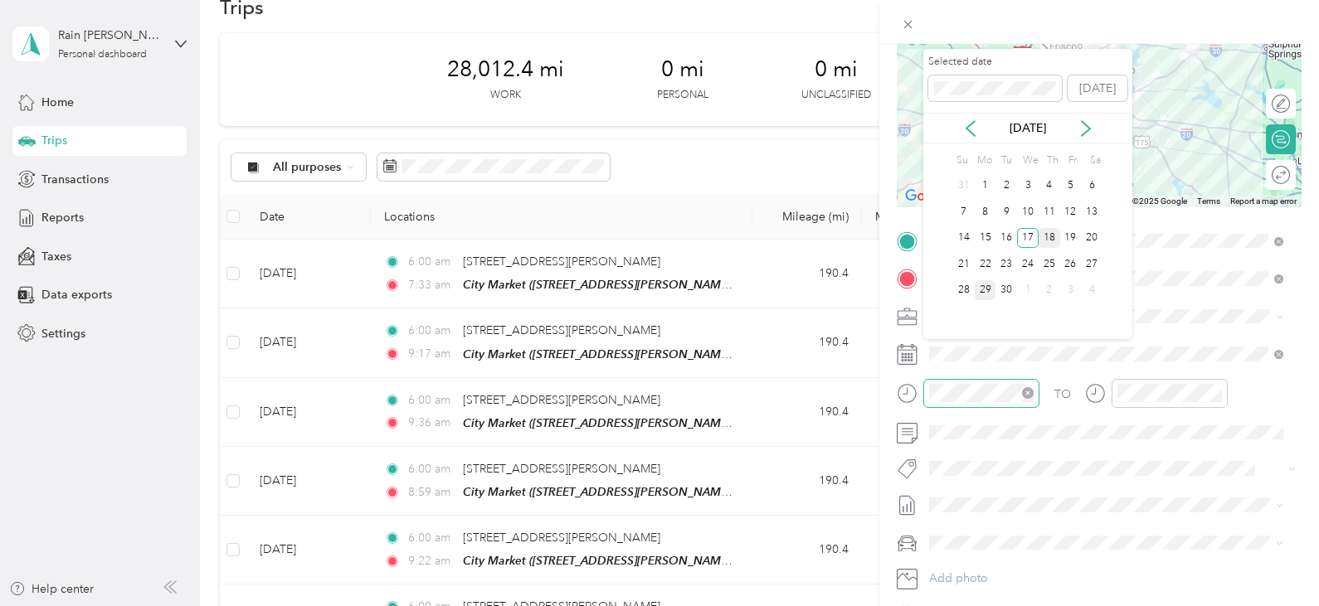
click at [1055, 232] on div "18" at bounding box center [1050, 238] width 22 height 21
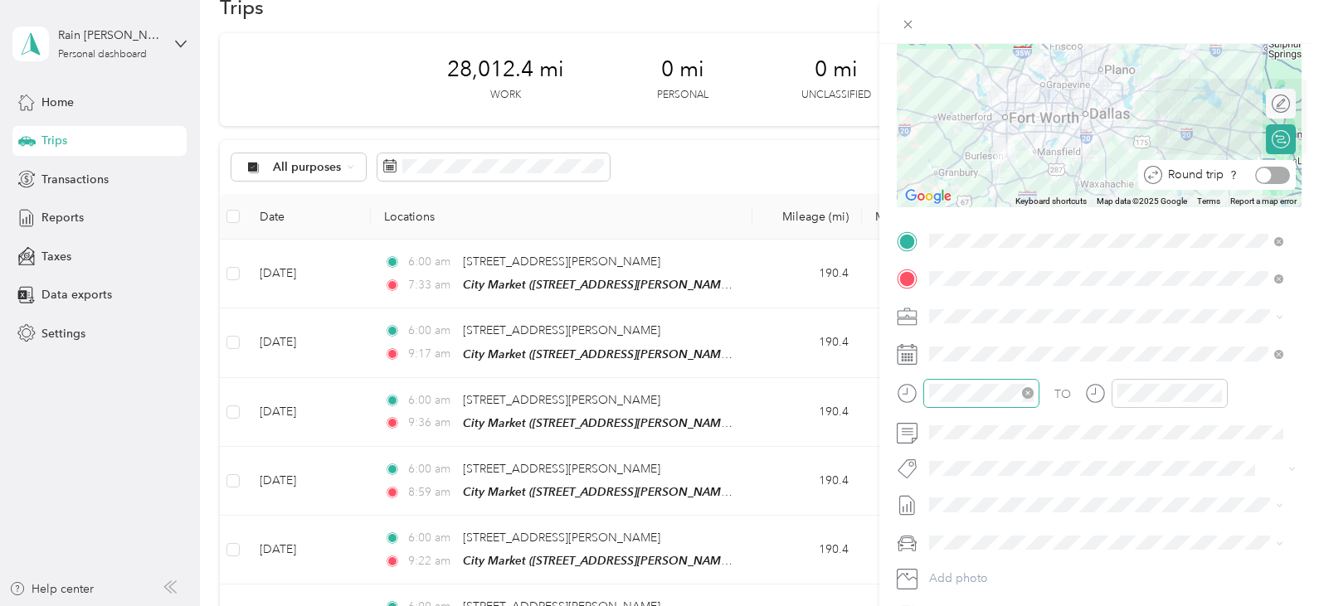
click at [1272, 173] on div at bounding box center [1272, 175] width 35 height 17
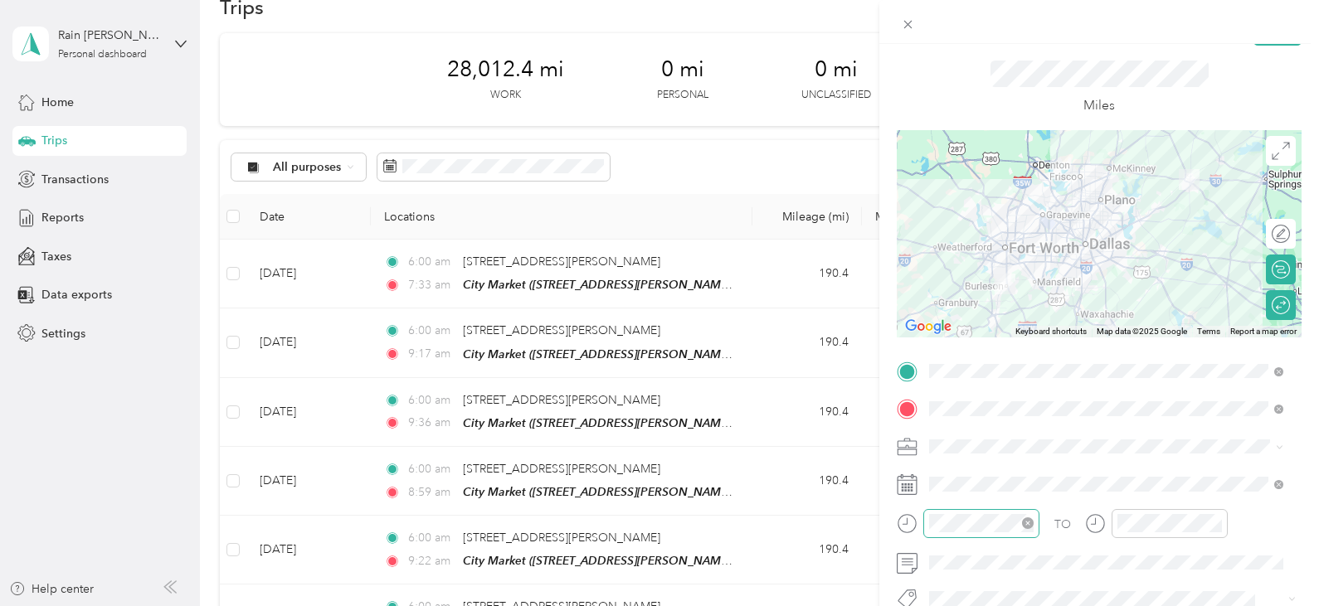
scroll to position [27, 0]
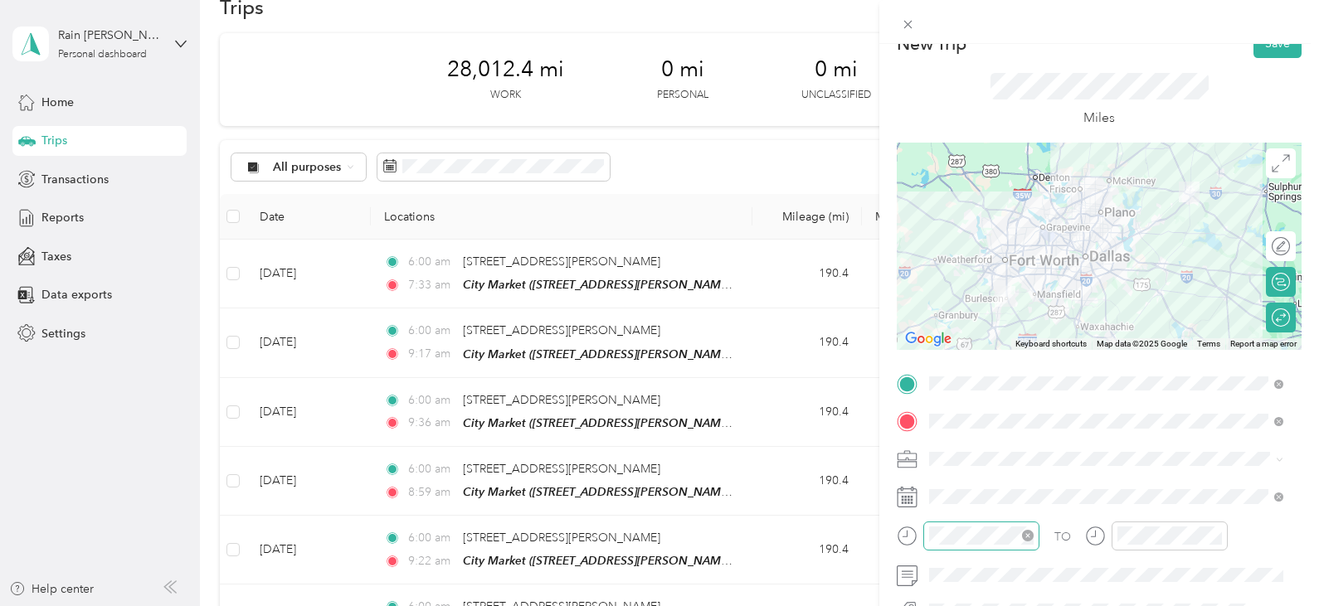
click at [1267, 43] on div at bounding box center [1099, 22] width 440 height 44
click at [1267, 53] on button "Save" at bounding box center [1277, 43] width 48 height 29
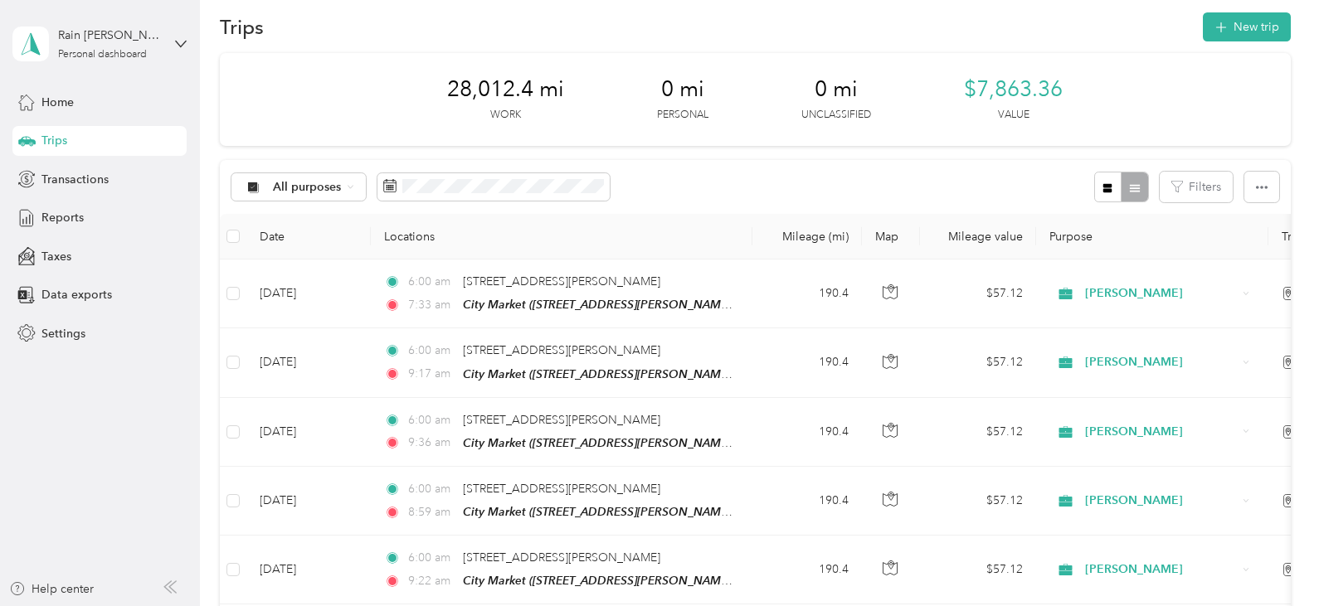
scroll to position [0, 0]
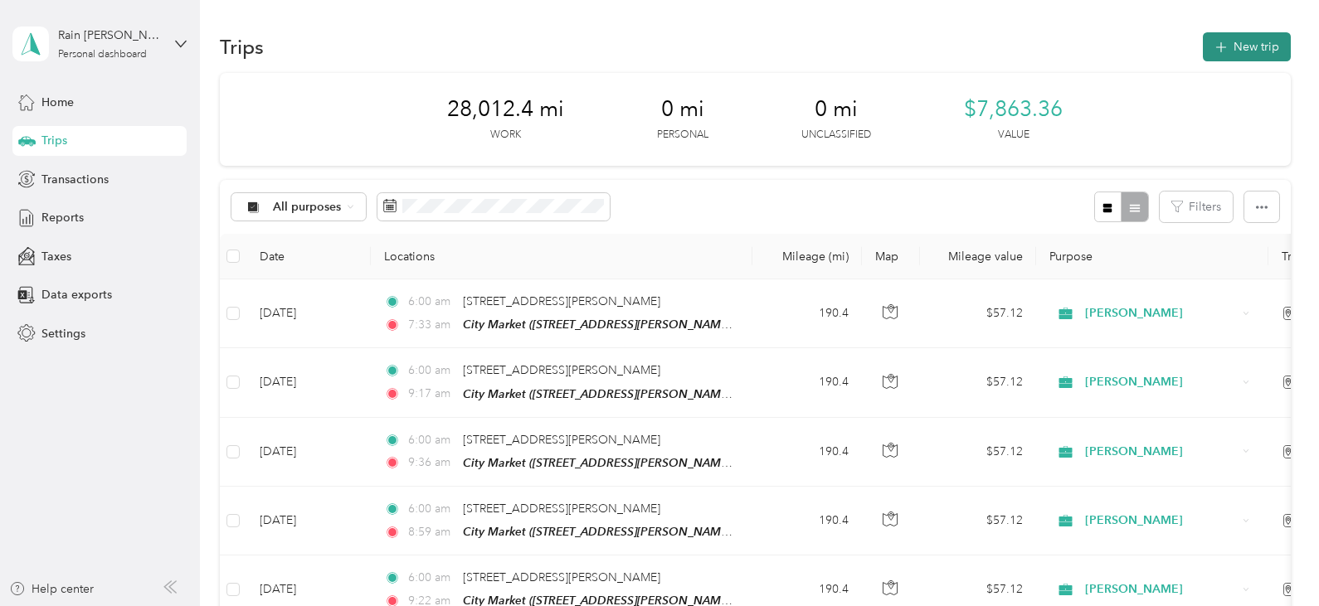
click at [1230, 39] on button "New trip" at bounding box center [1247, 46] width 88 height 29
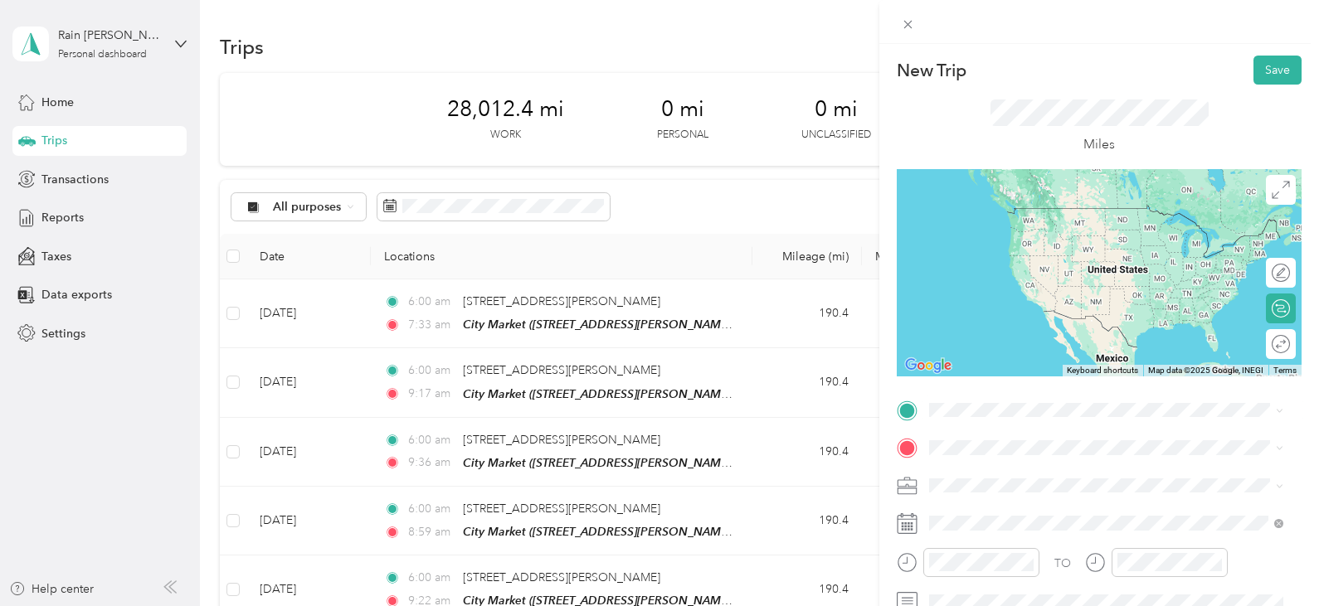
click at [1072, 207] on span "[STREET_ADDRESS][PERSON_NAME][US_STATE]" at bounding box center [1090, 199] width 258 height 15
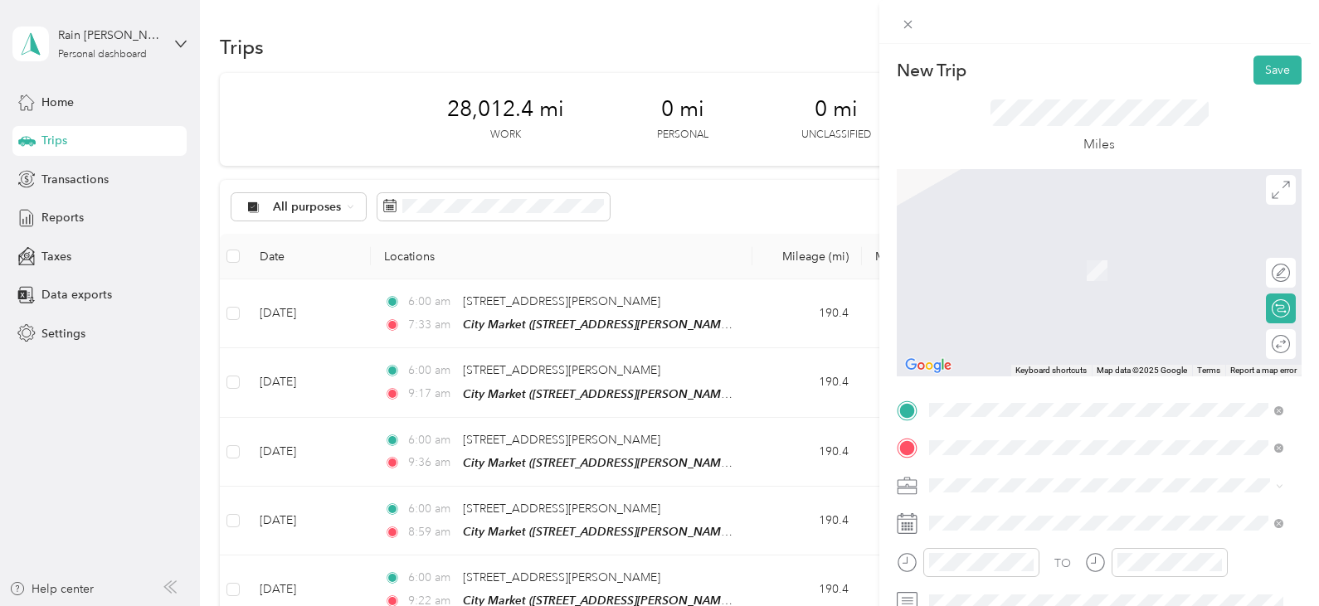
click at [1156, 273] on span "[STREET_ADDRESS][PERSON_NAME]" at bounding box center [1059, 277] width 197 height 14
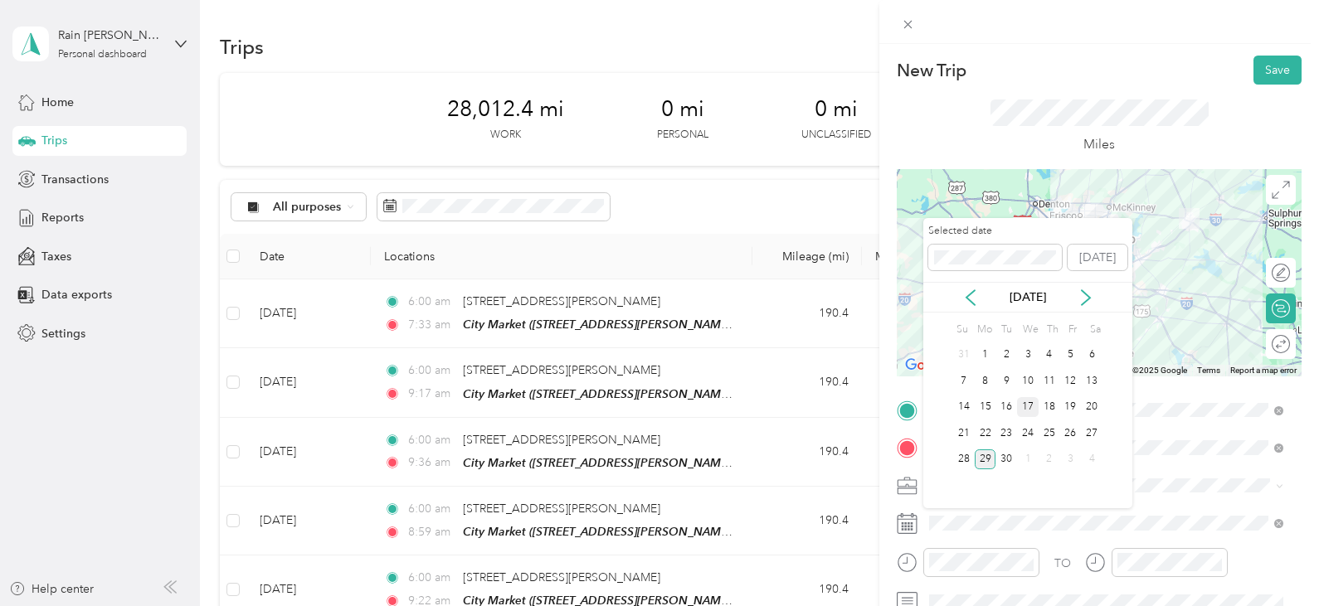
click at [1034, 402] on div "17" at bounding box center [1028, 407] width 22 height 21
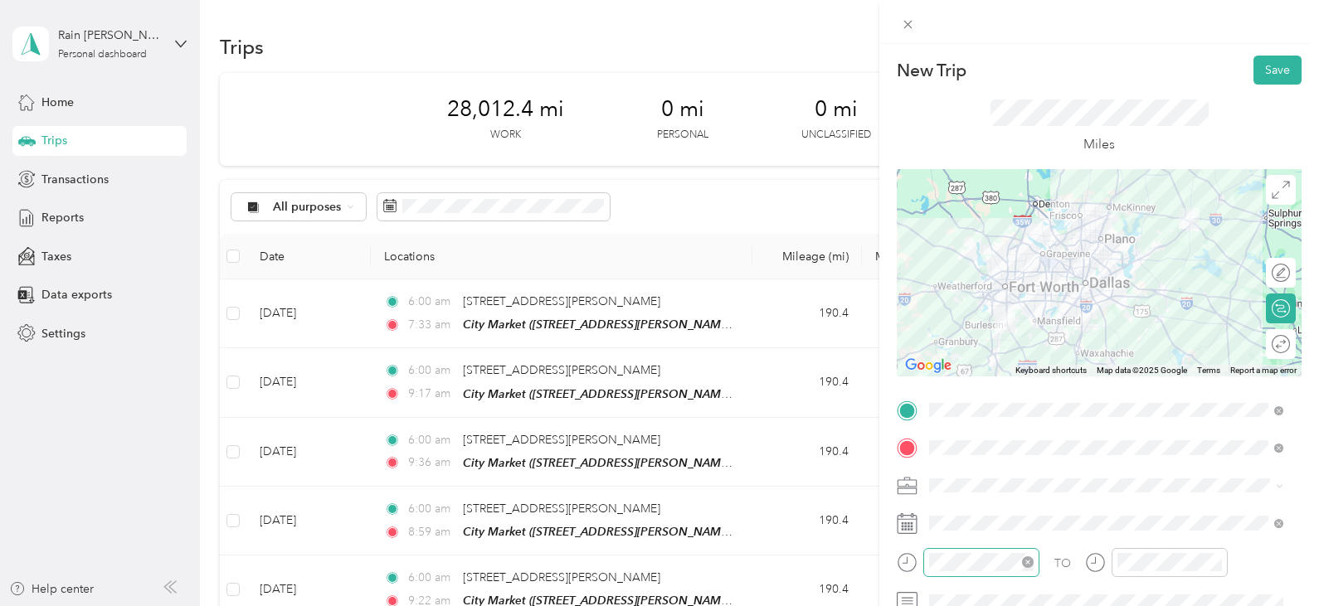
click at [1029, 560] on icon "close-circle" at bounding box center [1028, 563] width 12 height 12
click at [1096, 564] on div at bounding box center [1156, 562] width 143 height 29
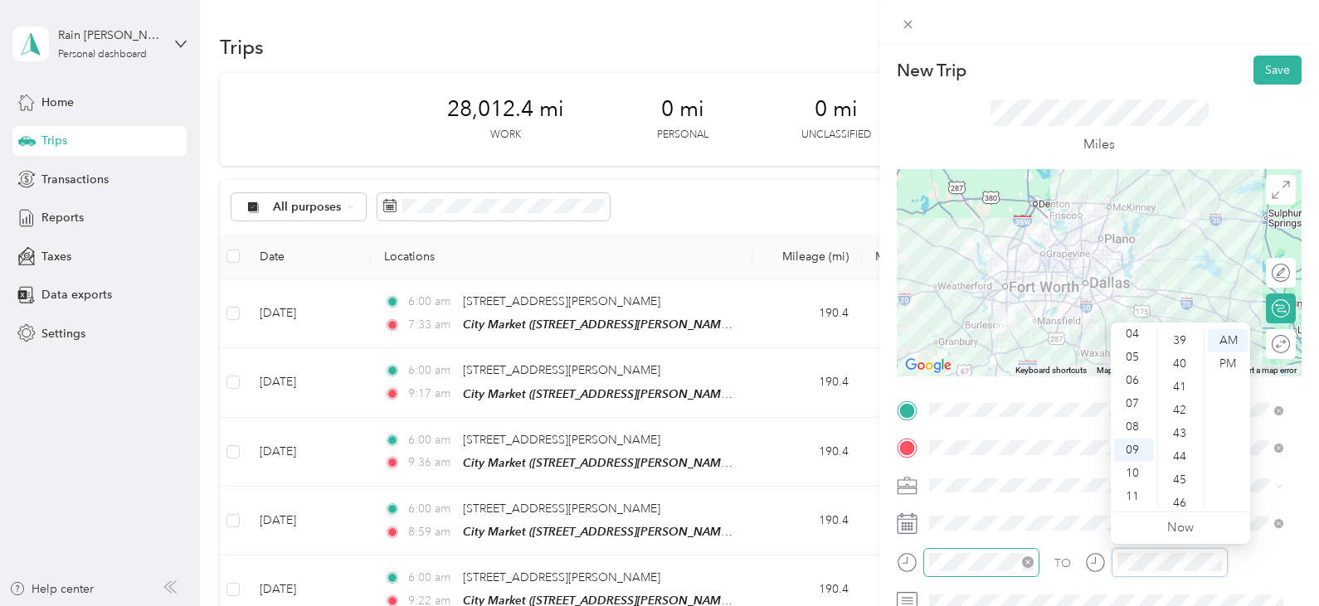
scroll to position [325, 0]
click at [1275, 348] on div at bounding box center [1272, 344] width 35 height 17
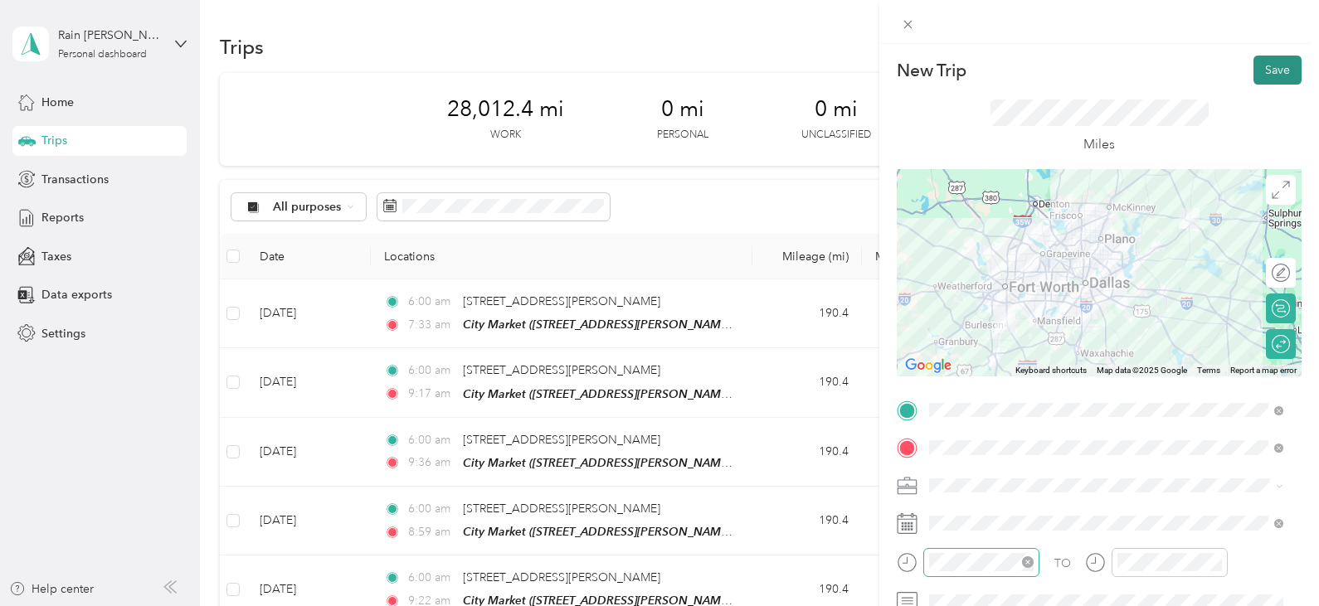
click at [1265, 73] on button "Save" at bounding box center [1277, 70] width 48 height 29
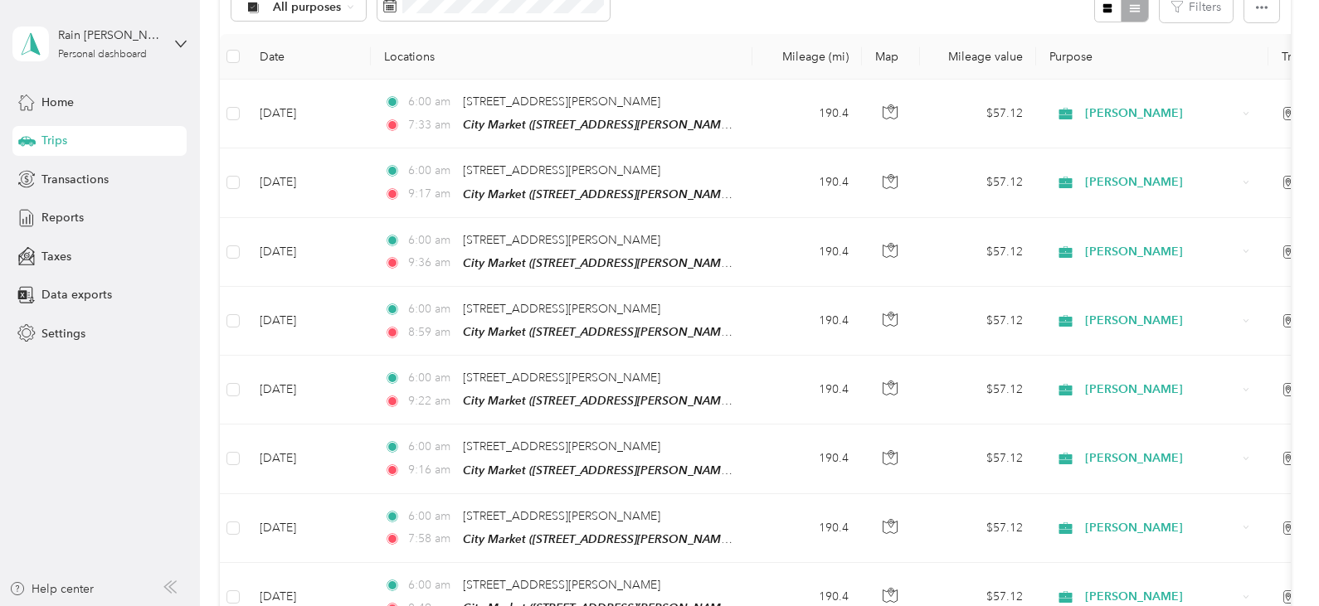
scroll to position [181, 0]
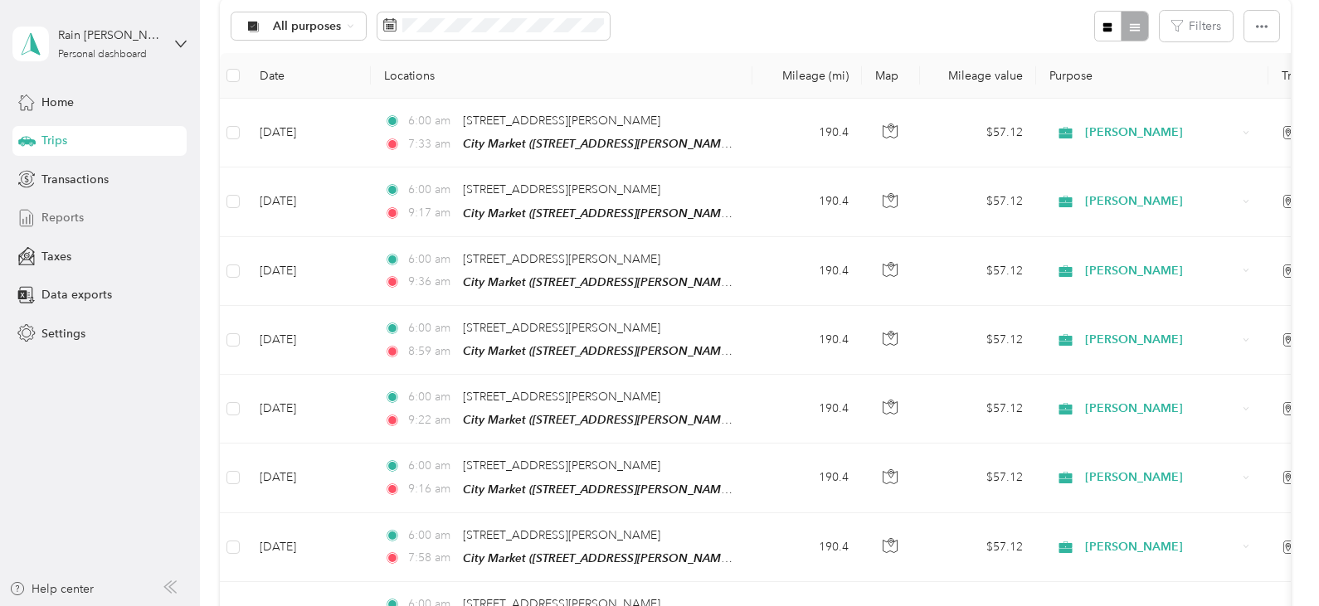
click at [76, 218] on span "Reports" at bounding box center [62, 217] width 42 height 17
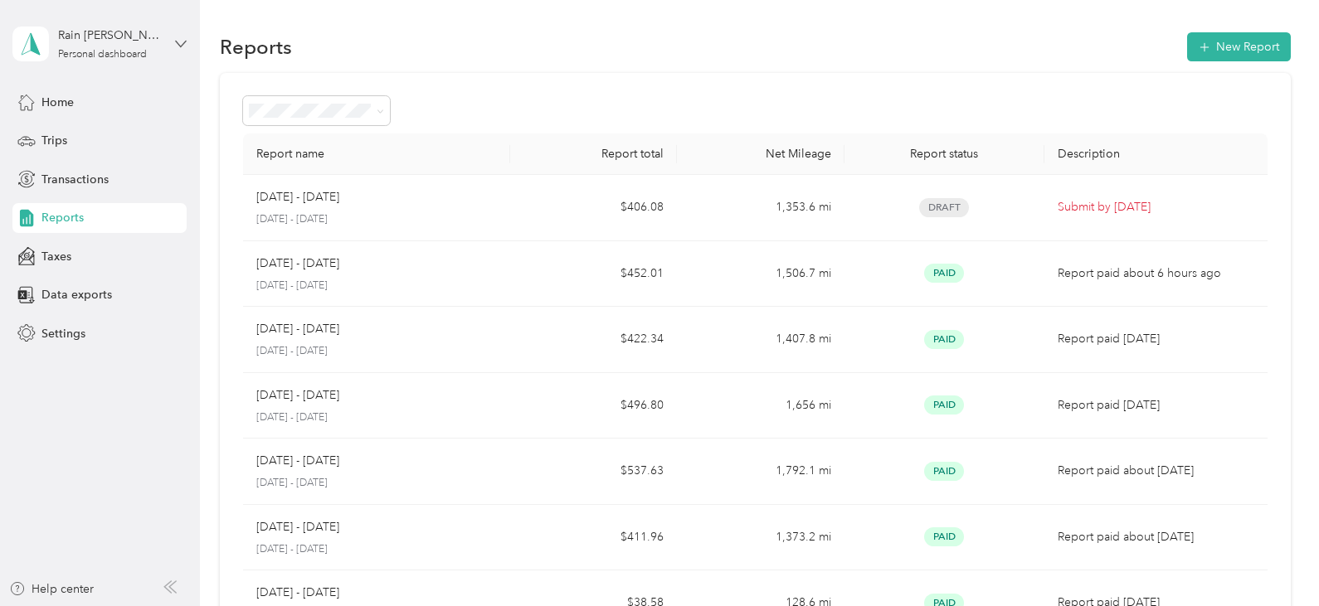
click at [178, 42] on icon at bounding box center [181, 44] width 10 height 6
click at [148, 134] on div "Log out" at bounding box center [234, 127] width 420 height 29
